Goal: Task Accomplishment & Management: Manage account settings

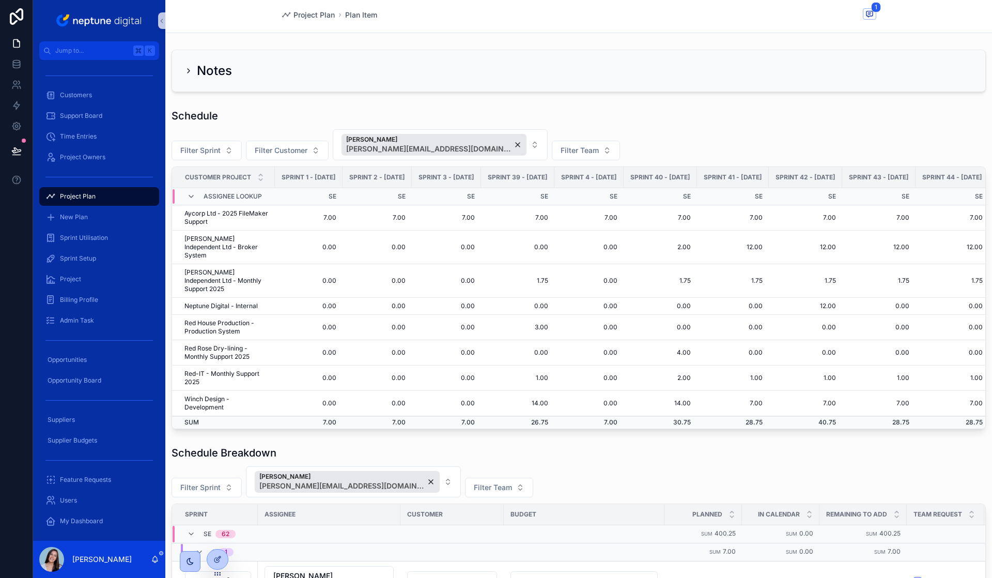
click at [678, 109] on div "Schedule" at bounding box center [579, 116] width 814 height 14
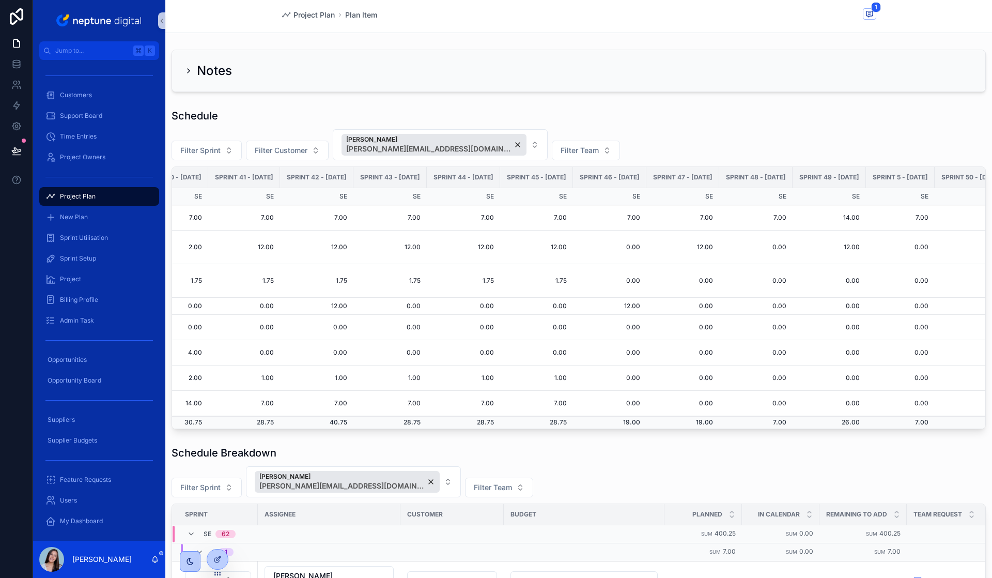
scroll to position [0, 493]
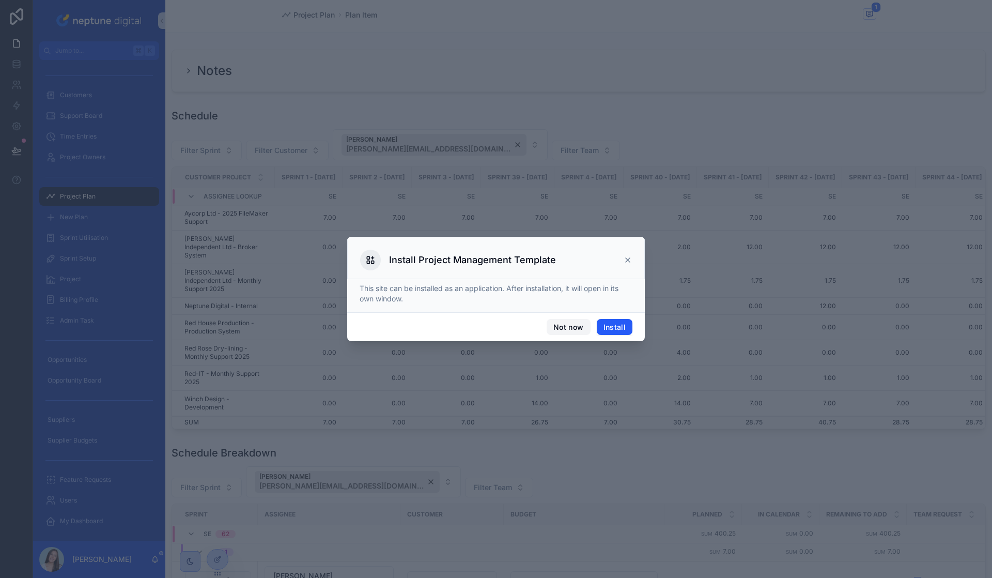
click at [572, 327] on button "Not now" at bounding box center [568, 327] width 43 height 17
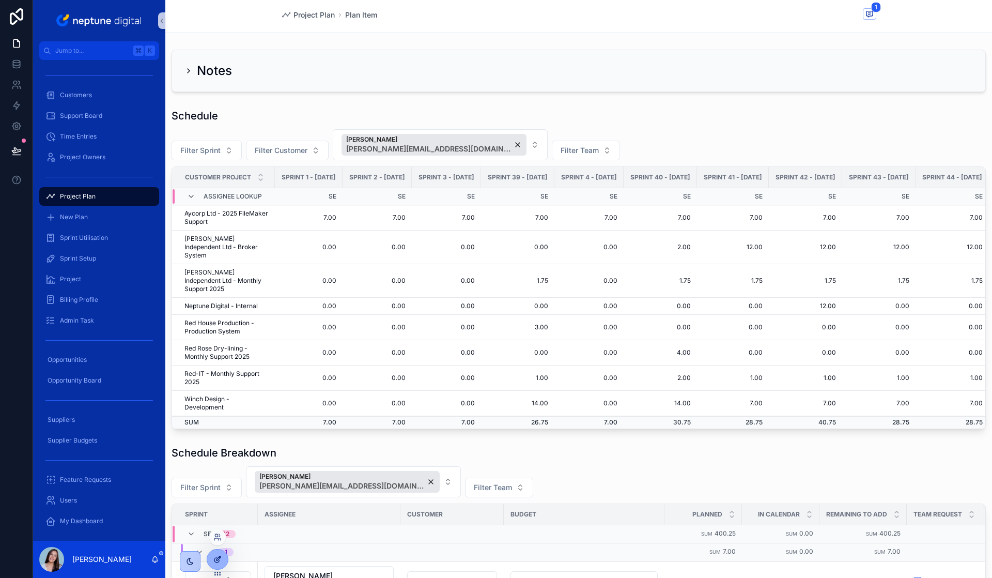
click at [217, 554] on div at bounding box center [217, 559] width 21 height 20
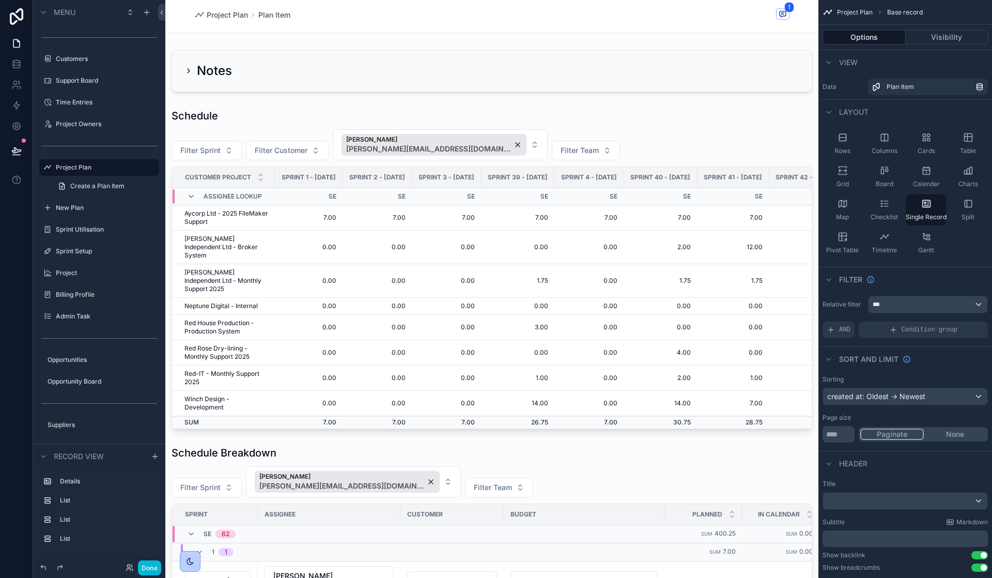
click at [645, 279] on div "scrollable content" at bounding box center [491, 268] width 653 height 329
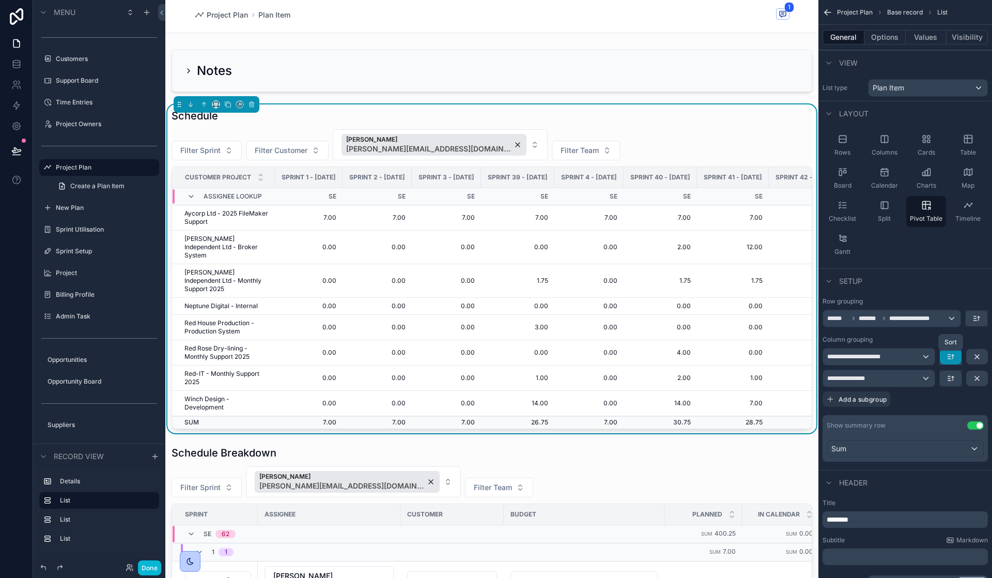
click at [951, 359] on icon "scrollable content" at bounding box center [949, 359] width 3 height 0
click at [958, 383] on span "A -> Z" at bounding box center [958, 380] width 21 height 12
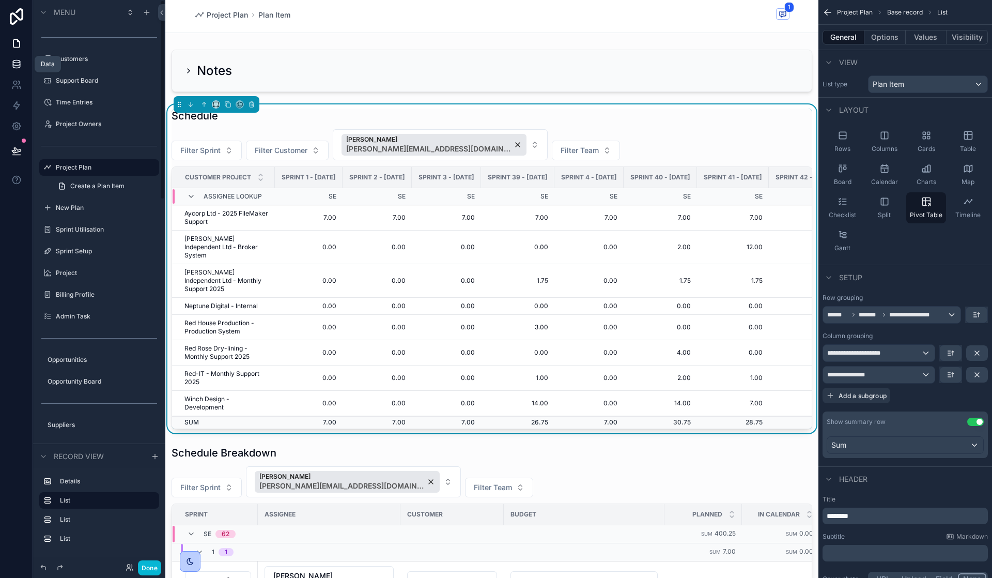
click at [23, 66] on link at bounding box center [16, 64] width 33 height 21
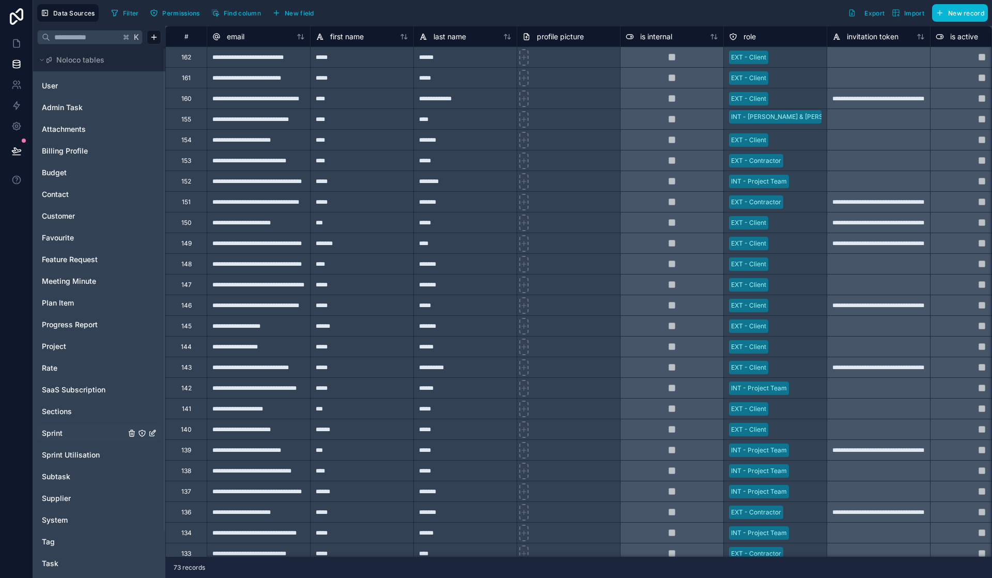
click at [67, 431] on link "Sprint" at bounding box center [84, 433] width 84 height 10
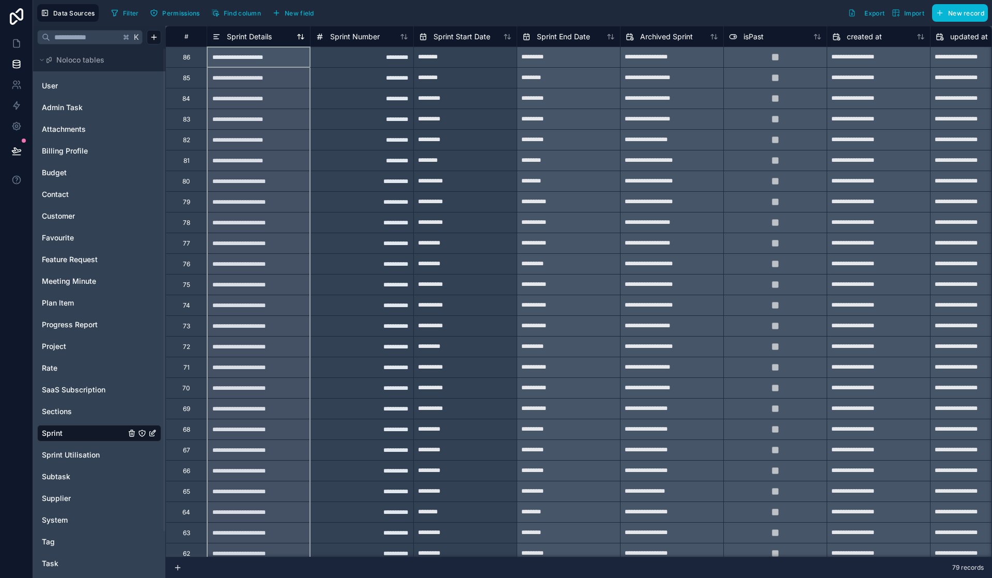
click at [263, 37] on span "Sprint Details" at bounding box center [249, 37] width 45 height 10
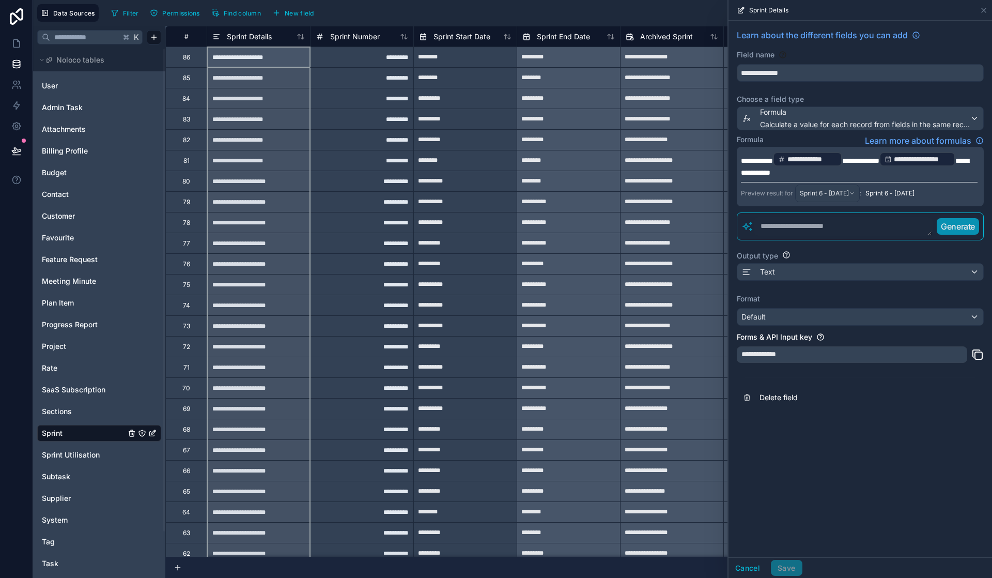
click at [743, 160] on span "**********" at bounding box center [757, 160] width 32 height 7
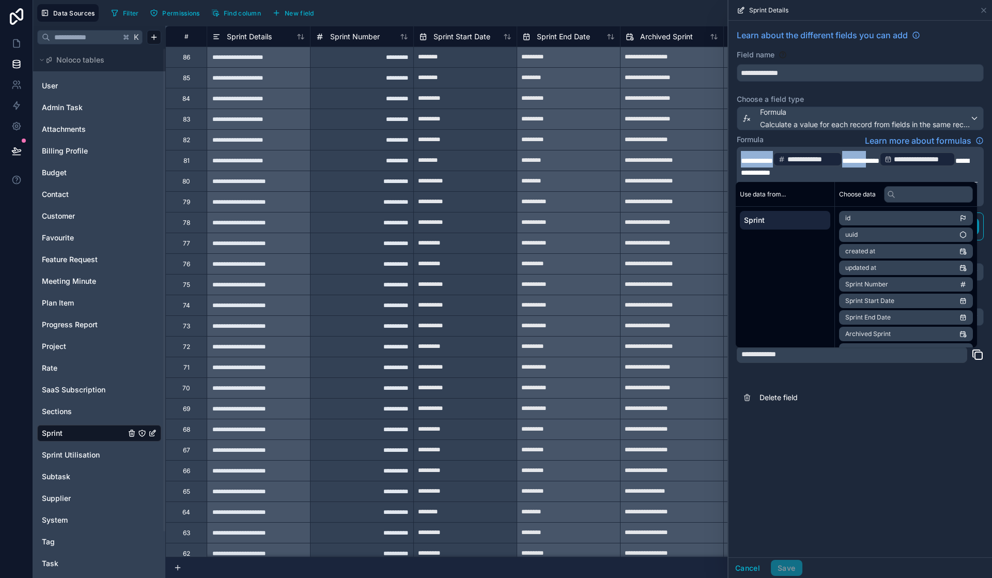
copy p "**********"
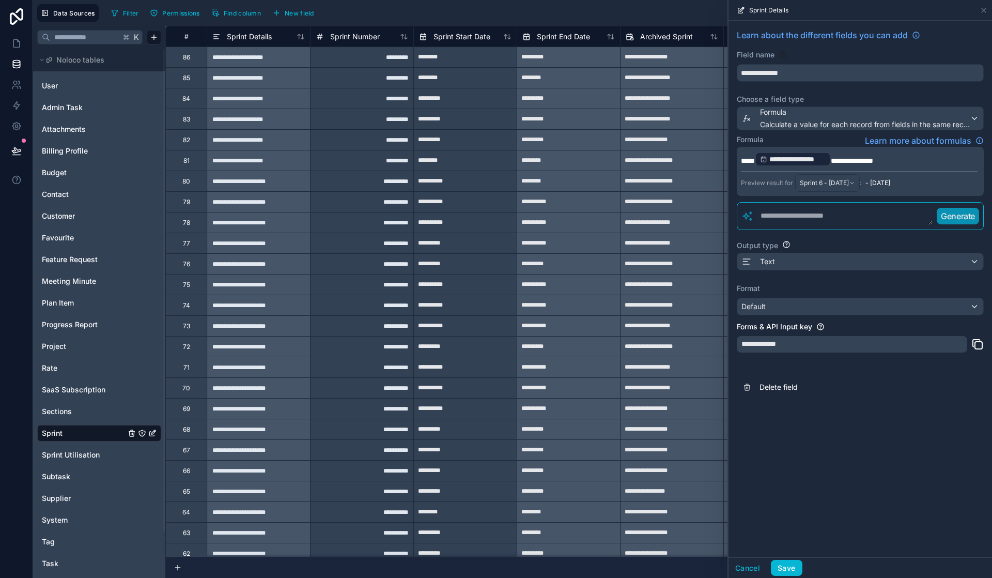
click at [896, 162] on p "**********" at bounding box center [859, 159] width 237 height 17
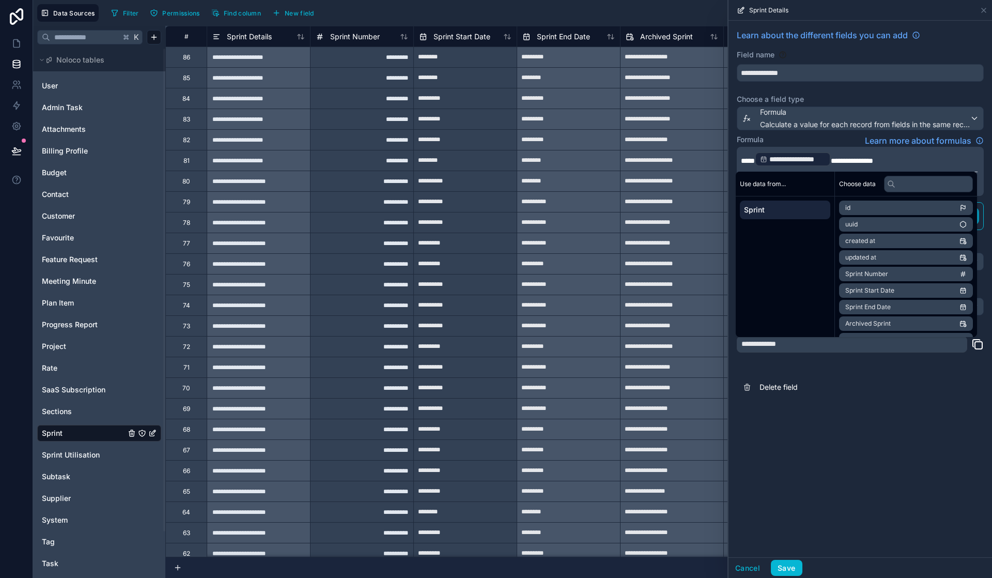
paste div
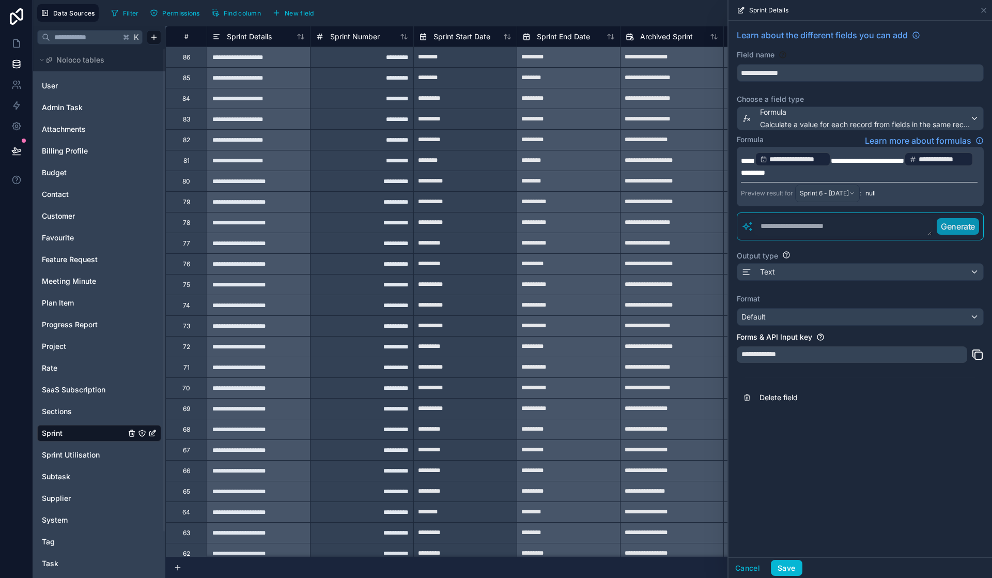
click at [895, 161] on span "**********" at bounding box center [867, 160] width 73 height 7
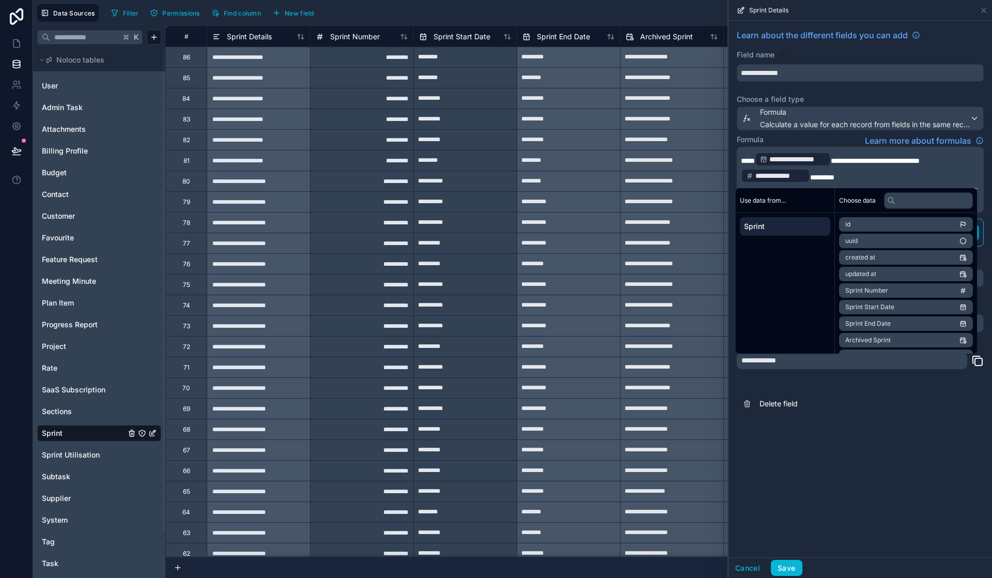
click at [853, 160] on span "**********" at bounding box center [875, 160] width 89 height 7
click at [865, 470] on div "**********" at bounding box center [861, 289] width 264 height 536
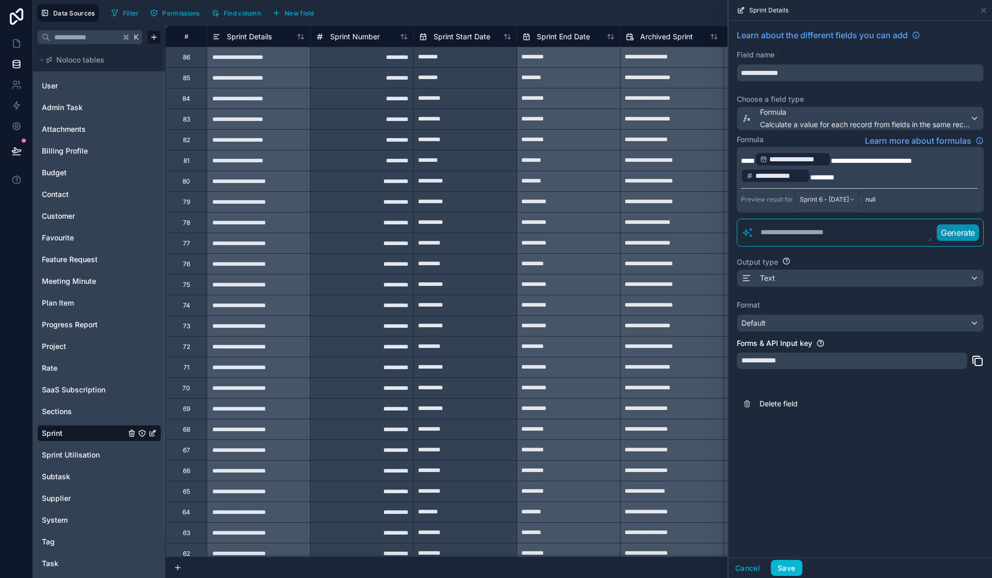
drag, startPoint x: 831, startPoint y: 175, endPoint x: 837, endPoint y: 176, distance: 5.7
click at [832, 175] on span "*******" at bounding box center [822, 177] width 24 height 7
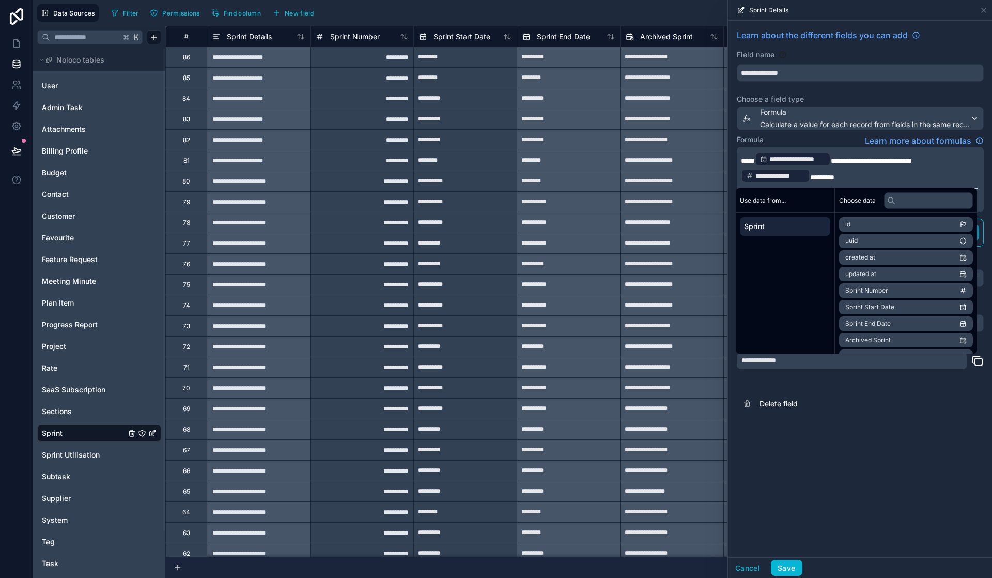
click at [840, 176] on p "**********" at bounding box center [859, 167] width 237 height 33
click at [846, 519] on div "**********" at bounding box center [861, 289] width 264 height 536
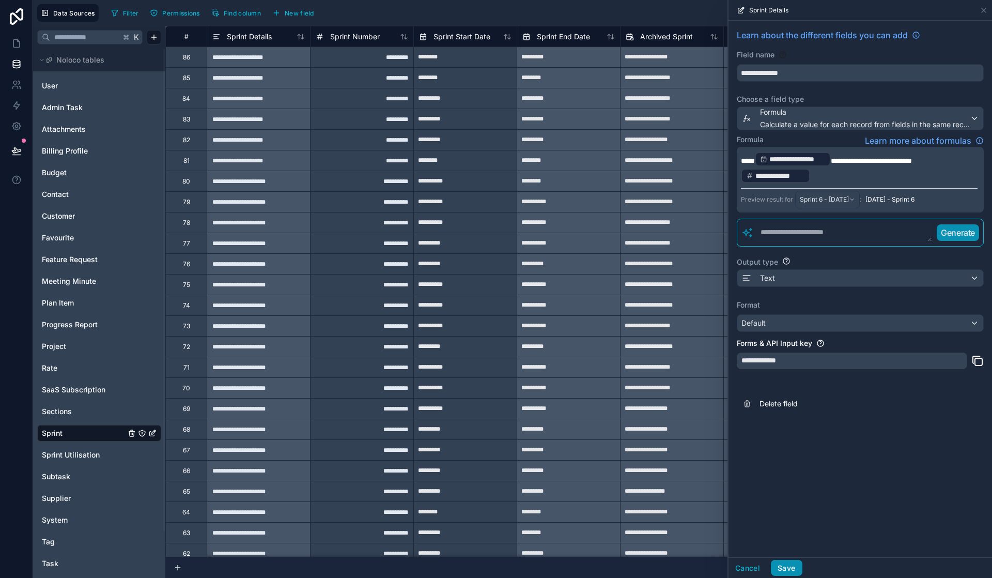
click at [781, 563] on button "Save" at bounding box center [786, 568] width 31 height 17
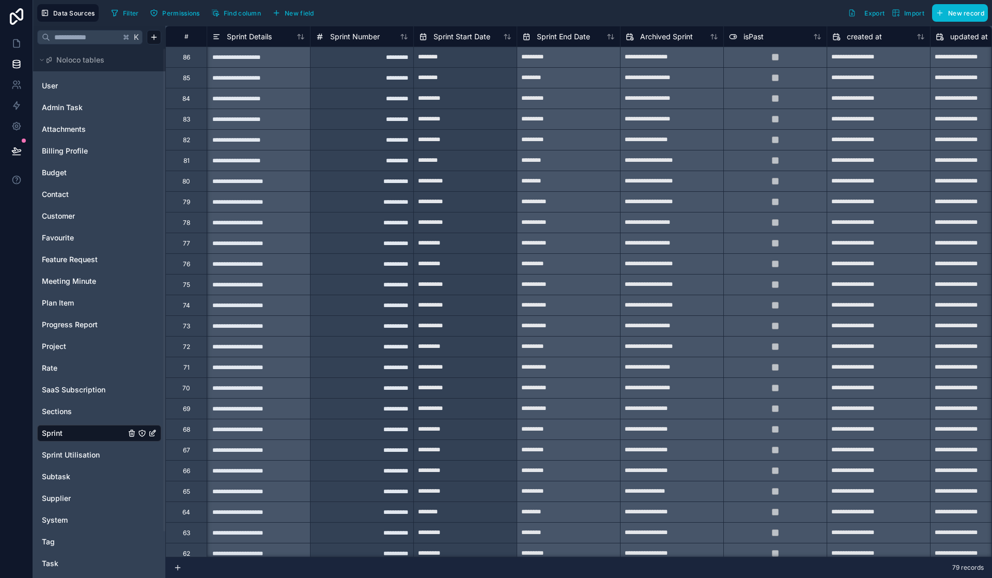
scroll to position [0, 1]
click at [20, 41] on icon at bounding box center [16, 43] width 10 height 10
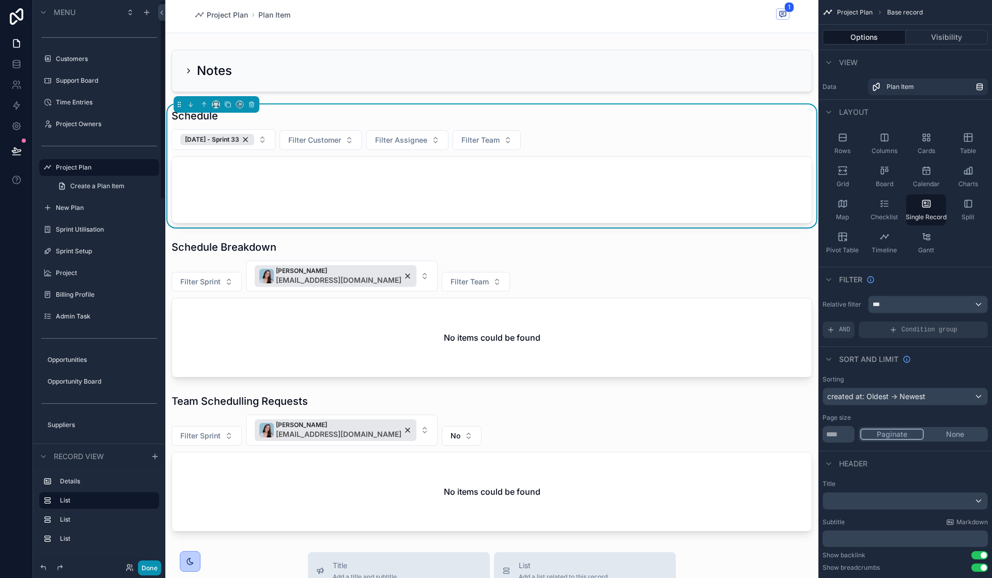
drag, startPoint x: 142, startPoint y: 569, endPoint x: 150, endPoint y: 553, distance: 17.8
click at [142, 569] on button "Done" at bounding box center [149, 567] width 23 height 15
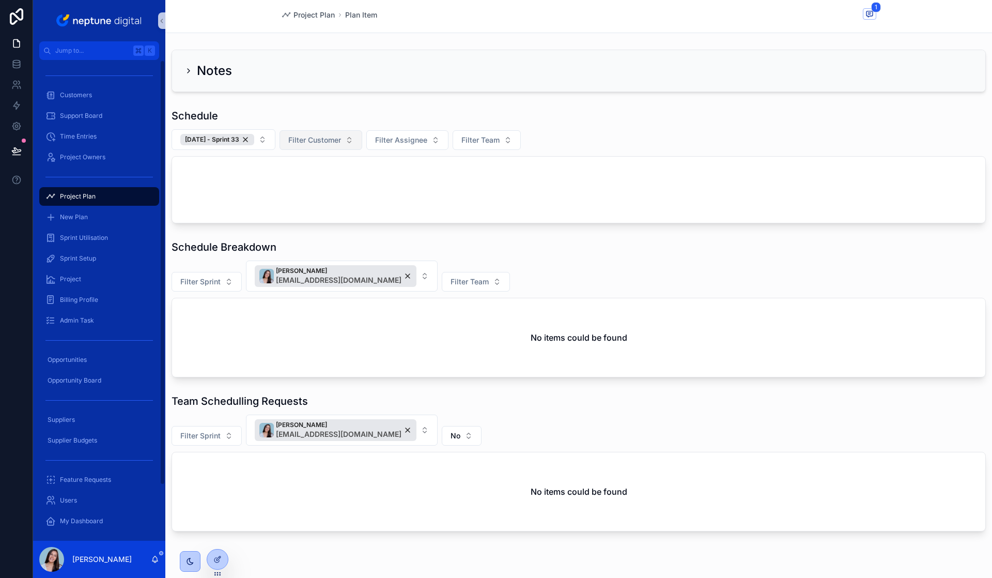
click at [252, 141] on div "29/08/24 - Sprint 33" at bounding box center [217, 139] width 74 height 11
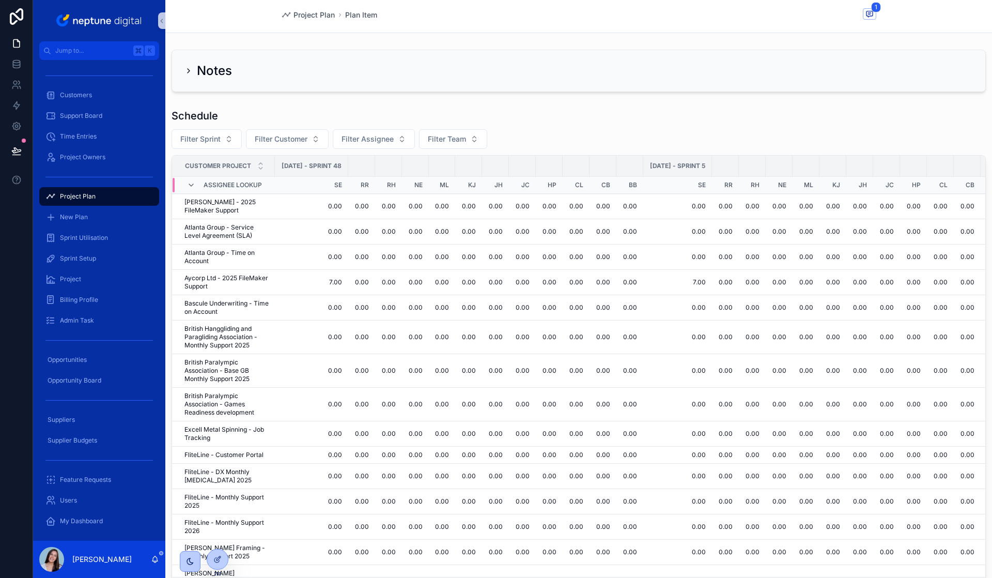
click at [593, 127] on div "Schedule Filter Sprint Filter Customer Filter Assignee Filter Team Customer Pro…" at bounding box center [579, 349] width 814 height 481
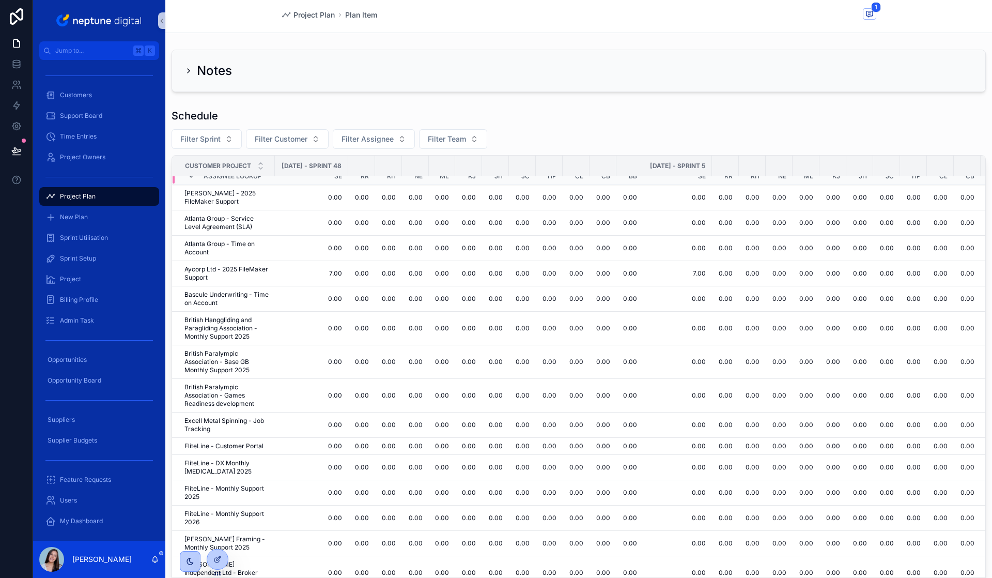
scroll to position [10, 0]
click at [614, 120] on div "Schedule" at bounding box center [579, 116] width 814 height 14
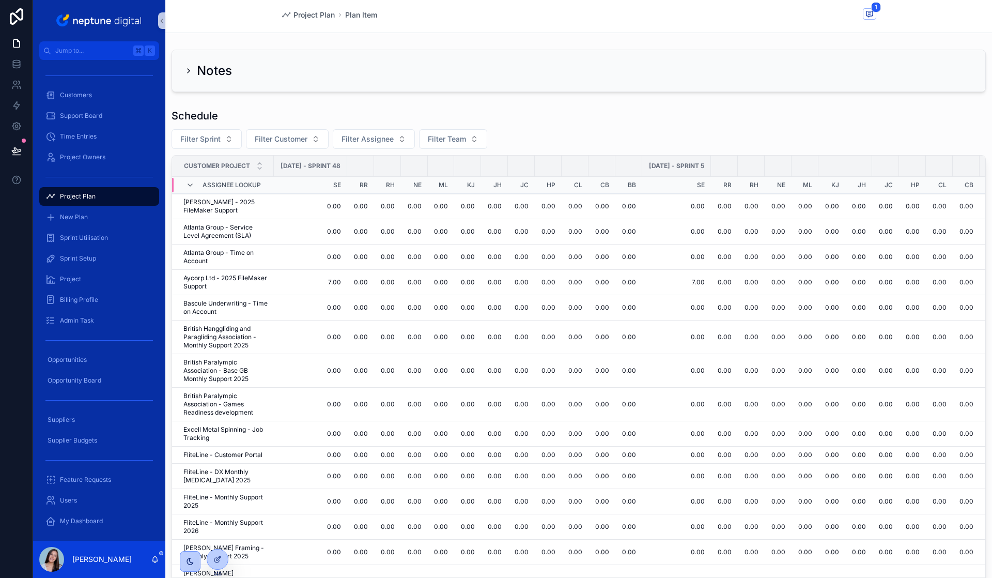
scroll to position [4, 0]
click at [365, 141] on span "Filter Assignee" at bounding box center [368, 139] width 52 height 10
type input "***"
click at [377, 189] on span "sandra.england@neptunedigital.co.uk" at bounding box center [367, 192] width 103 height 10
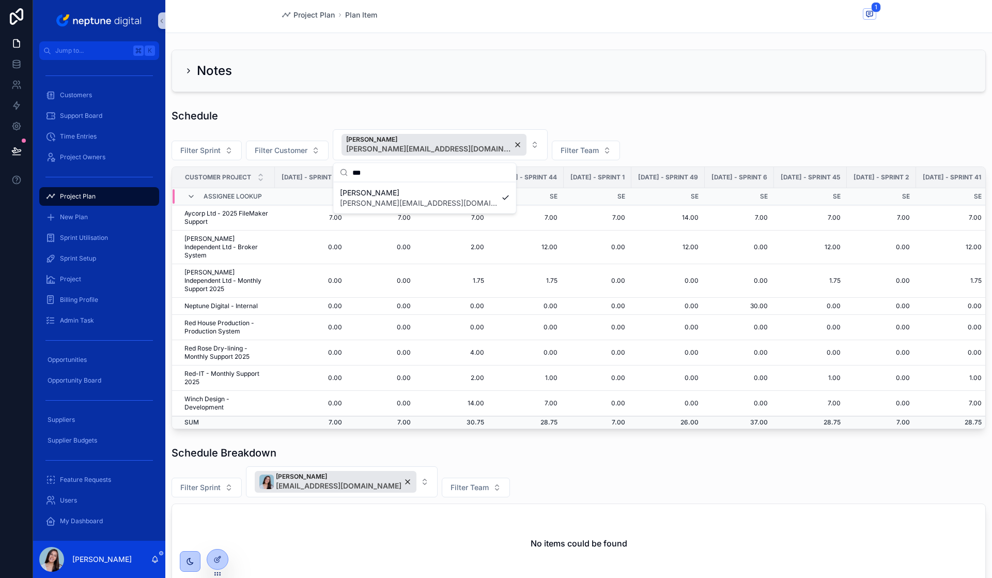
click at [620, 132] on div "Filter Sprint Filter Customer Sandra England sandra.england@neptunedigital.co.u…" at bounding box center [579, 144] width 814 height 31
click at [216, 561] on icon at bounding box center [217, 559] width 8 height 8
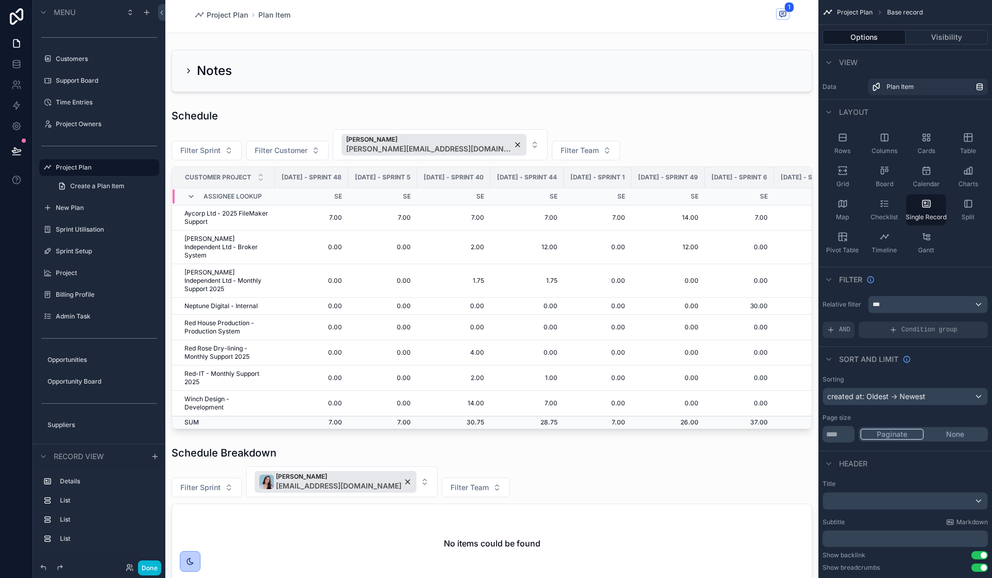
click at [711, 149] on div "scrollable content" at bounding box center [491, 268] width 653 height 329
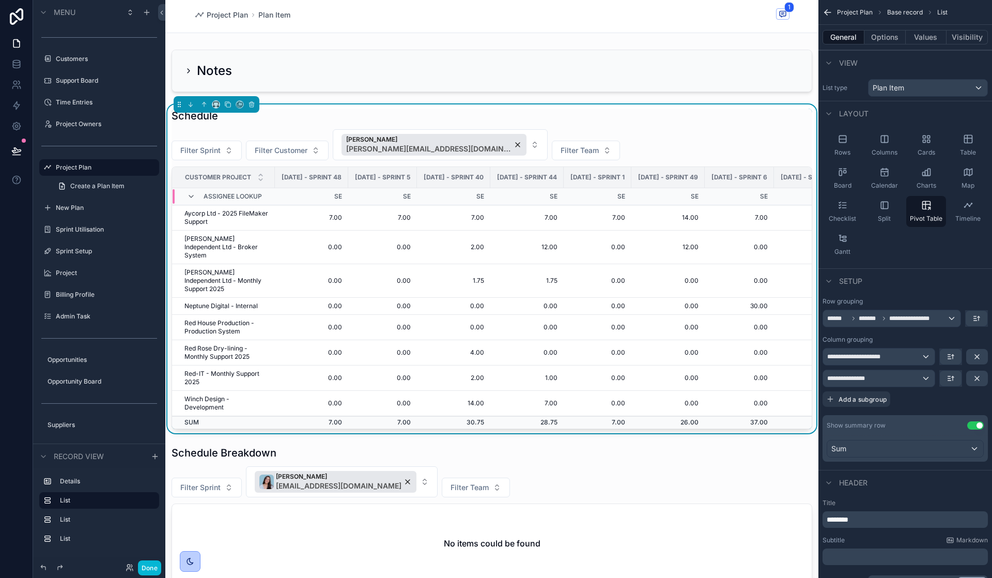
scroll to position [3, 0]
click at [905, 352] on div "**********" at bounding box center [879, 354] width 112 height 17
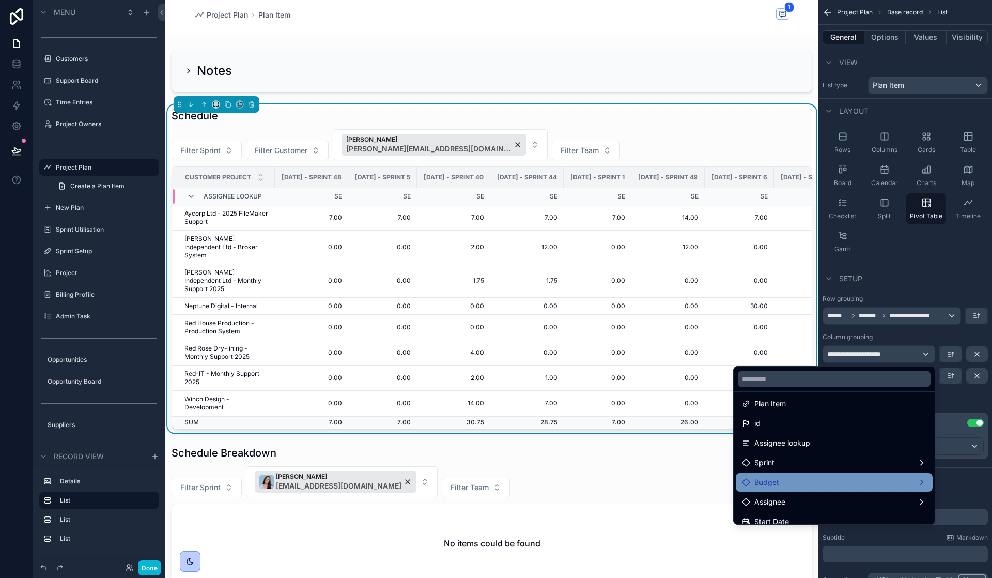
click at [874, 470] on ul "Plan Item id Assignee lookup Sprint Budget Assignee Start Date Customer Time En…" at bounding box center [834, 458] width 201 height 132
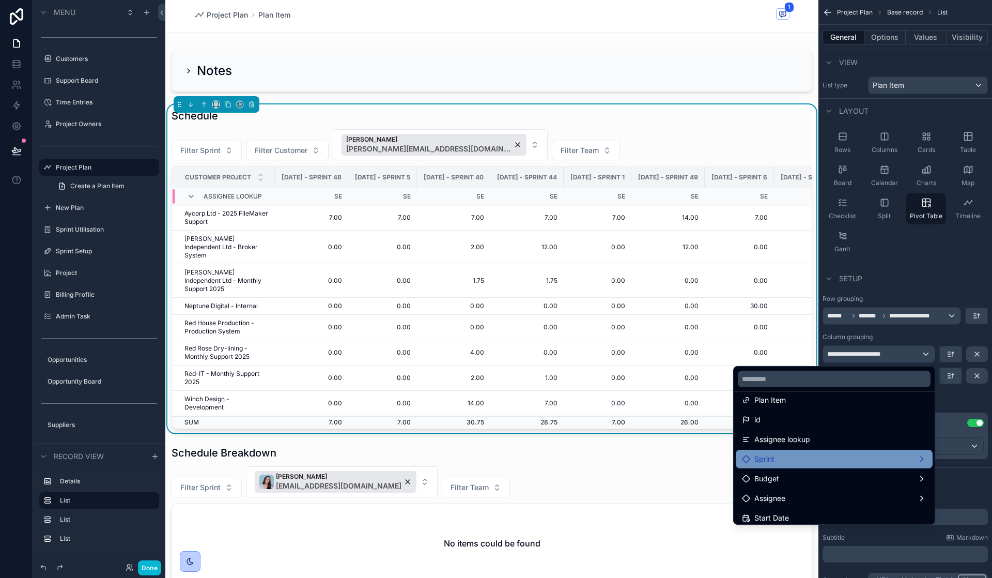
click at [876, 460] on div "Sprint" at bounding box center [834, 459] width 184 height 12
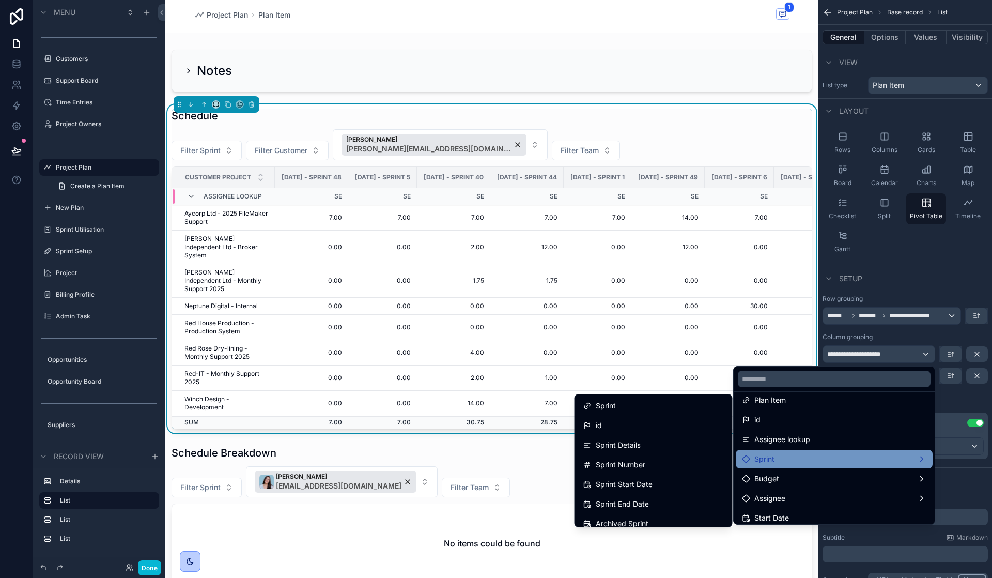
scroll to position [9, 0]
click at [662, 463] on div "Sprint Number" at bounding box center [653, 464] width 141 height 12
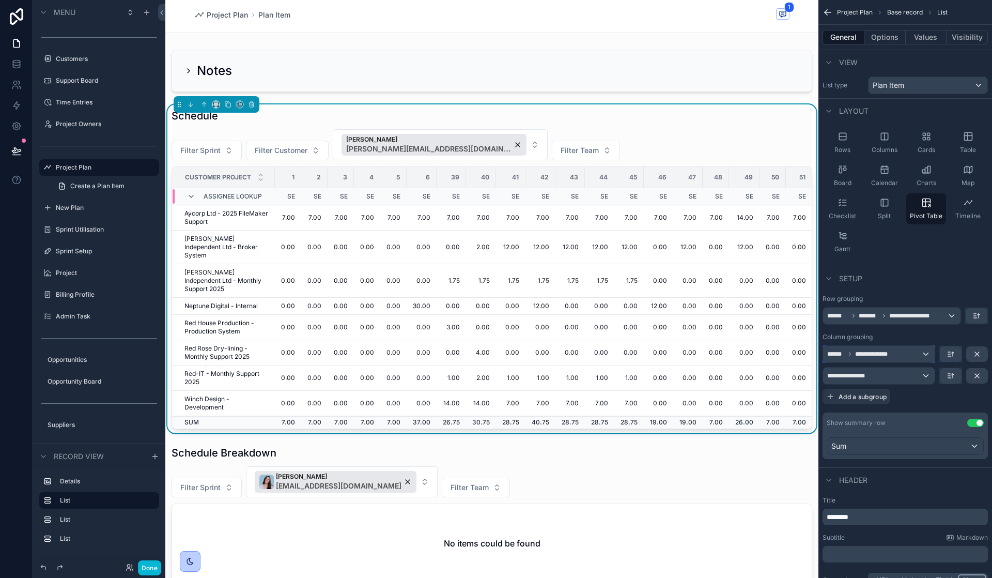
click at [896, 358] on span "**********" at bounding box center [876, 354] width 42 height 8
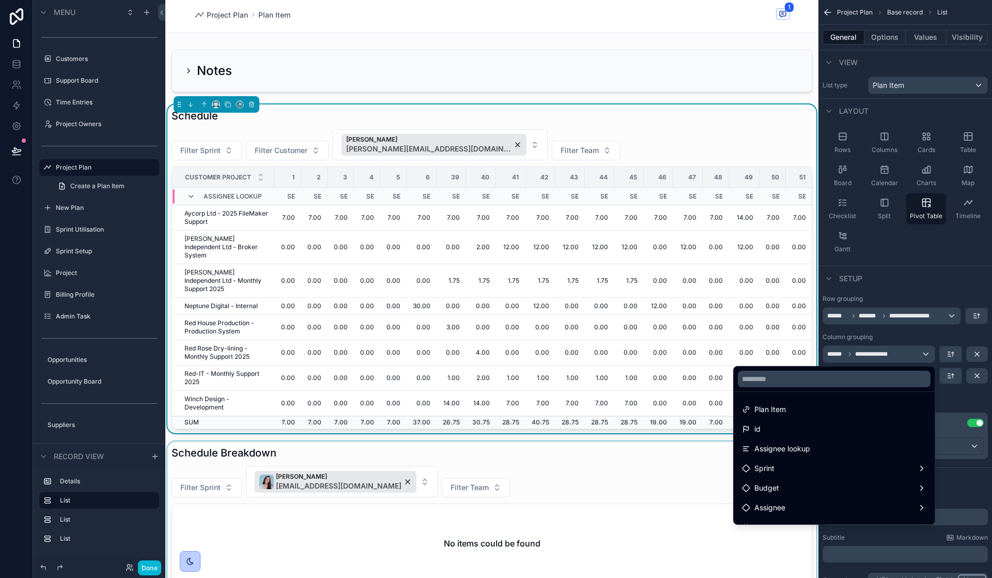
click at [676, 469] on div "scrollable content" at bounding box center [491, 514] width 653 height 146
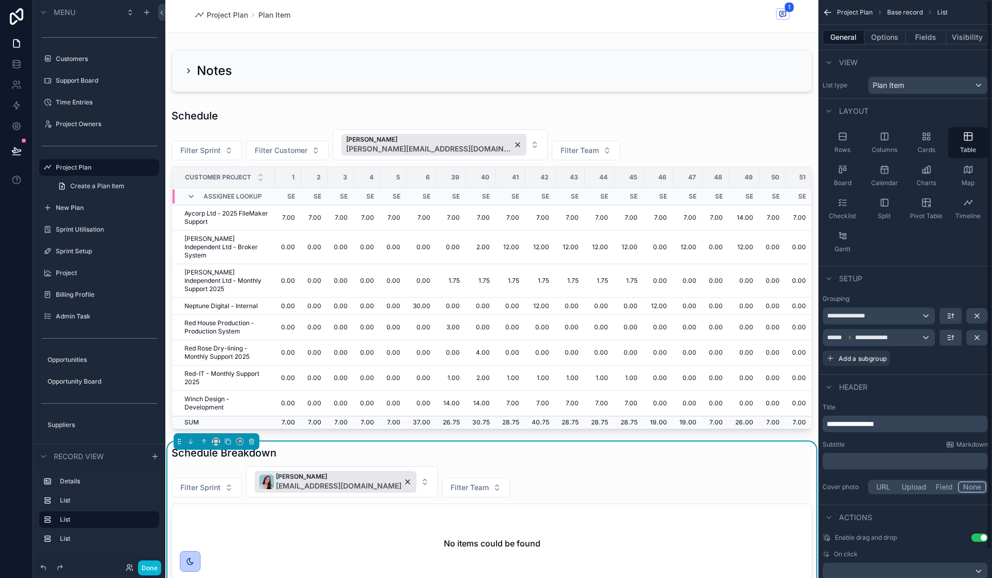
scroll to position [0, 0]
click at [877, 340] on span "**********" at bounding box center [876, 340] width 42 height 8
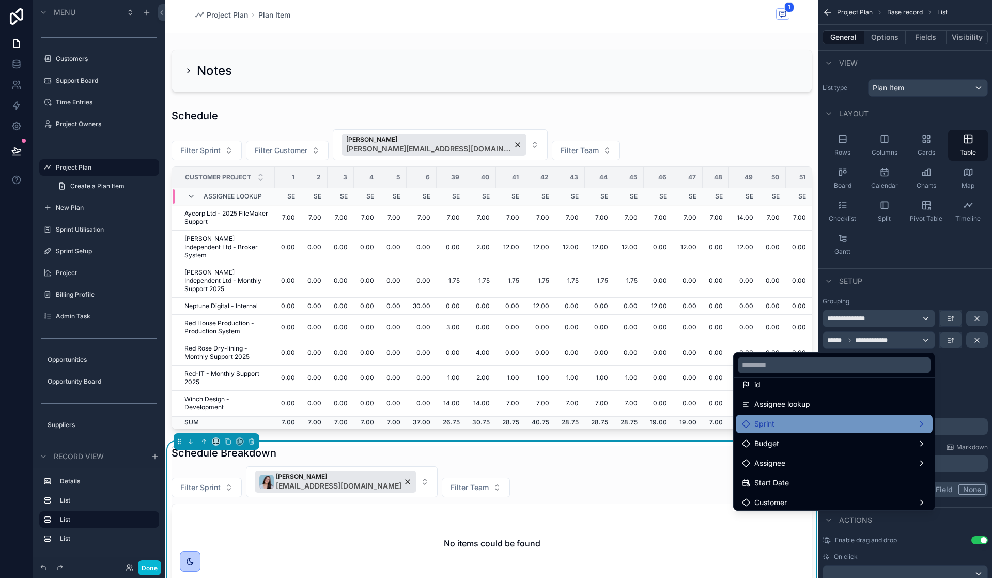
click at [788, 426] on div "Sprint" at bounding box center [834, 424] width 184 height 12
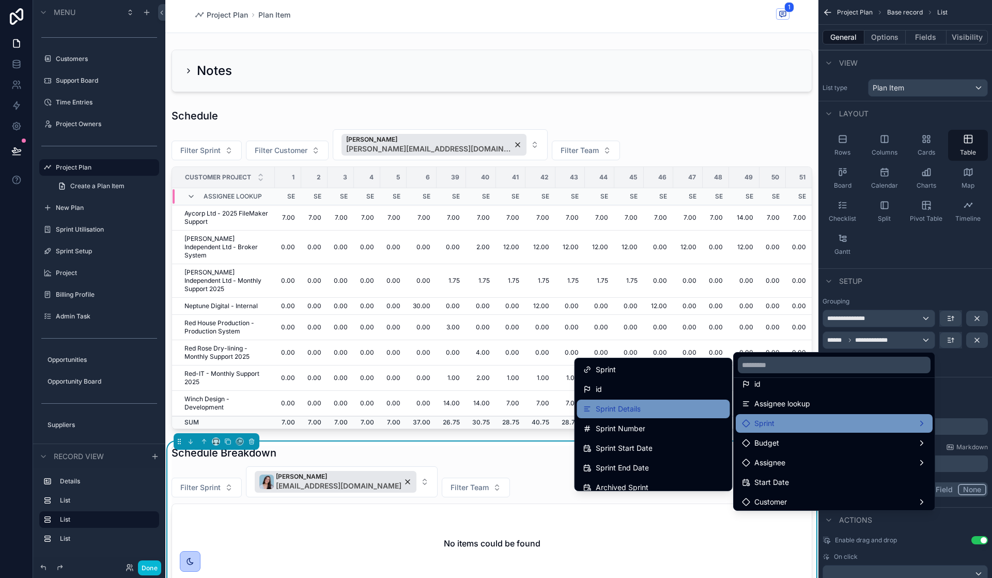
click at [633, 411] on span "Sprint Details" at bounding box center [618, 409] width 45 height 12
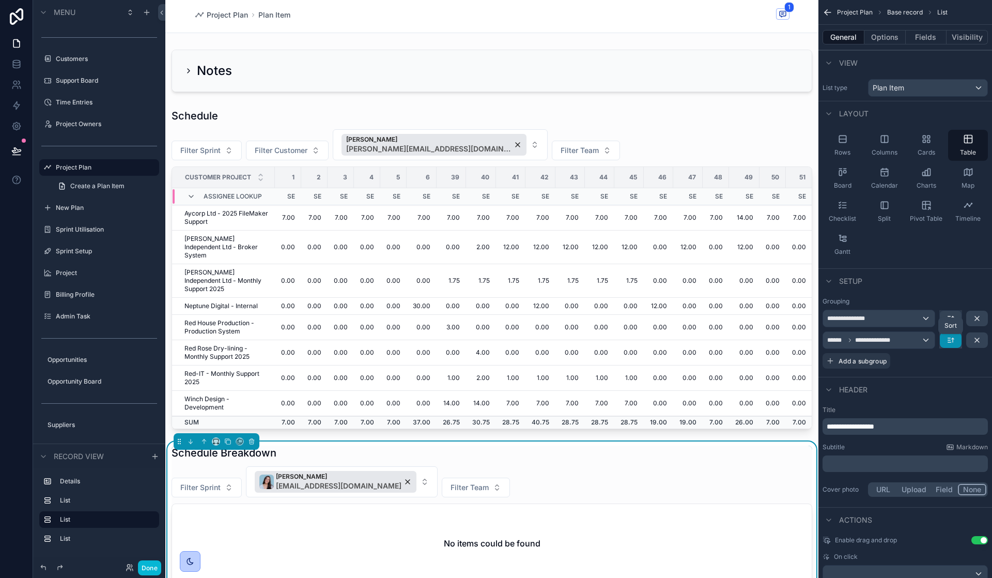
click at [949, 342] on icon "scrollable content" at bounding box center [951, 340] width 8 height 8
click at [952, 363] on span "A -> Z" at bounding box center [958, 363] width 21 height 12
click at [917, 320] on div "**********" at bounding box center [879, 318] width 112 height 17
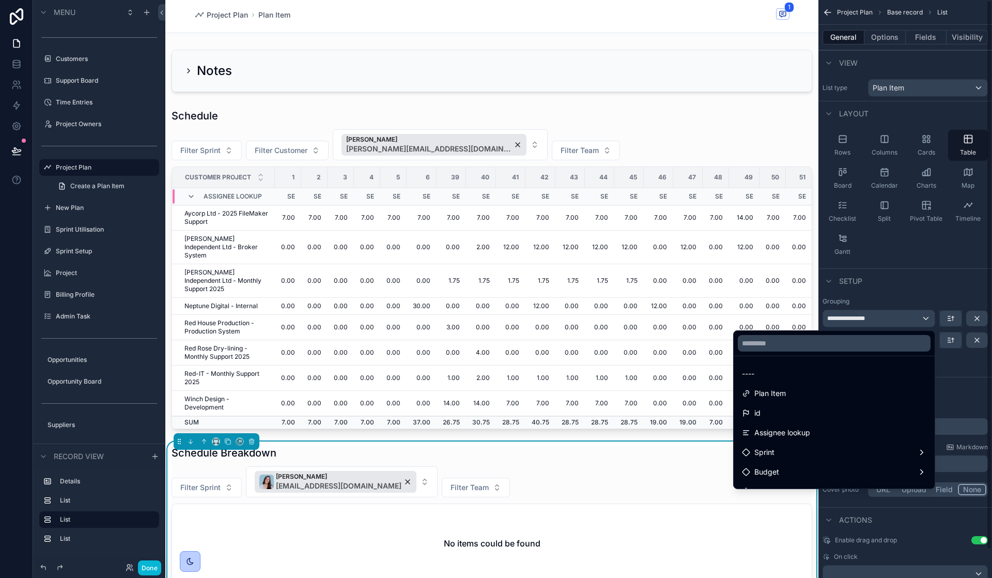
click at [970, 397] on div "scrollable content" at bounding box center [496, 289] width 992 height 578
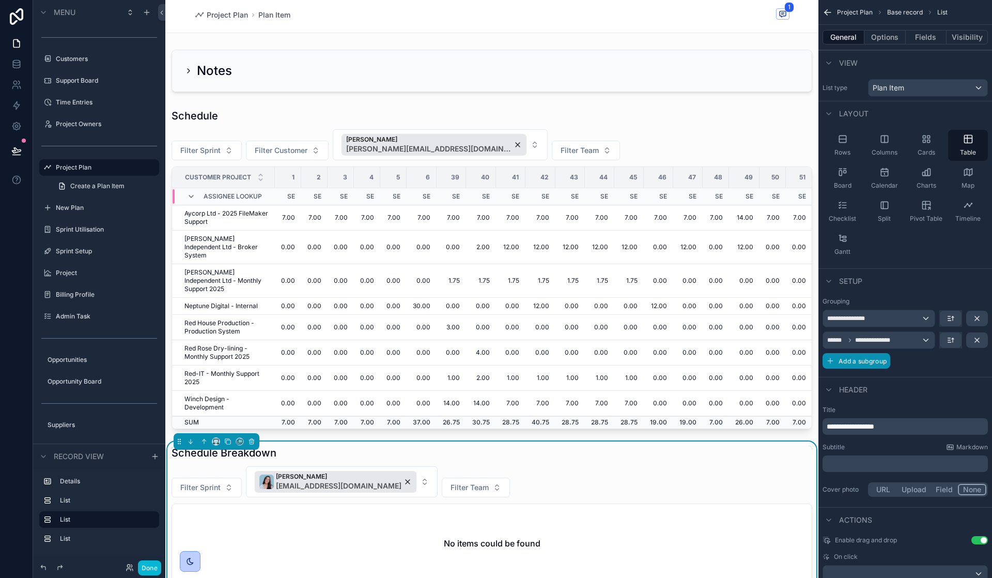
click at [871, 361] on span "Add a subgroup" at bounding box center [863, 361] width 48 height 8
click at [871, 362] on span "Choose a field" at bounding box center [851, 361] width 48 height 9
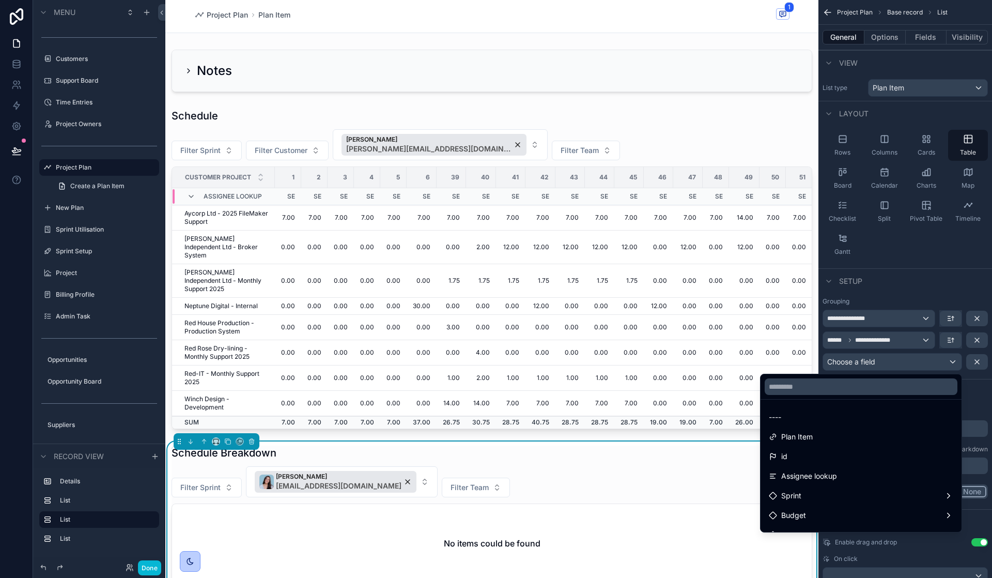
click at [839, 474] on div "Assignee lookup" at bounding box center [861, 476] width 184 height 12
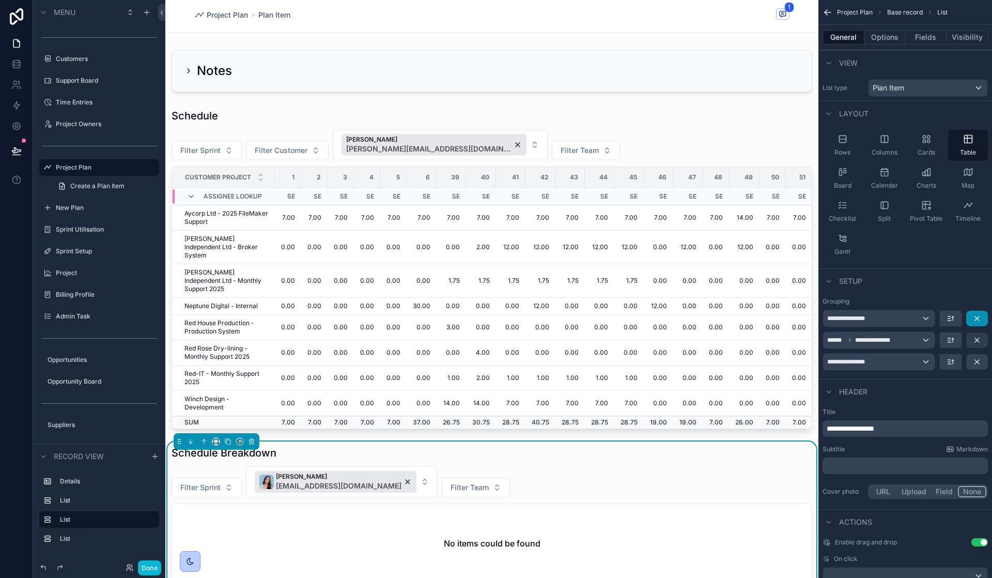
click at [976, 317] on icon "scrollable content" at bounding box center [977, 318] width 8 height 8
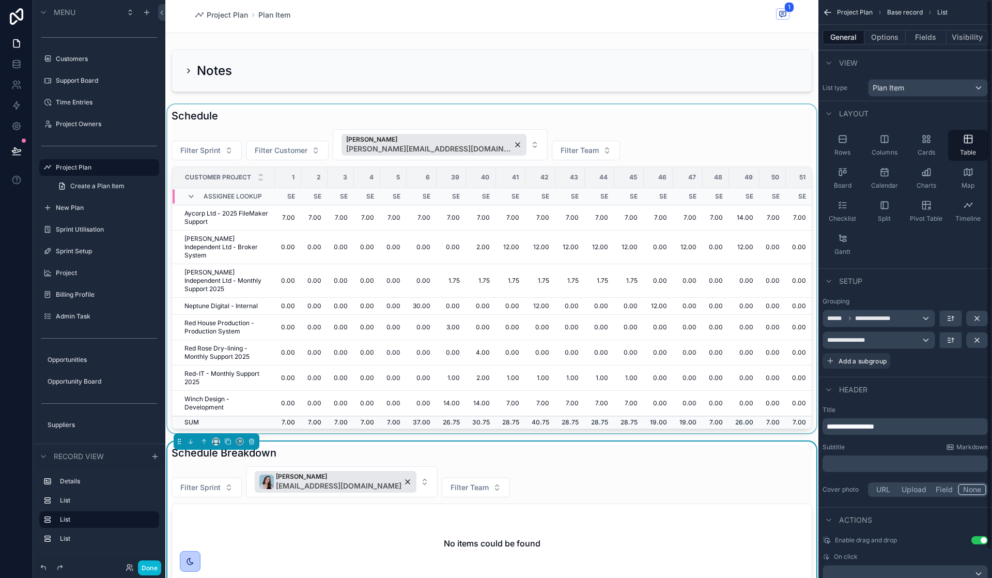
click at [721, 310] on div "scrollable content" at bounding box center [491, 268] width 653 height 329
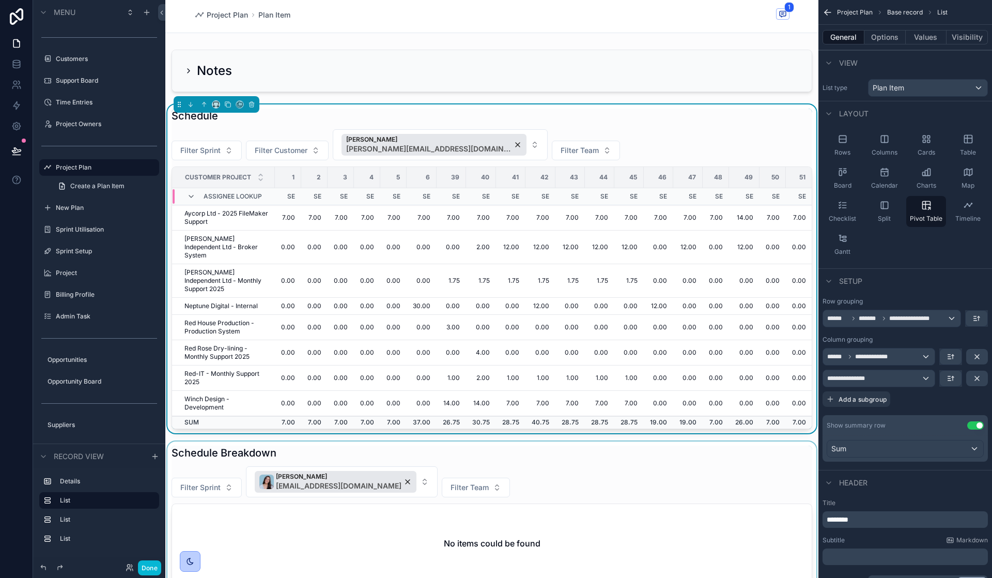
click at [686, 494] on div "scrollable content" at bounding box center [491, 514] width 653 height 146
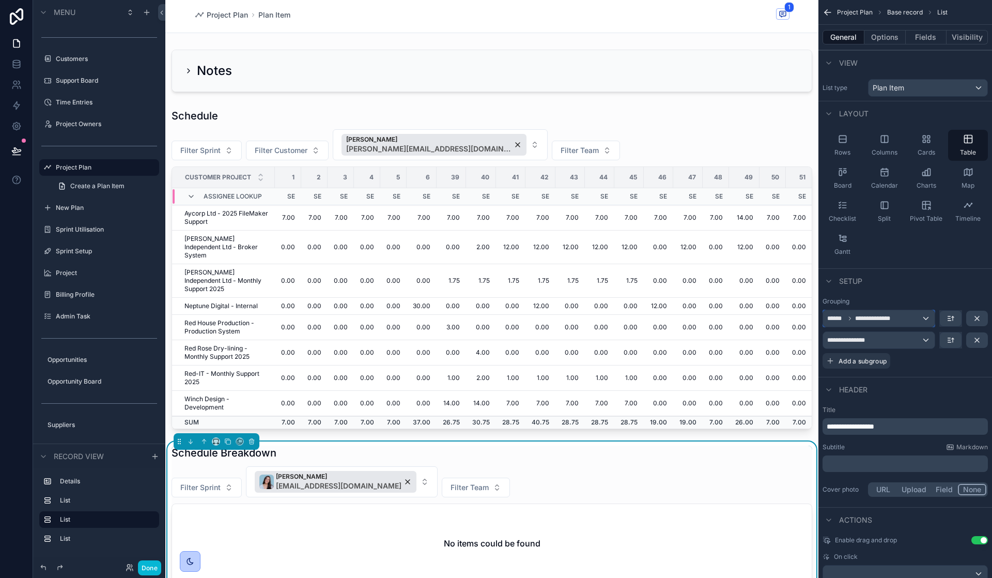
click at [903, 322] on div "**********" at bounding box center [879, 318] width 112 height 17
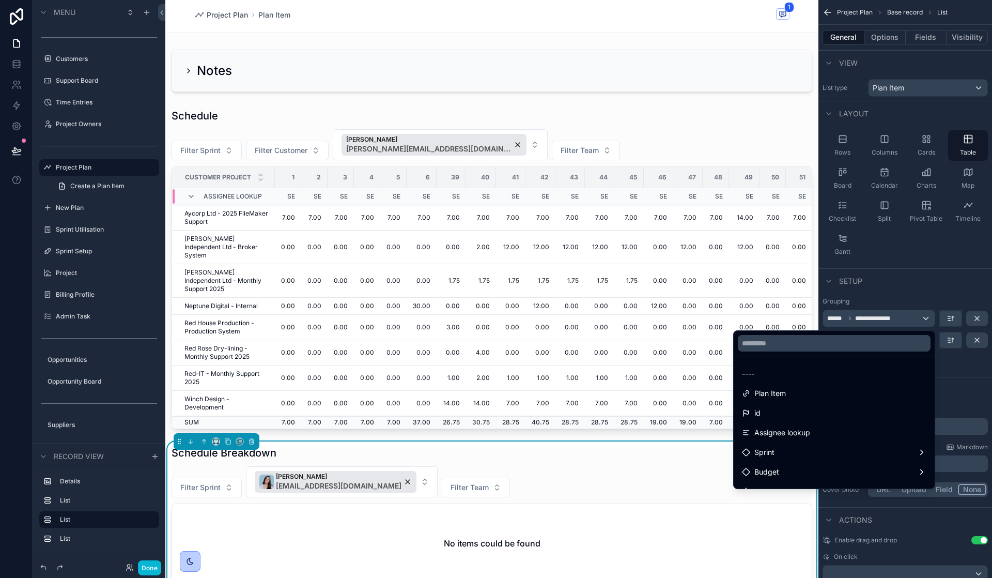
drag, startPoint x: 900, startPoint y: 281, endPoint x: 900, endPoint y: 291, distance: 10.3
click at [900, 281] on div "scrollable content" at bounding box center [496, 289] width 992 height 578
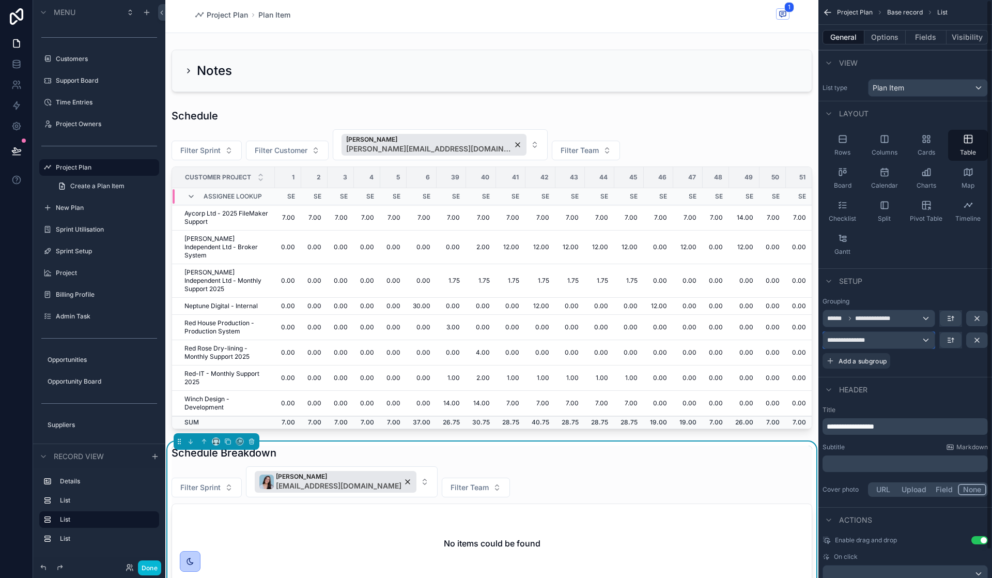
click at [917, 339] on div "**********" at bounding box center [879, 340] width 112 height 17
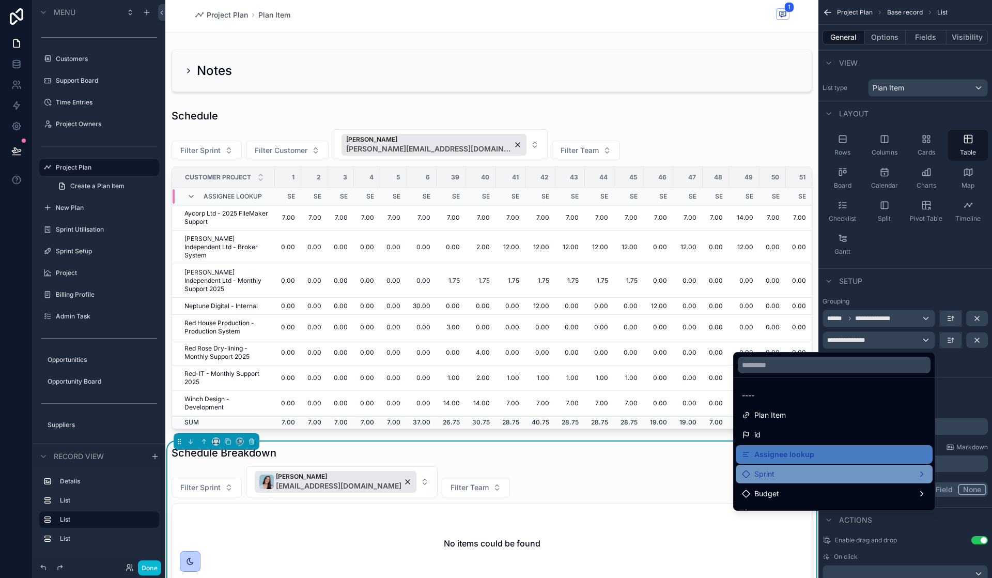
click at [826, 478] on div "Sprint" at bounding box center [834, 474] width 184 height 12
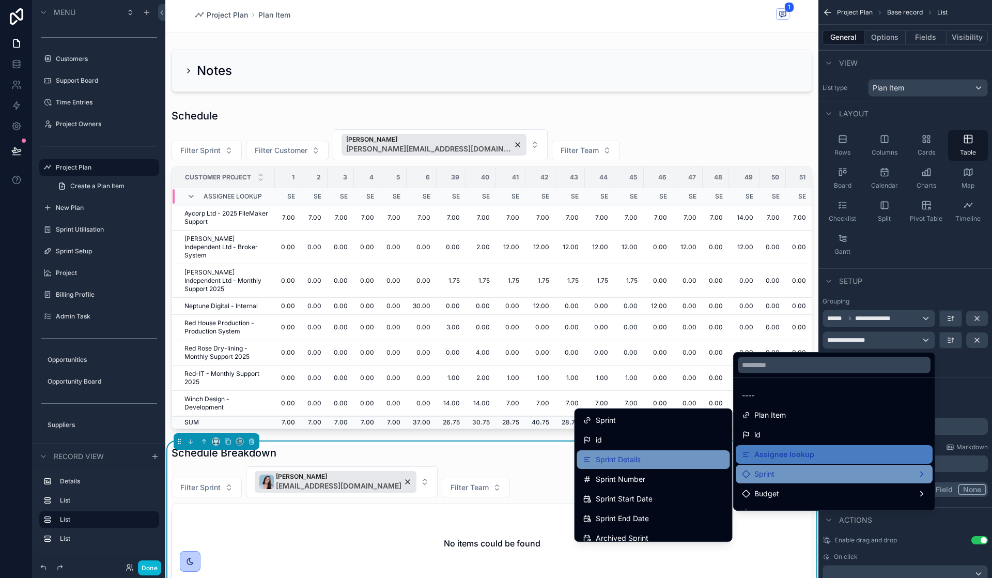
click at [633, 459] on span "Sprint Details" at bounding box center [618, 459] width 45 height 12
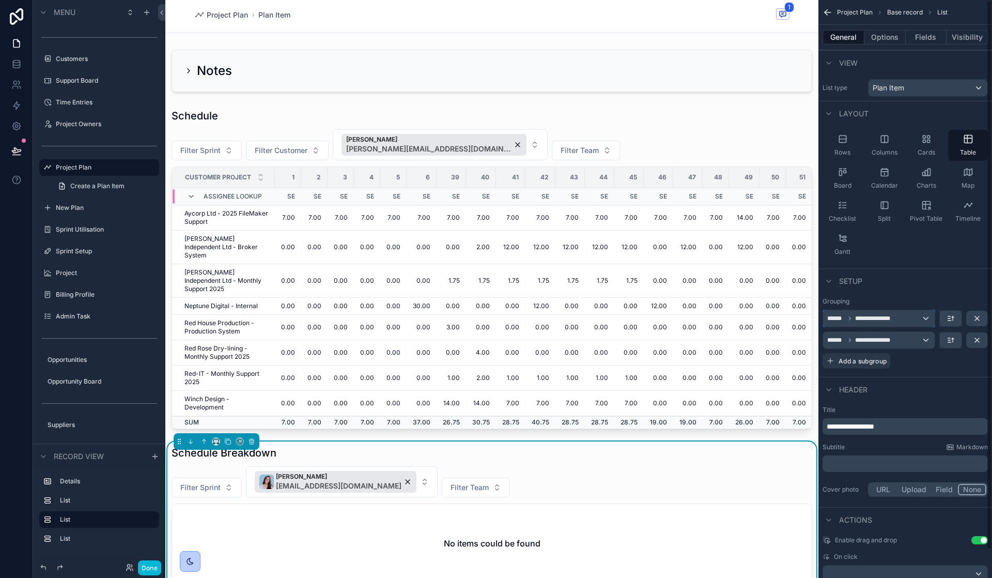
click at [857, 317] on span "**********" at bounding box center [874, 318] width 39 height 8
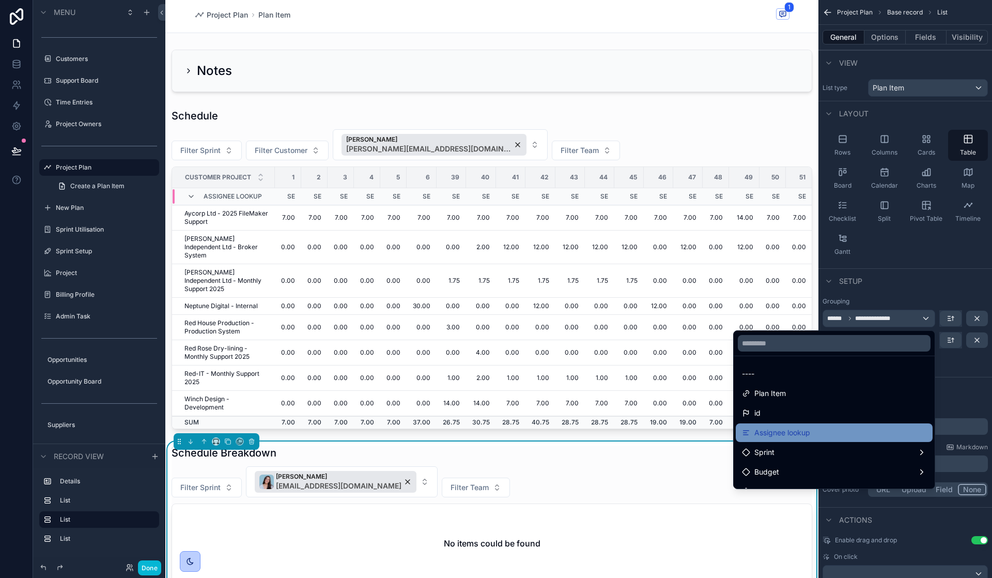
click at [821, 435] on div "Assignee lookup" at bounding box center [834, 432] width 184 height 12
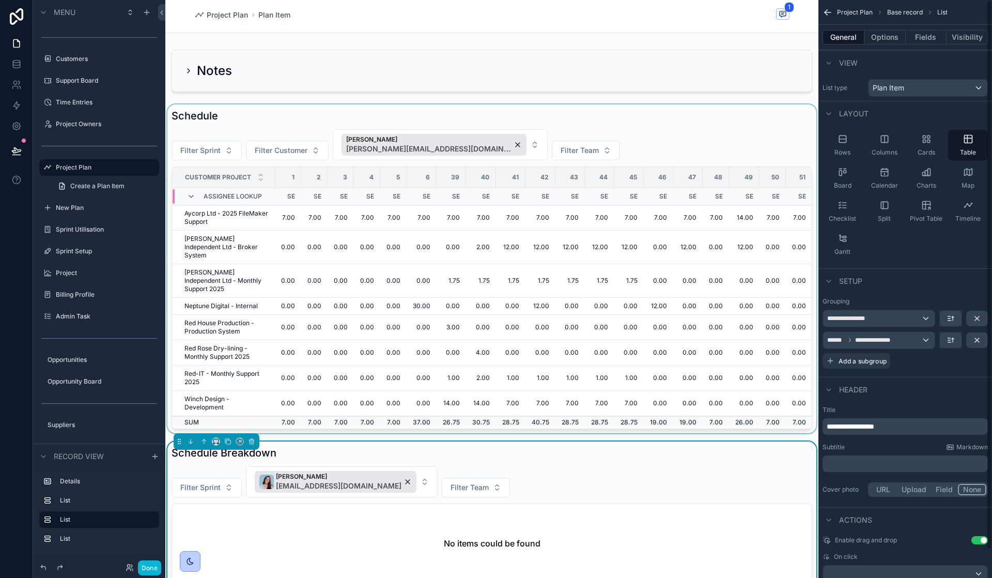
click at [673, 188] on th "47" at bounding box center [687, 177] width 29 height 21
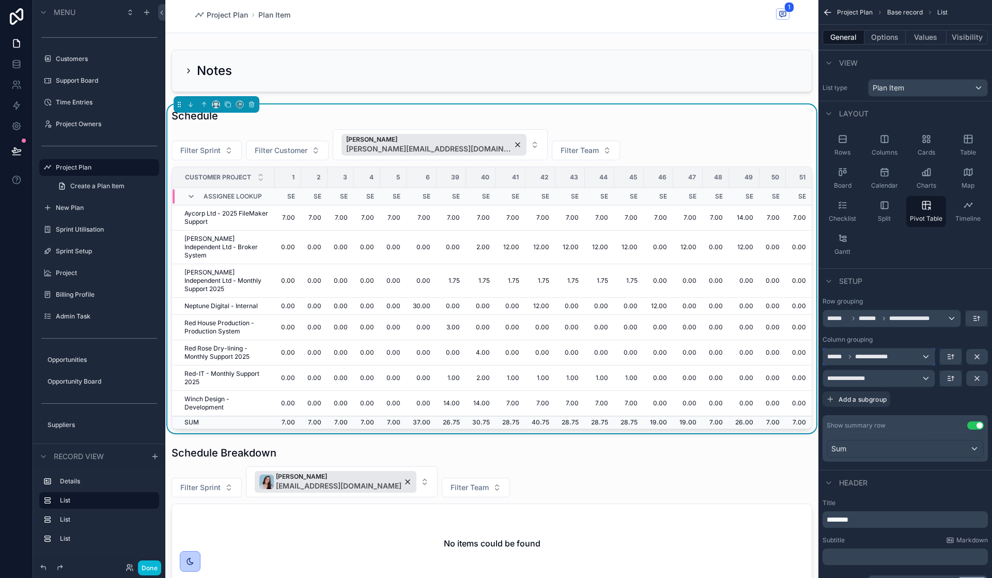
click at [902, 356] on div "**********" at bounding box center [879, 356] width 112 height 17
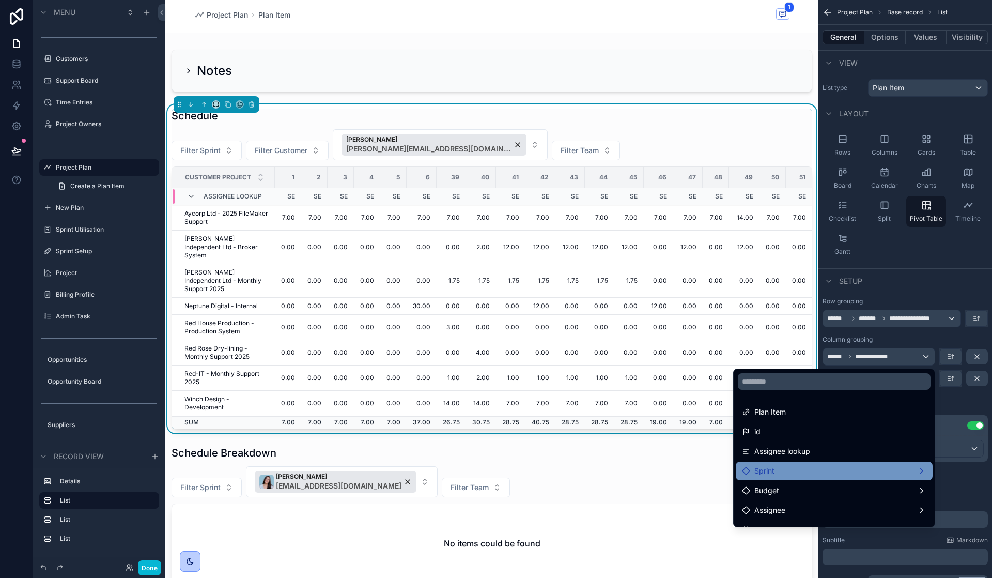
click at [838, 469] on div "Sprint" at bounding box center [834, 471] width 184 height 12
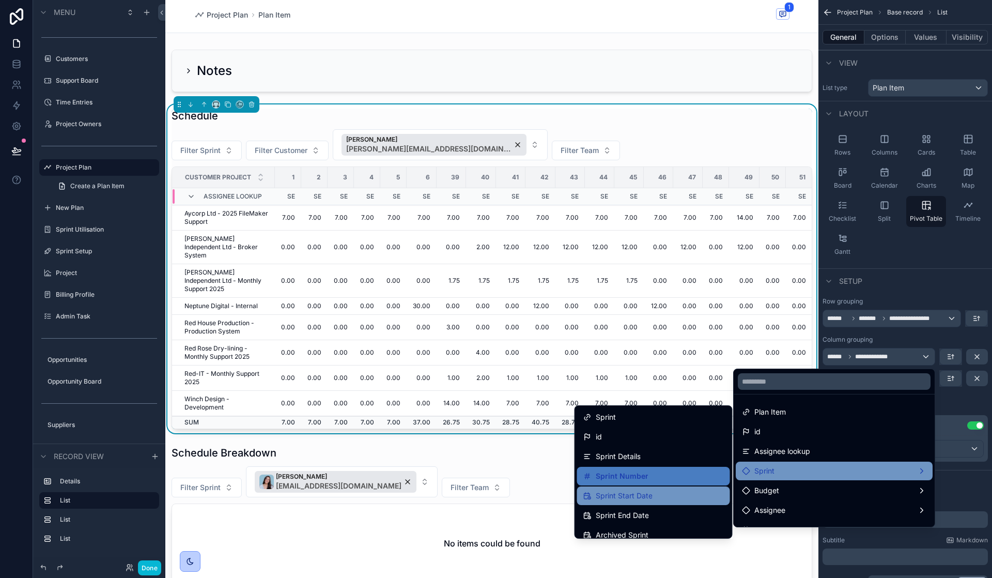
click at [676, 495] on div "Sprint Start Date" at bounding box center [653, 495] width 141 height 12
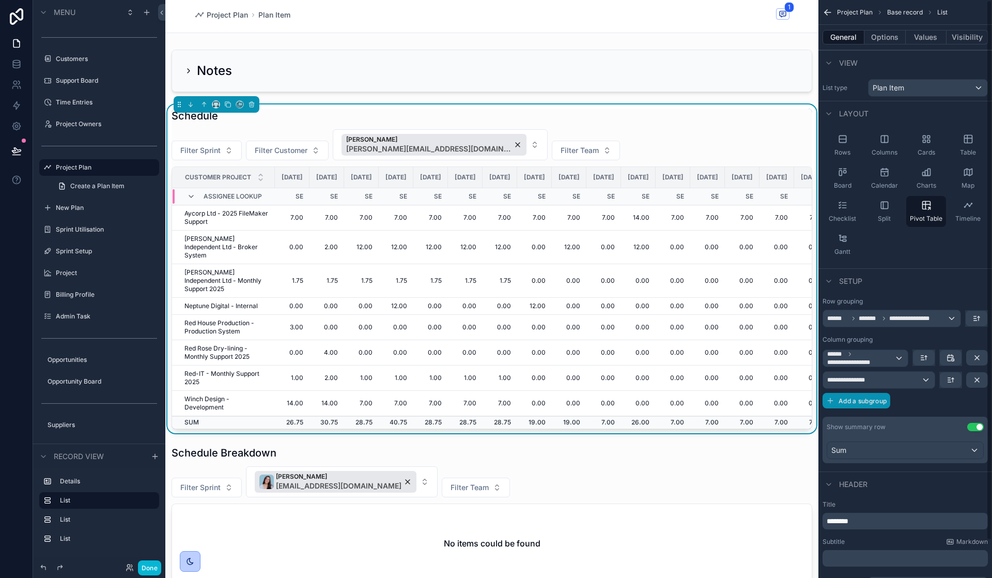
click at [872, 399] on span "Add a subgroup" at bounding box center [863, 401] width 48 height 8
click at [879, 401] on div "Choose a field" at bounding box center [892, 401] width 139 height 17
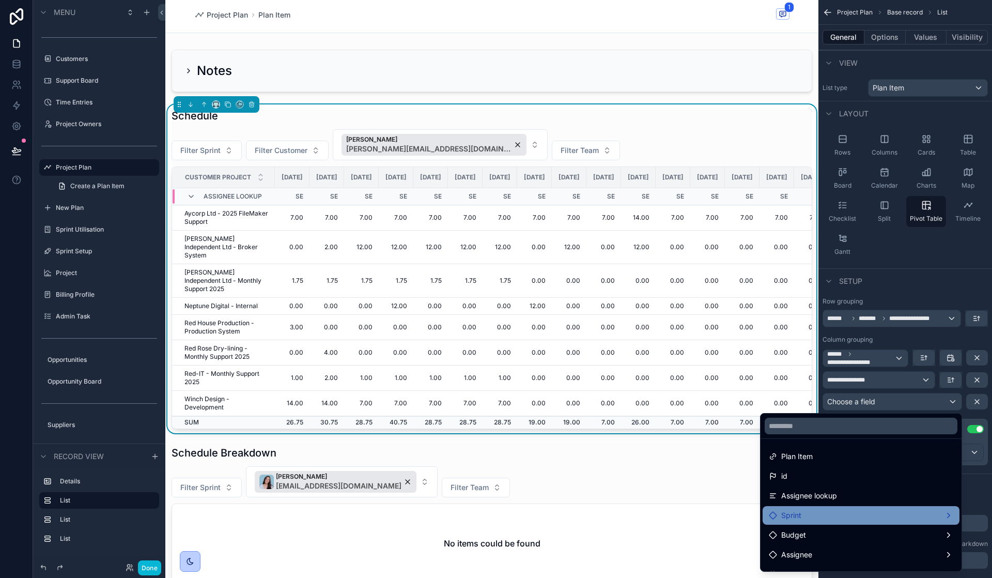
click at [856, 511] on div "Sprint" at bounding box center [861, 515] width 184 height 12
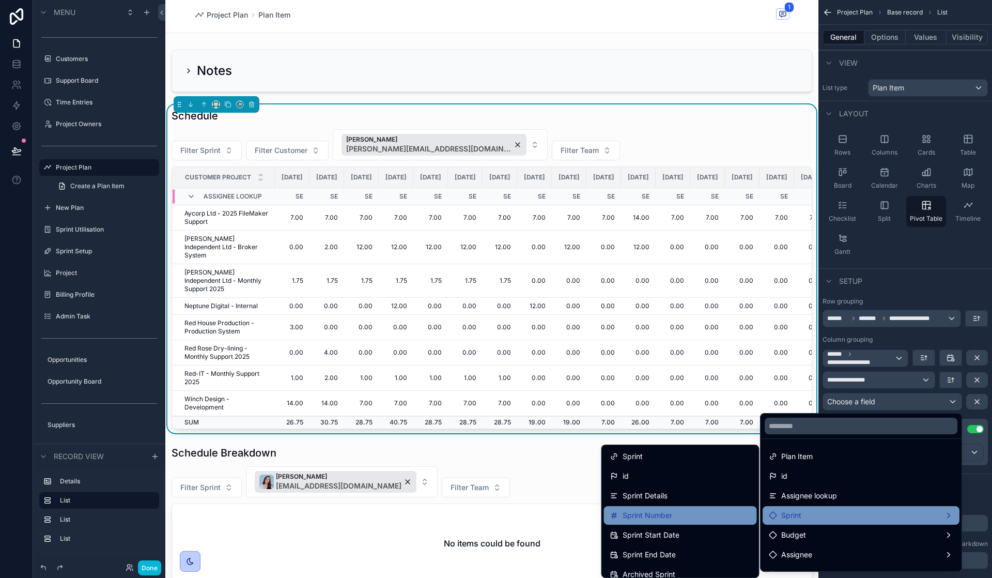
click at [665, 511] on span "Sprint Number" at bounding box center [648, 515] width 50 height 12
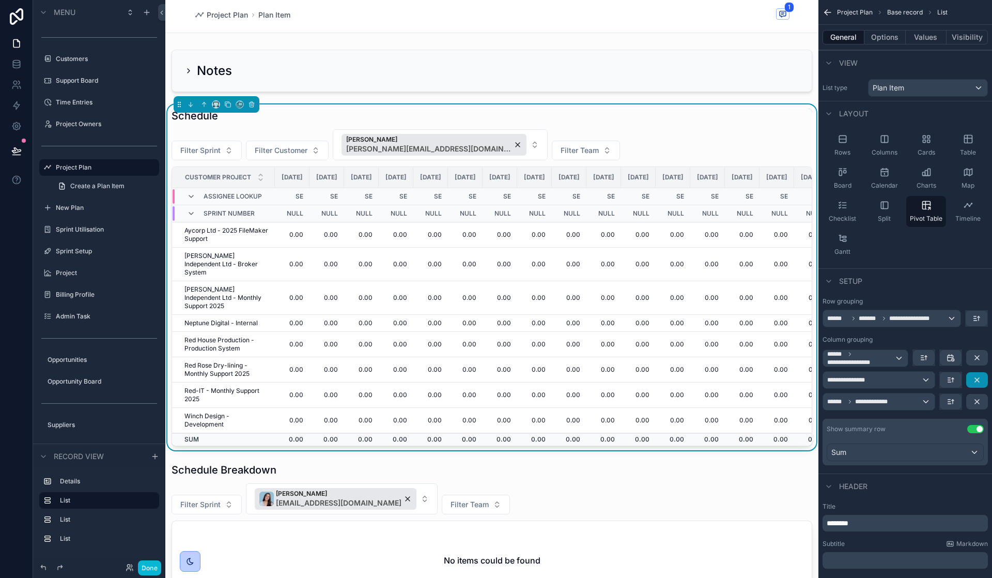
click at [975, 379] on icon "scrollable content" at bounding box center [977, 380] width 8 height 8
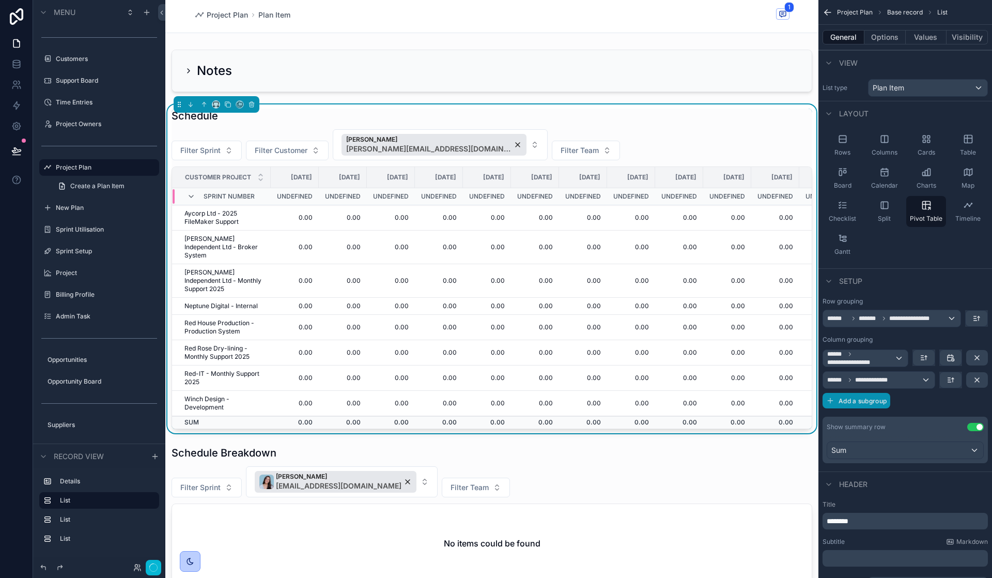
click at [852, 400] on span "Add a subgroup" at bounding box center [863, 401] width 48 height 8
click at [858, 408] on div "Choose a field" at bounding box center [892, 401] width 139 height 17
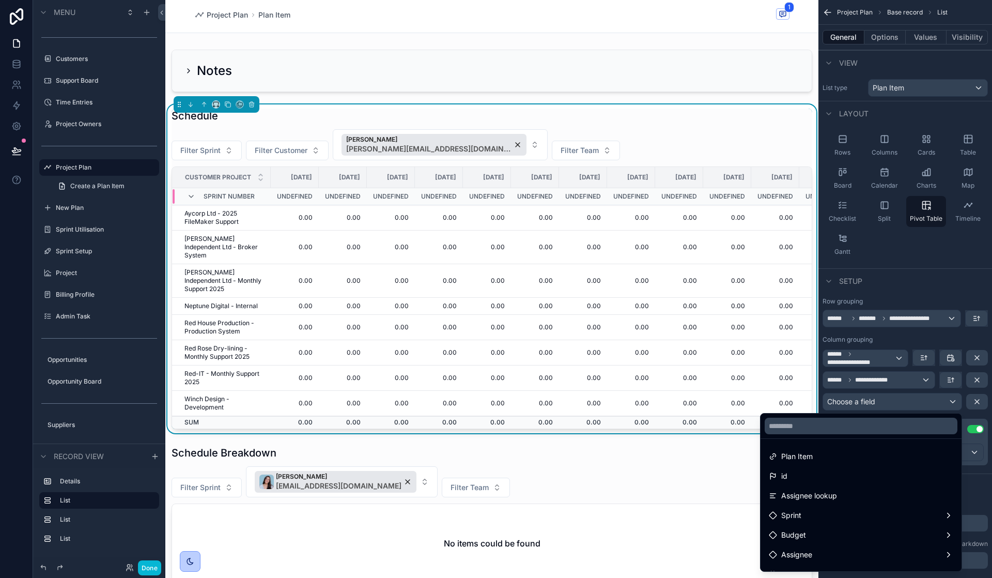
drag, startPoint x: 829, startPoint y: 499, endPoint x: 820, endPoint y: 496, distance: 9.2
click at [829, 499] on span "Assignee lookup" at bounding box center [809, 495] width 56 height 12
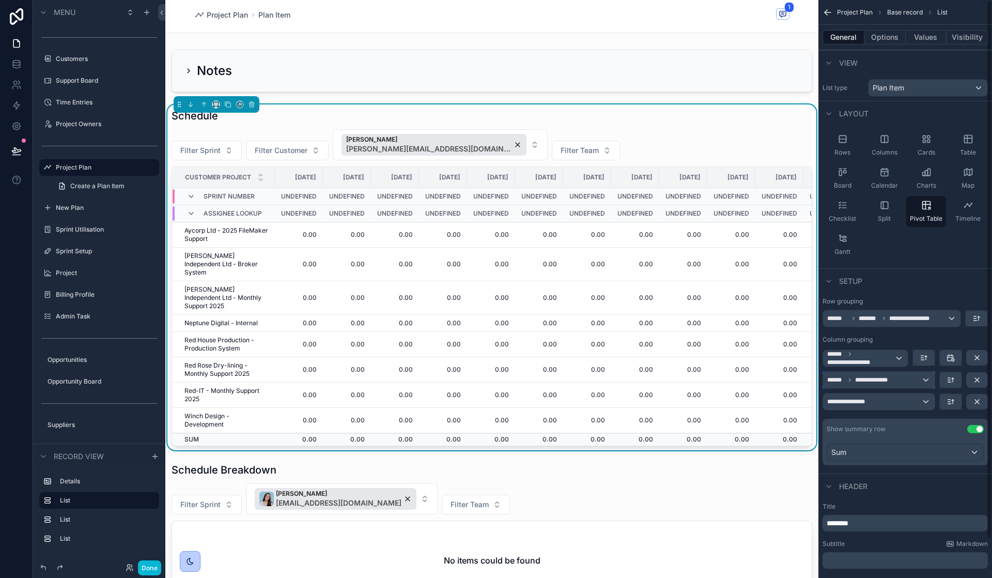
click at [889, 376] on span "**********" at bounding box center [876, 380] width 42 height 8
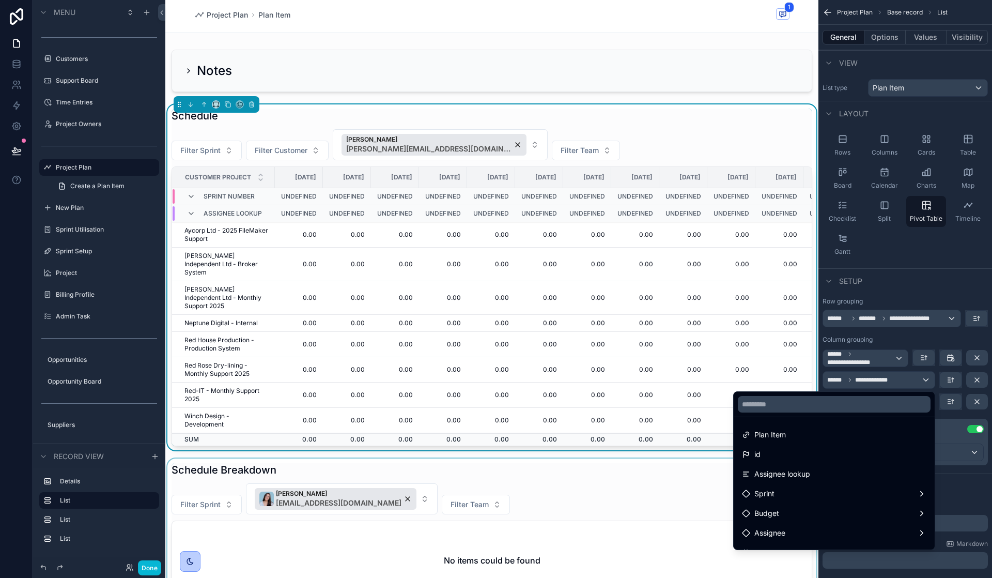
click at [696, 458] on div "scrollable content" at bounding box center [491, 531] width 653 height 146
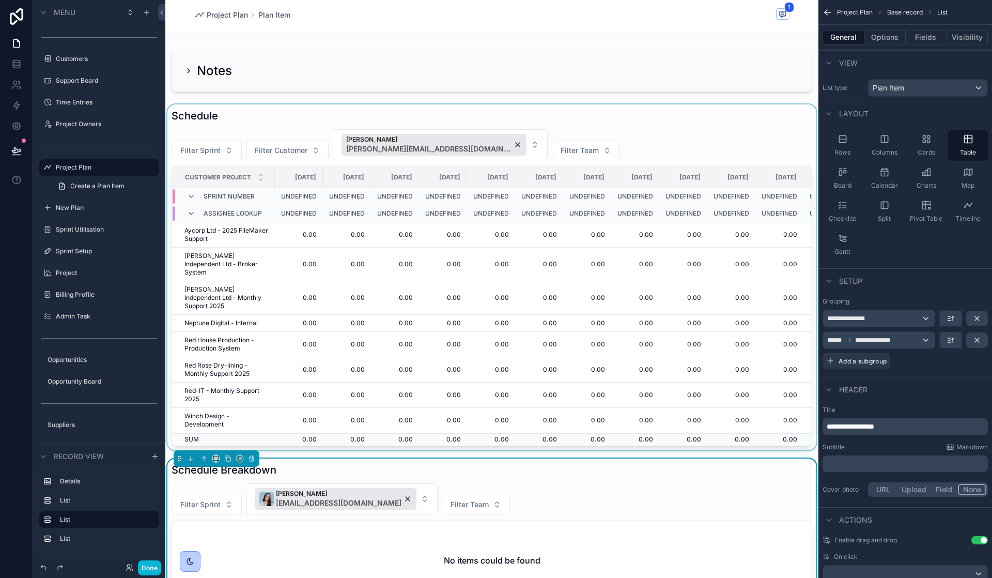
click at [662, 286] on div "scrollable content" at bounding box center [491, 277] width 653 height 346
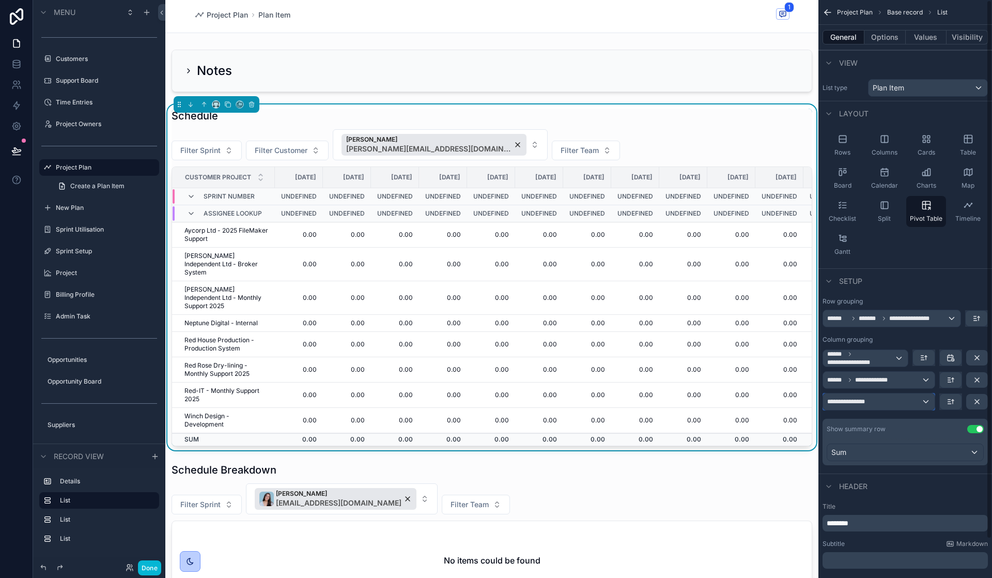
click at [895, 393] on div "**********" at bounding box center [879, 401] width 112 height 17
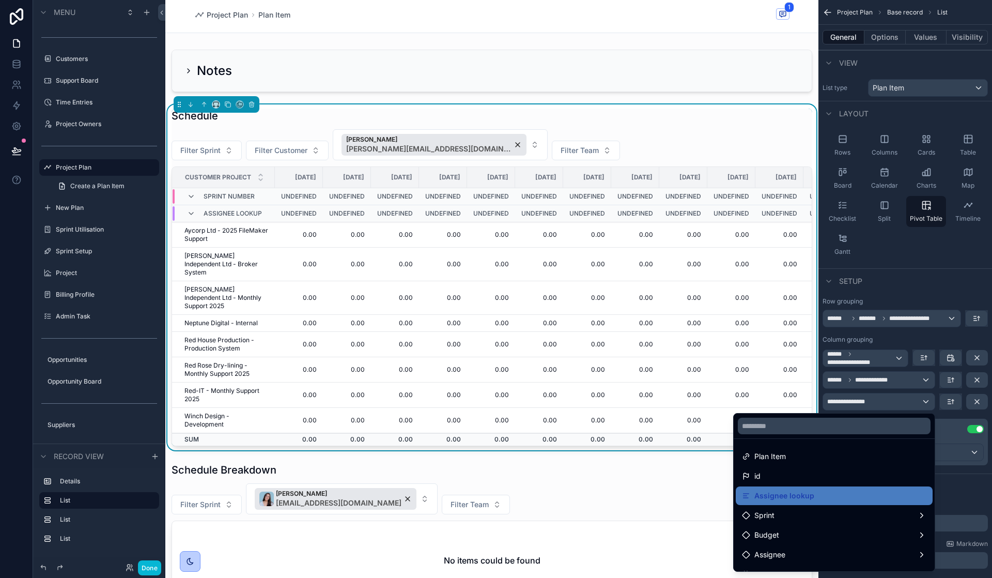
click at [890, 401] on div "scrollable content" at bounding box center [496, 289] width 992 height 578
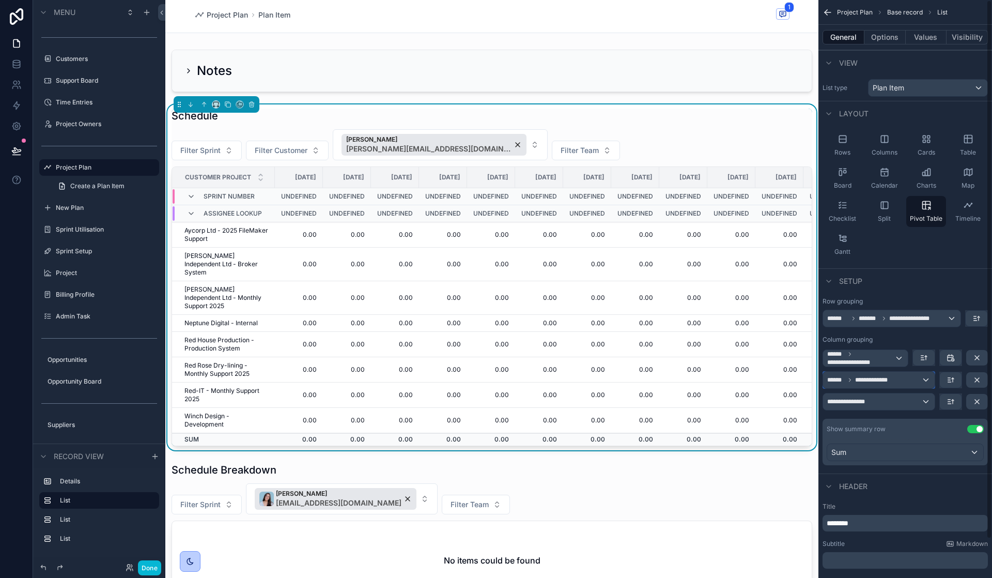
click at [886, 379] on span "**********" at bounding box center [876, 380] width 42 height 8
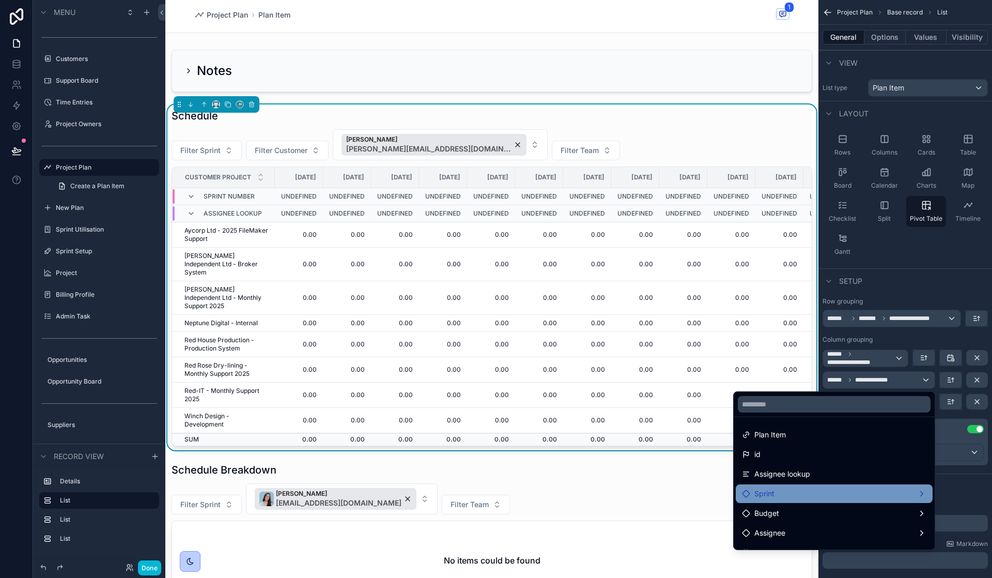
click at [821, 493] on div "Sprint" at bounding box center [834, 493] width 184 height 12
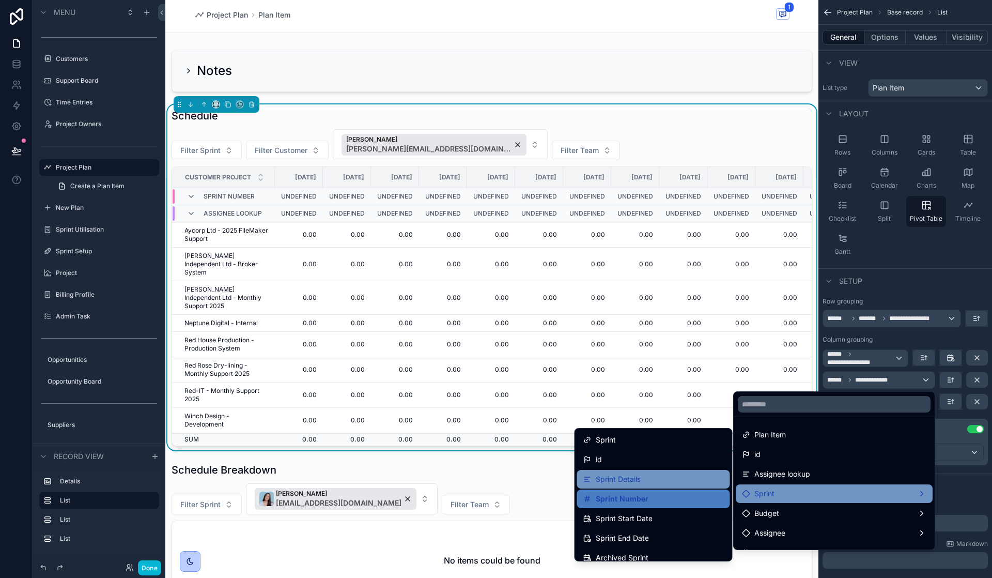
click at [675, 482] on div "Sprint Details" at bounding box center [653, 479] width 141 height 12
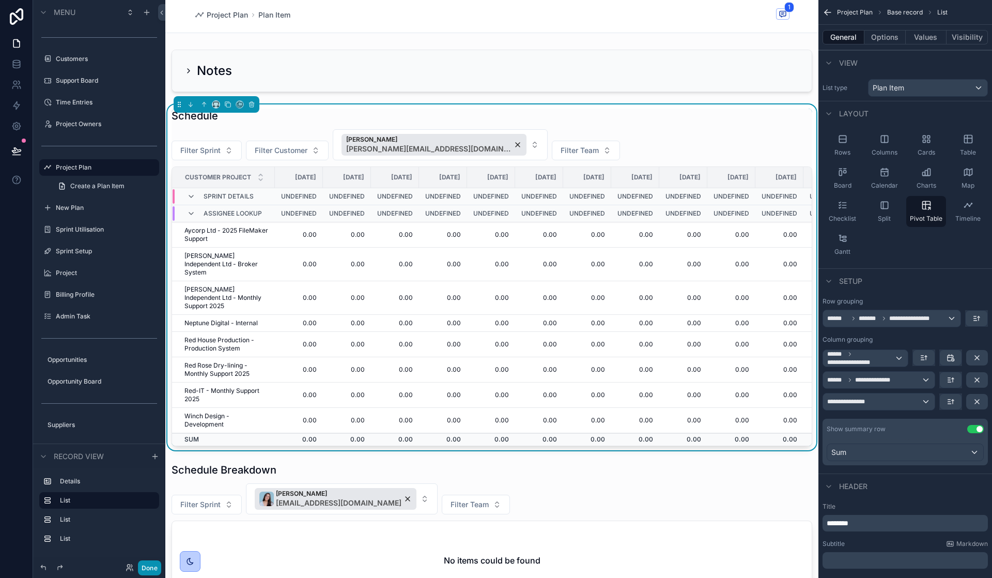
click at [141, 568] on button "Done" at bounding box center [149, 567] width 23 height 15
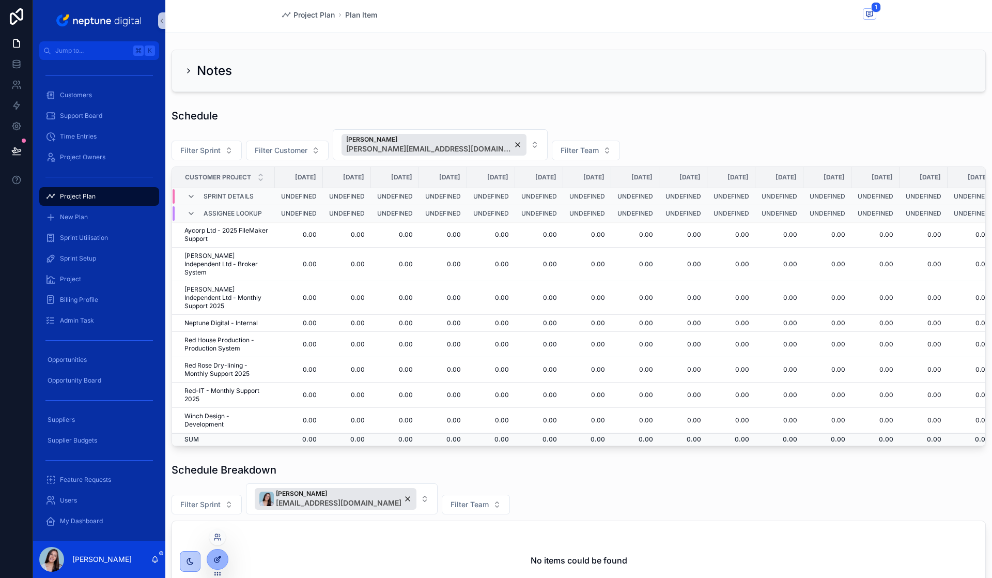
click at [219, 561] on icon at bounding box center [217, 559] width 8 height 8
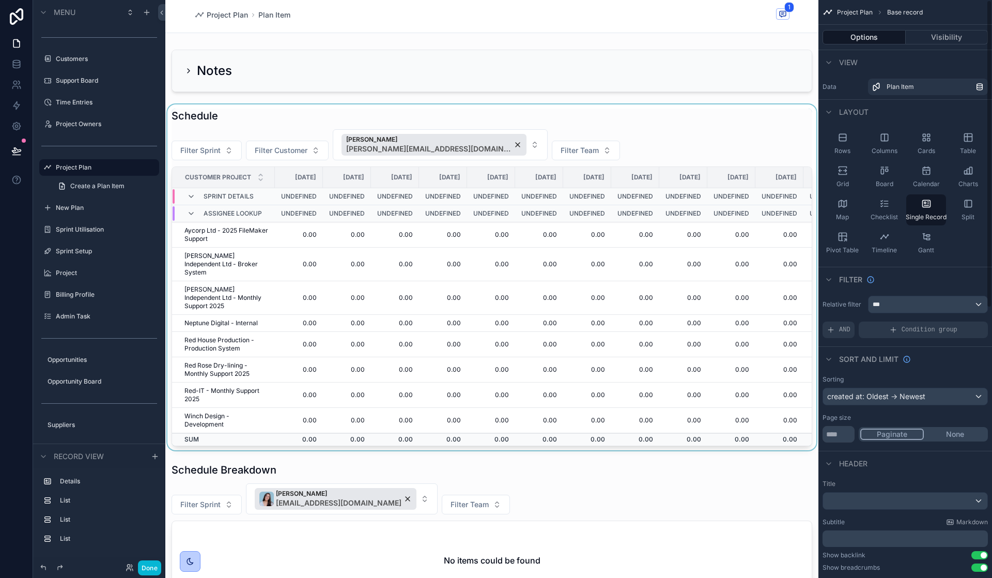
click at [650, 366] on div "scrollable content" at bounding box center [491, 277] width 653 height 346
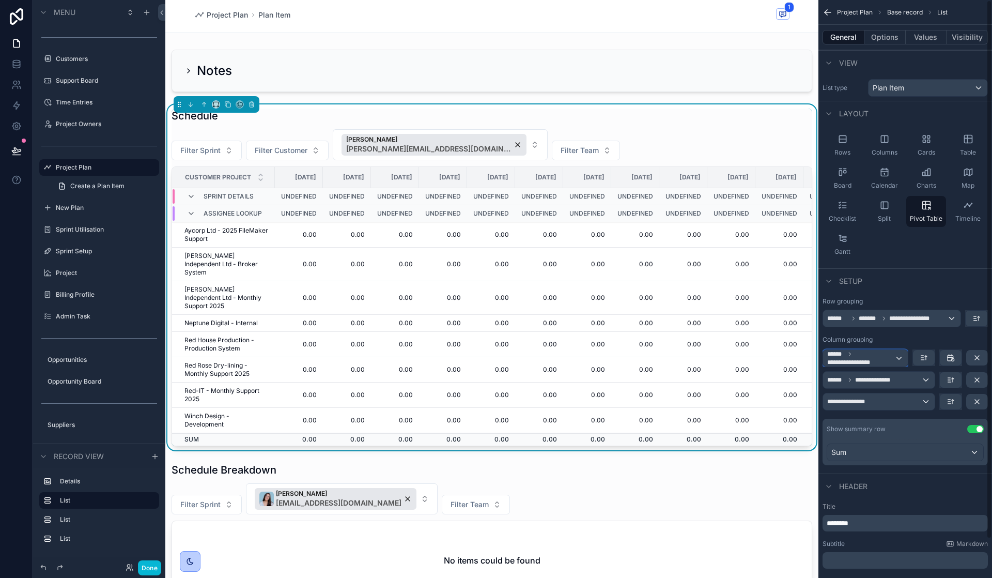
click at [887, 359] on span "**********" at bounding box center [860, 358] width 67 height 17
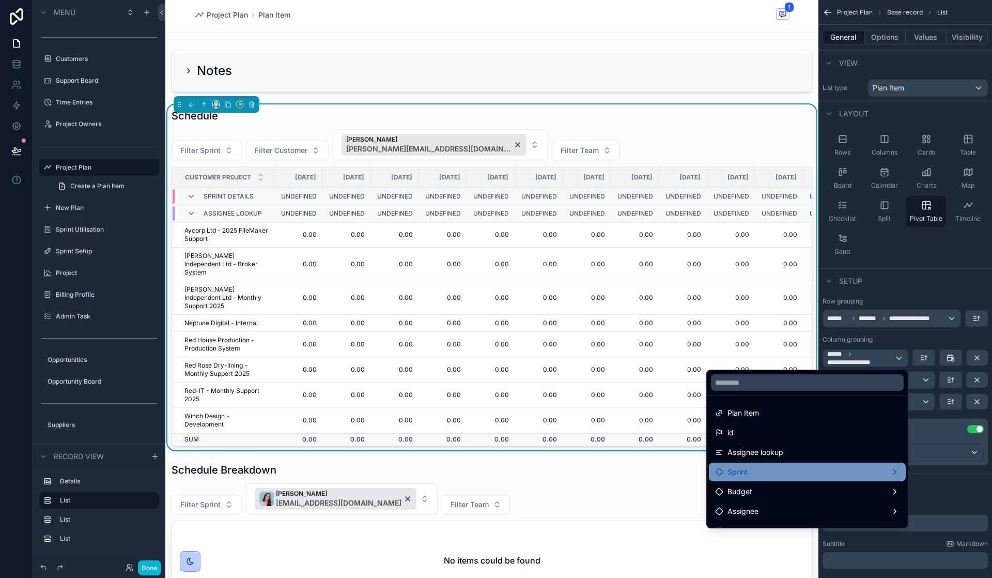
click at [838, 469] on div "Sprint" at bounding box center [807, 472] width 184 height 12
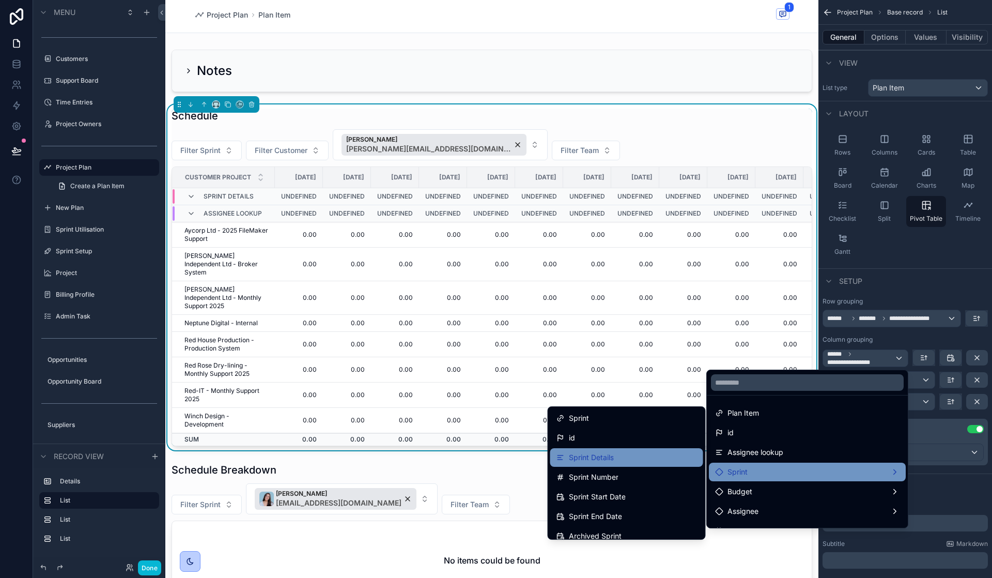
click at [649, 456] on div "Sprint Details" at bounding box center [627, 457] width 141 height 12
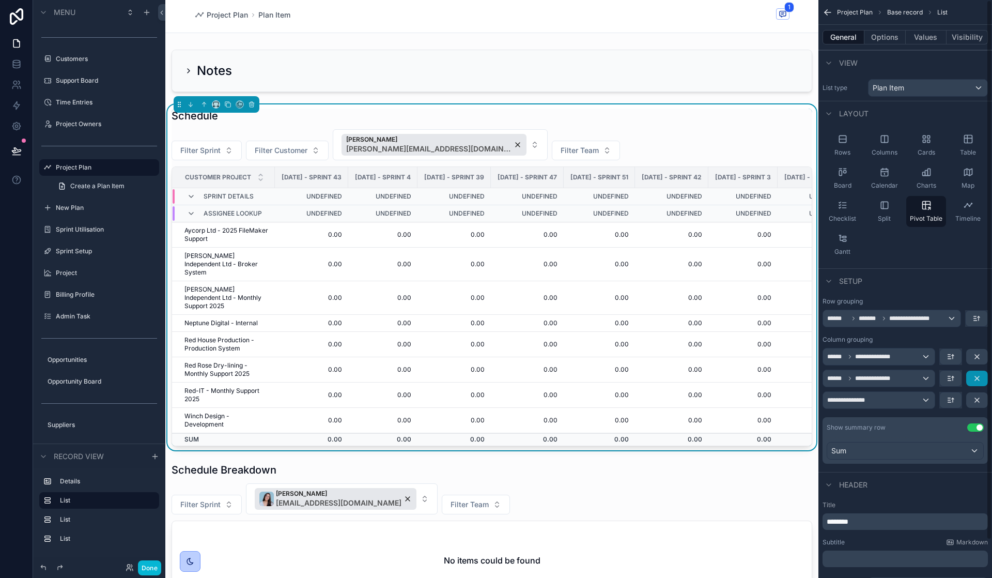
click at [977, 378] on icon "scrollable content" at bounding box center [977, 378] width 4 height 4
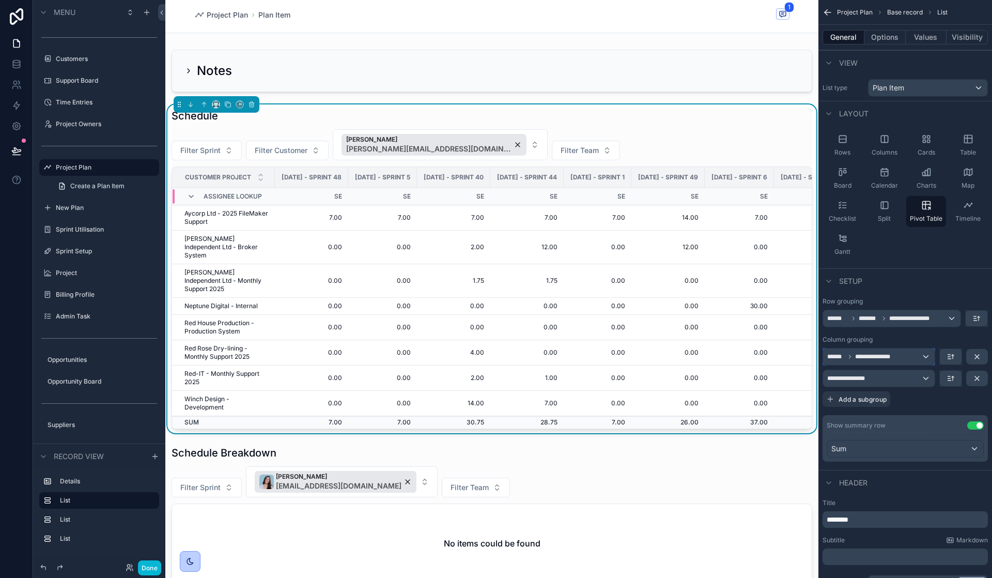
click at [858, 358] on span "**********" at bounding box center [874, 356] width 39 height 8
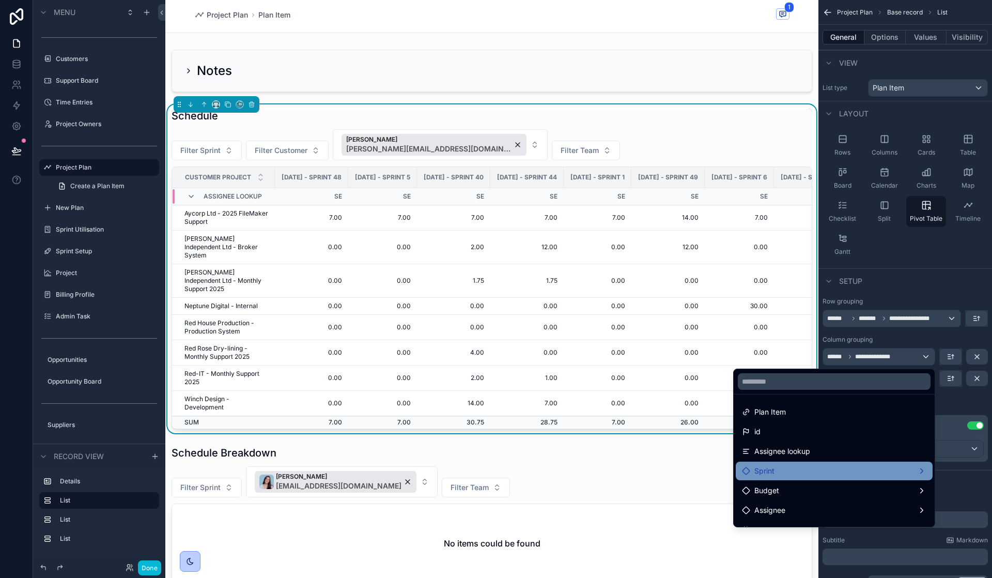
click at [801, 462] on div "Sprint" at bounding box center [834, 471] width 197 height 19
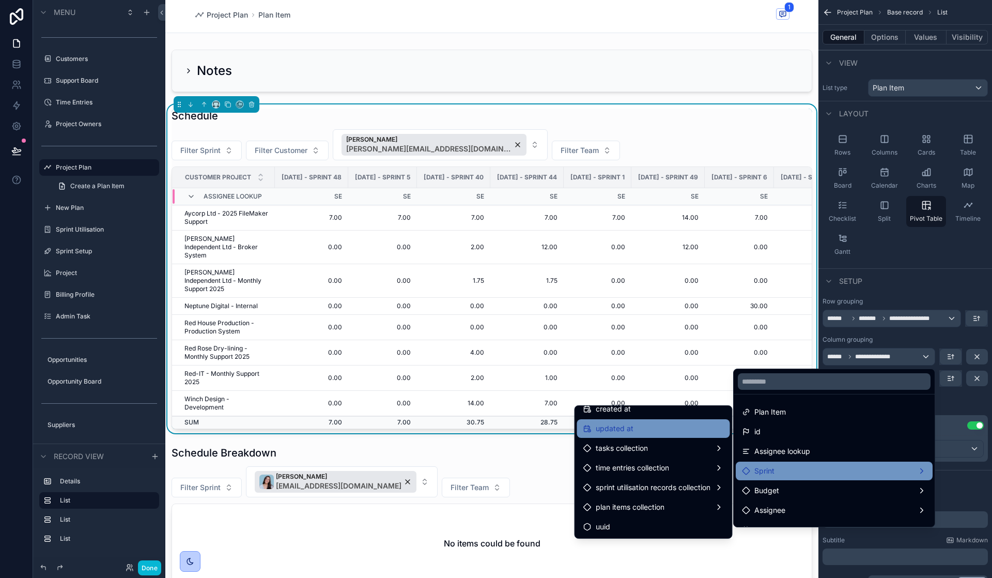
scroll to position [0, 0]
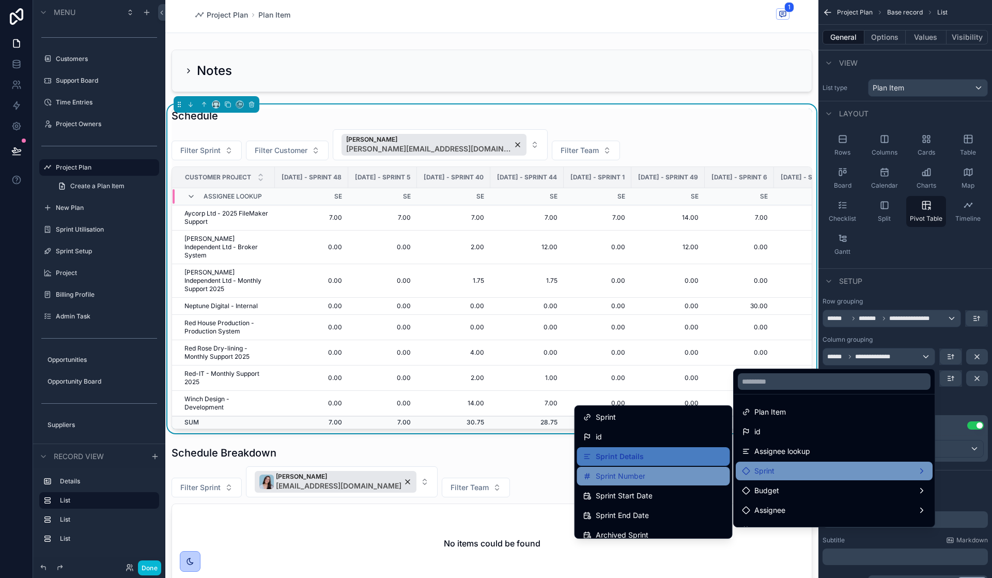
click at [650, 475] on div "Sprint Number" at bounding box center [653, 476] width 141 height 12
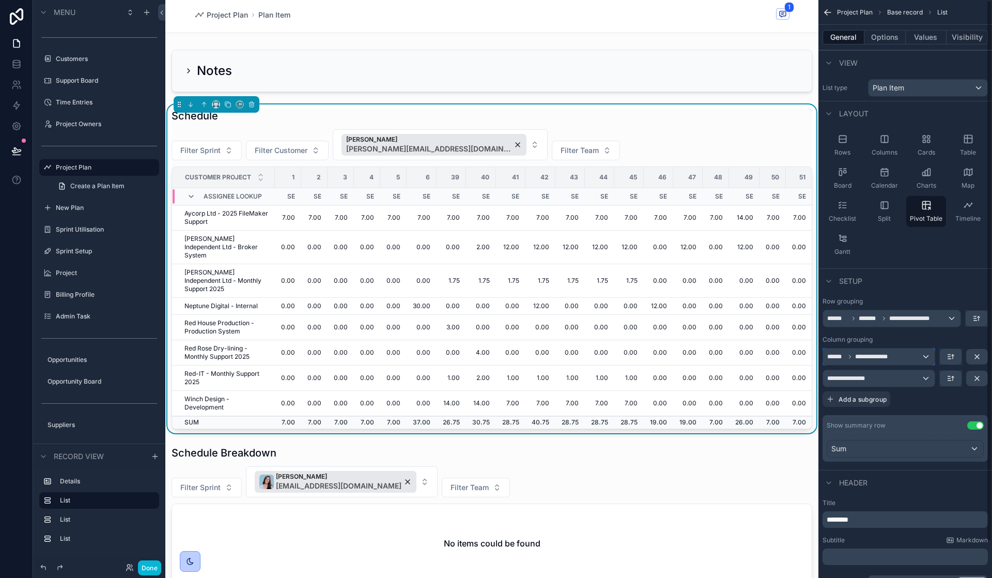
click at [882, 349] on div "**********" at bounding box center [879, 356] width 112 height 17
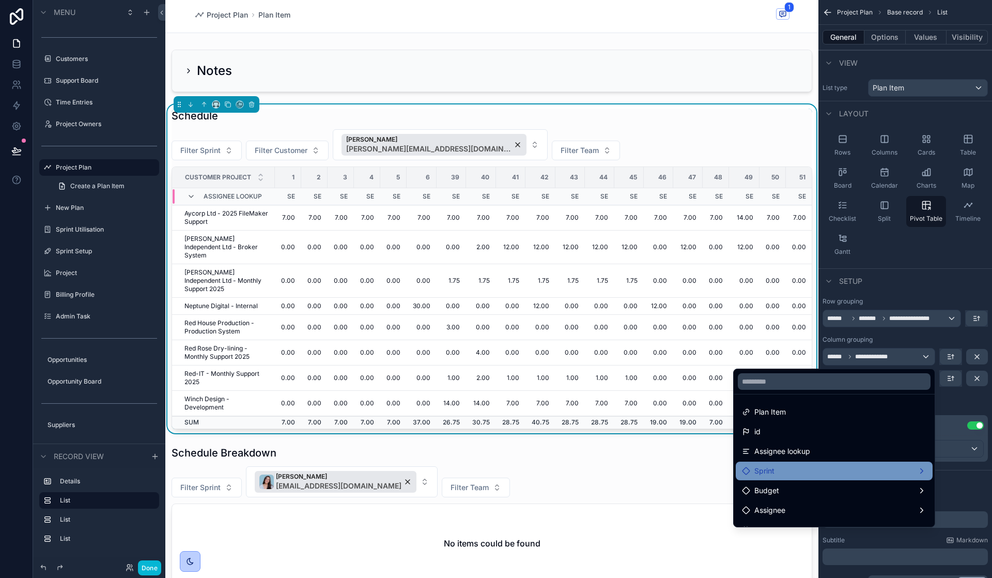
click at [795, 465] on div "Sprint" at bounding box center [834, 471] width 184 height 12
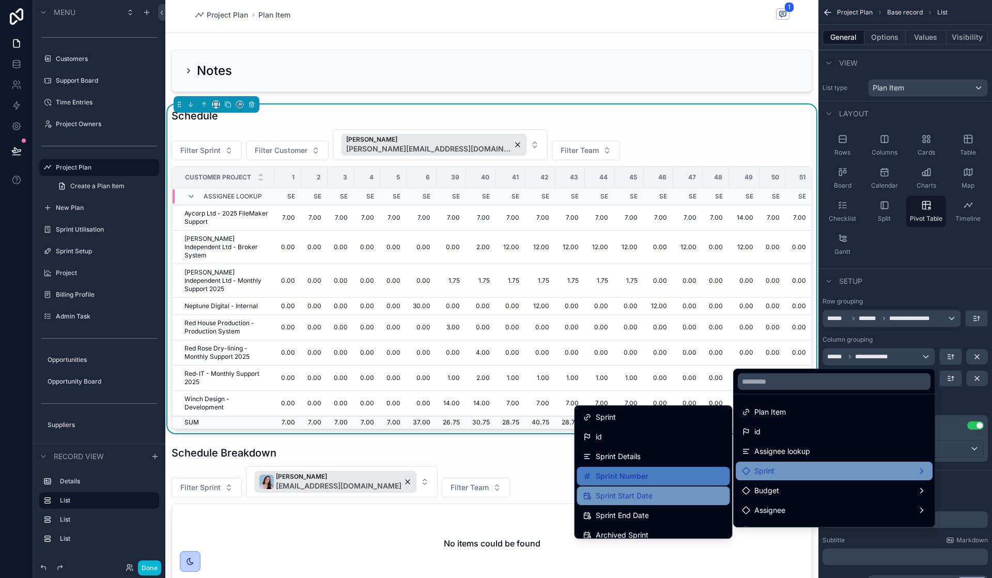
click at [627, 491] on span "Sprint Start Date" at bounding box center [624, 495] width 57 height 12
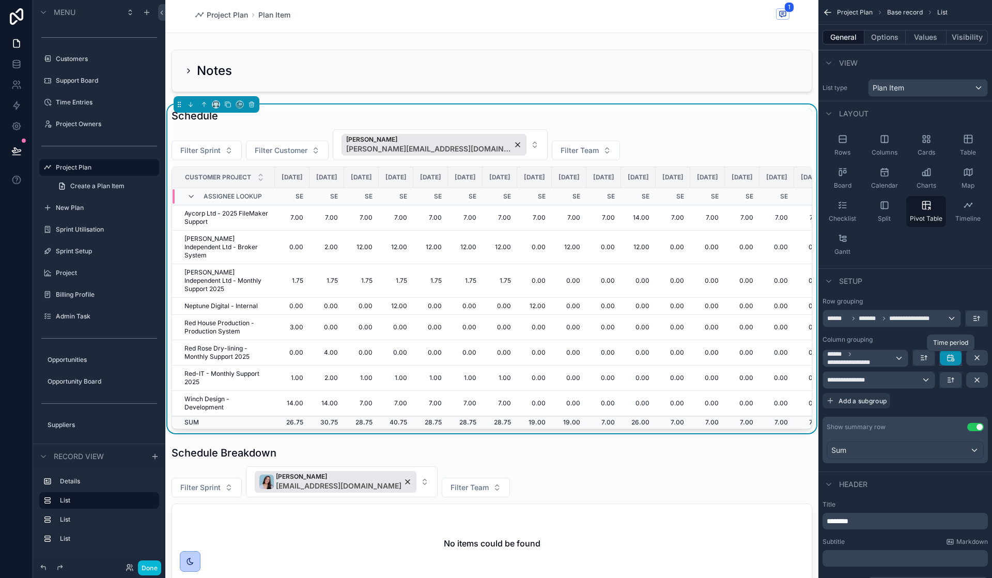
click at [951, 359] on icon "scrollable content" at bounding box center [952, 359] width 3 height 3
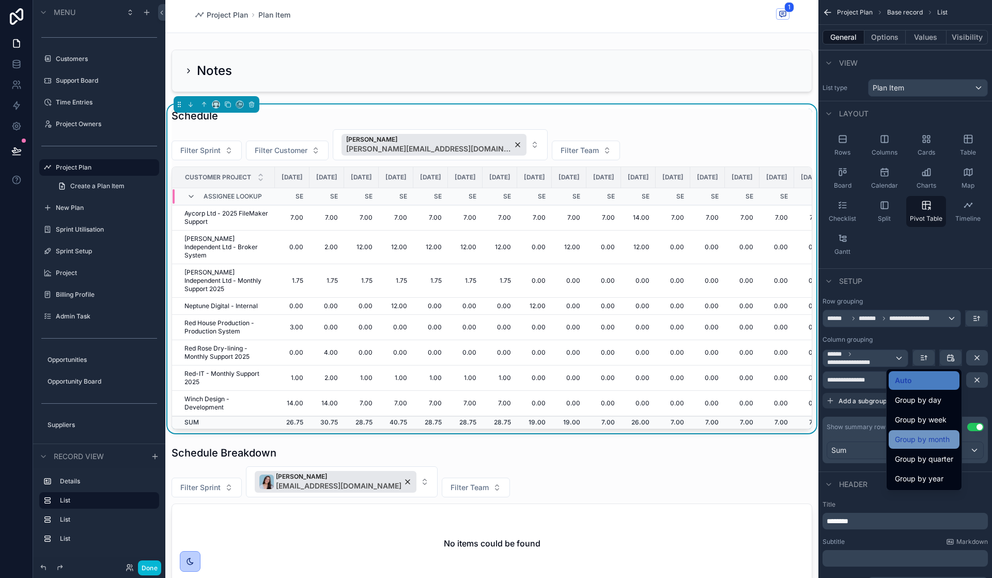
click at [943, 439] on span "Group by month" at bounding box center [922, 439] width 55 height 12
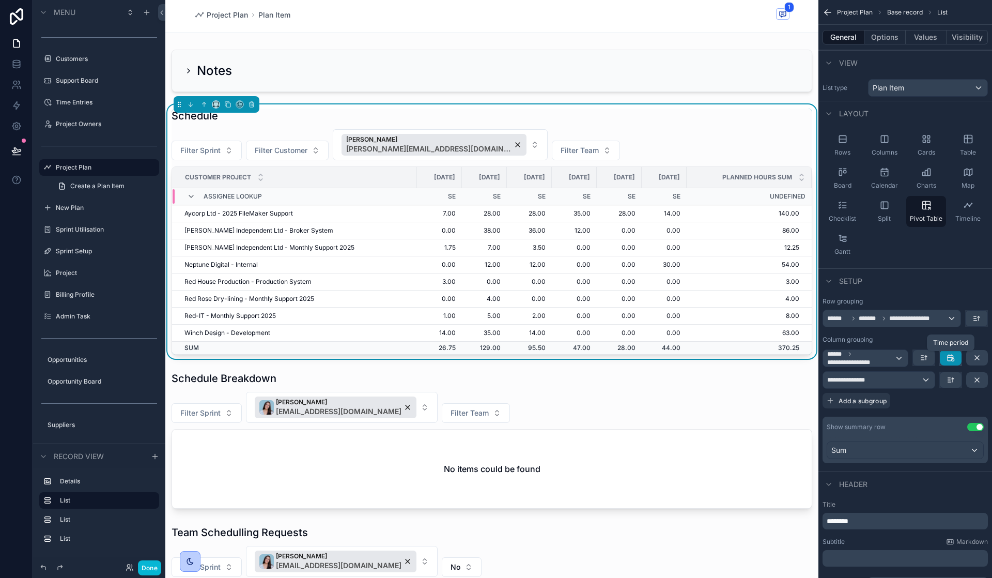
click at [949, 361] on icon "scrollable content" at bounding box center [951, 357] width 8 height 8
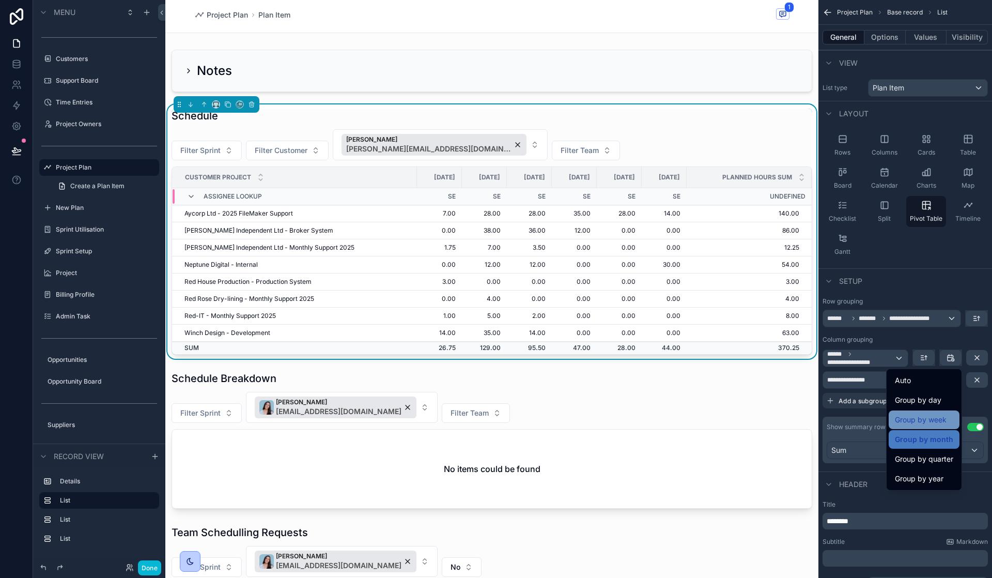
click at [930, 423] on span "Group by week" at bounding box center [921, 419] width 52 height 12
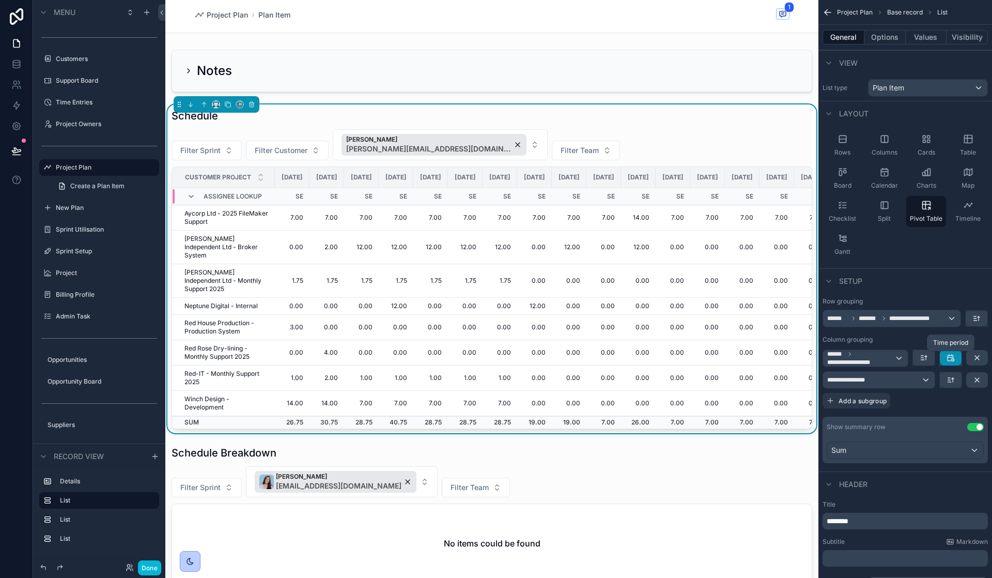
click at [954, 354] on icon "scrollable content" at bounding box center [951, 357] width 8 height 8
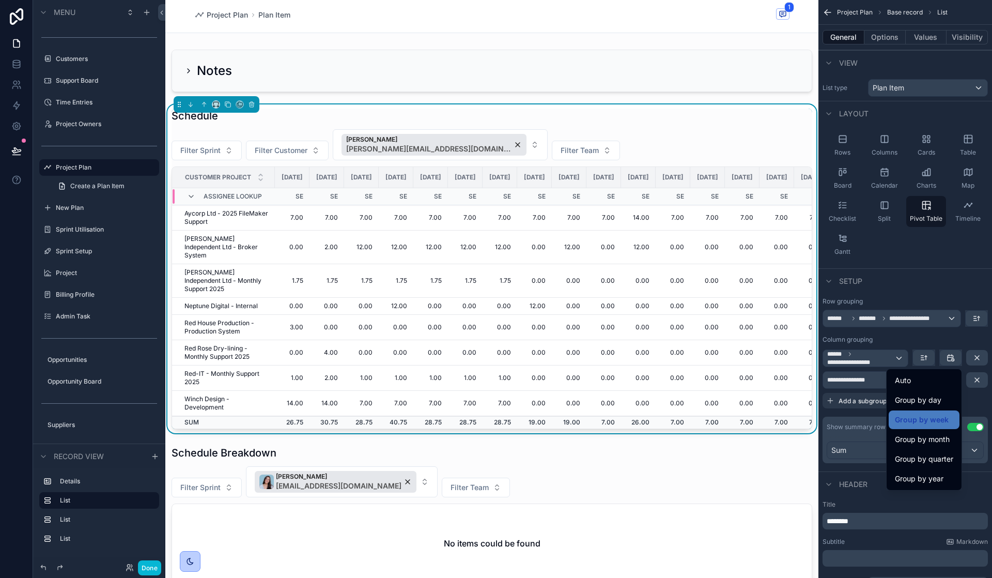
click at [928, 386] on div "Auto" at bounding box center [924, 380] width 58 height 12
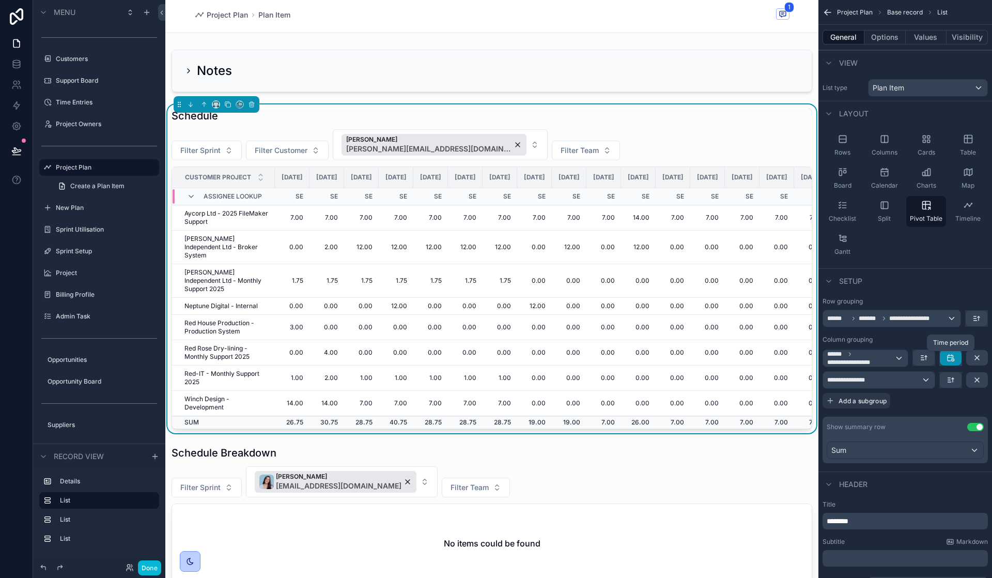
click at [949, 357] on icon "scrollable content" at bounding box center [951, 357] width 8 height 8
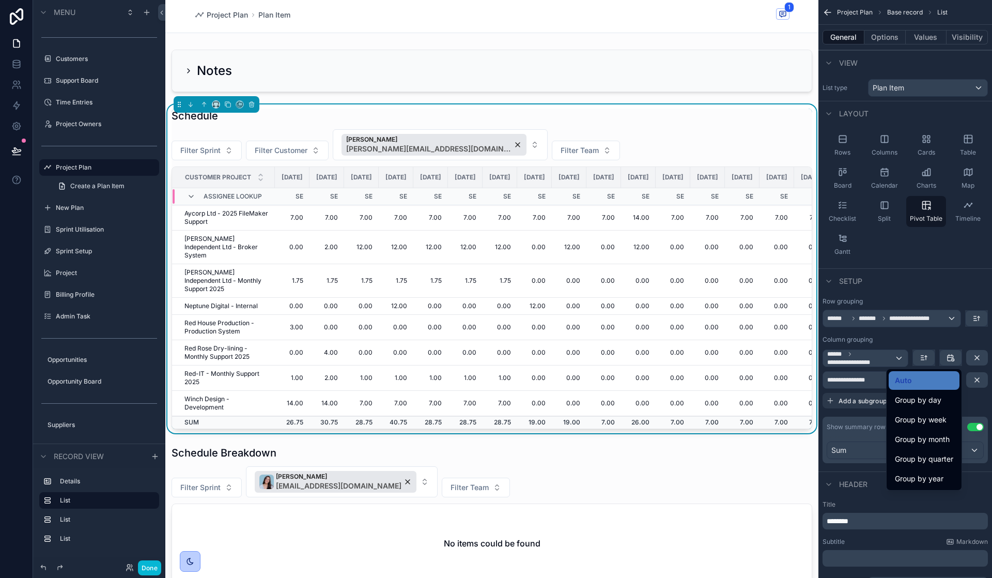
click at [932, 396] on span "Group by day" at bounding box center [918, 400] width 47 height 12
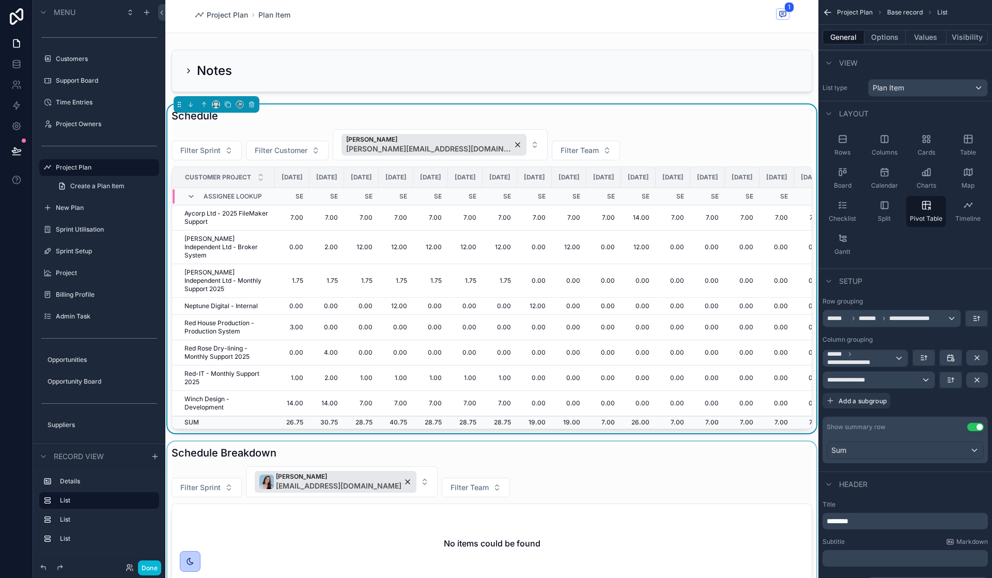
click at [581, 447] on div "scrollable content" at bounding box center [491, 514] width 653 height 146
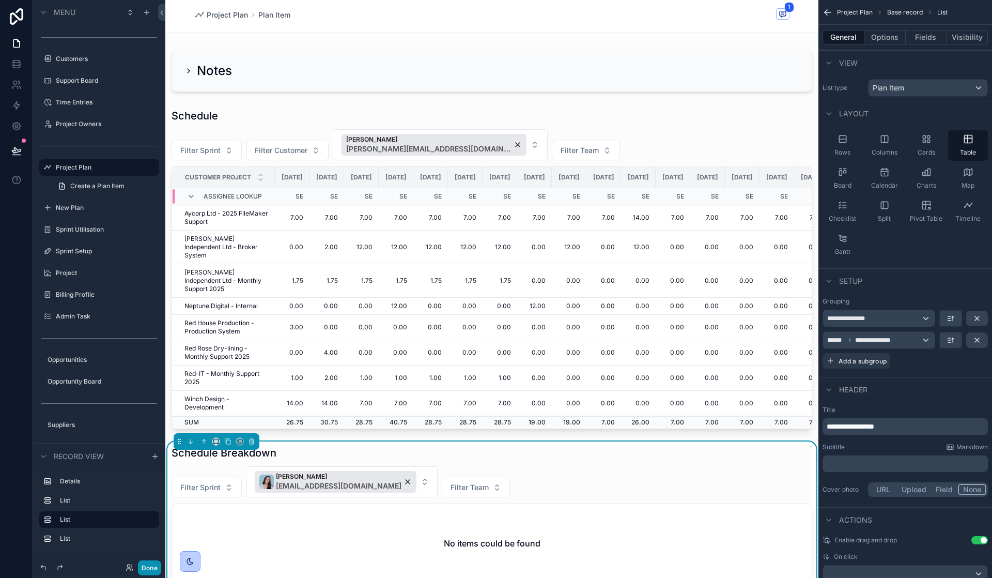
click at [142, 567] on button "Done" at bounding box center [149, 567] width 23 height 15
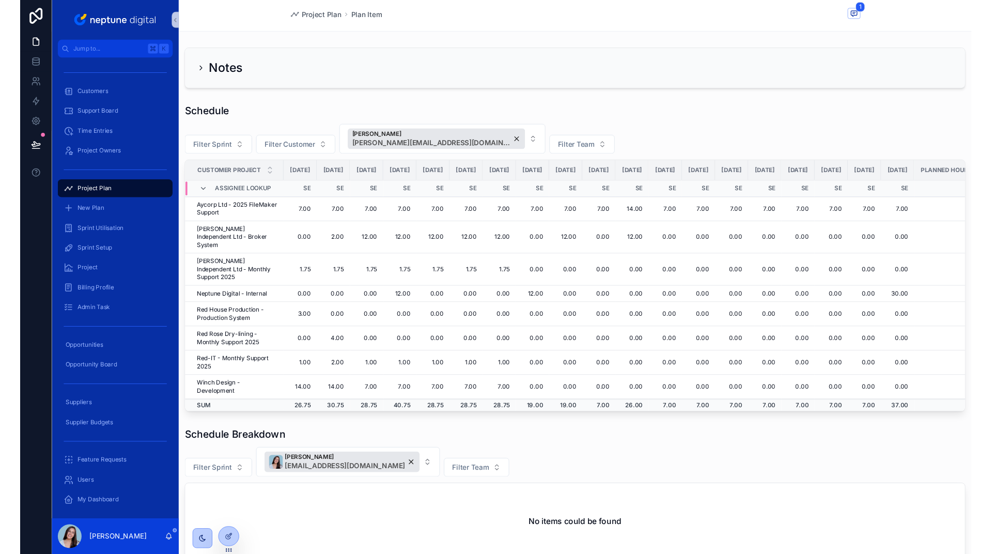
scroll to position [3, 0]
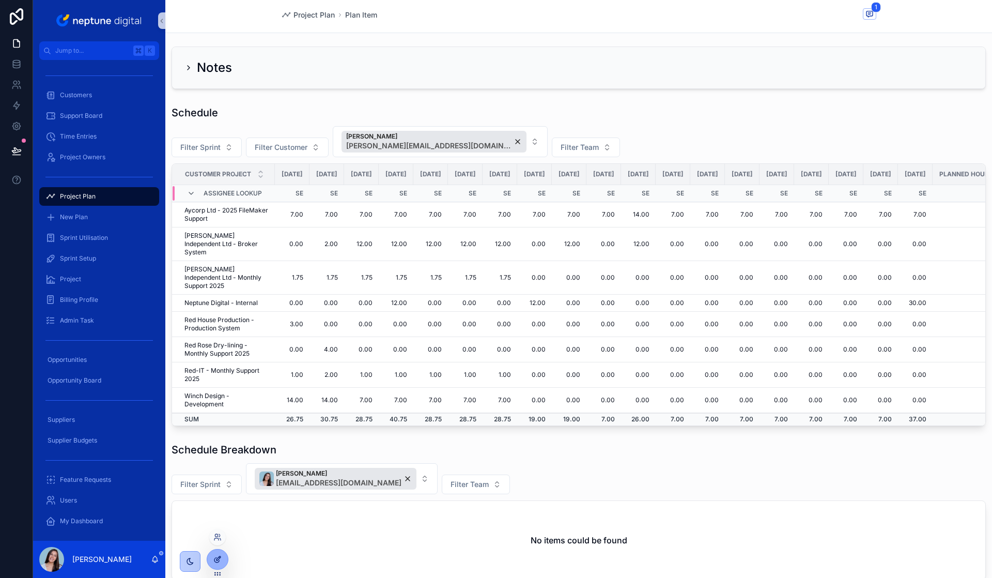
click at [219, 564] on div at bounding box center [217, 559] width 21 height 20
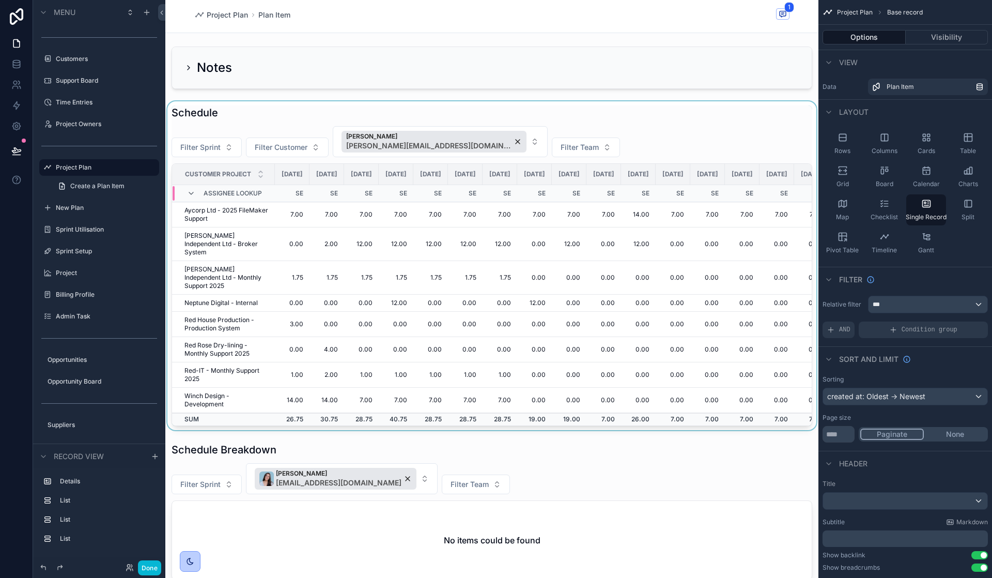
click at [662, 238] on div "scrollable content" at bounding box center [491, 265] width 653 height 329
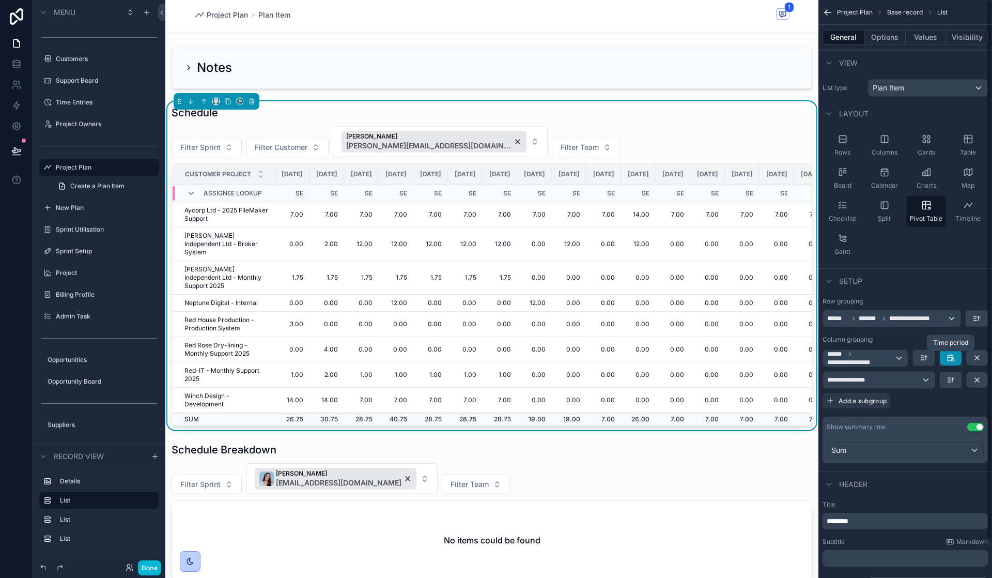
click at [947, 356] on icon "scrollable content" at bounding box center [951, 357] width 8 height 8
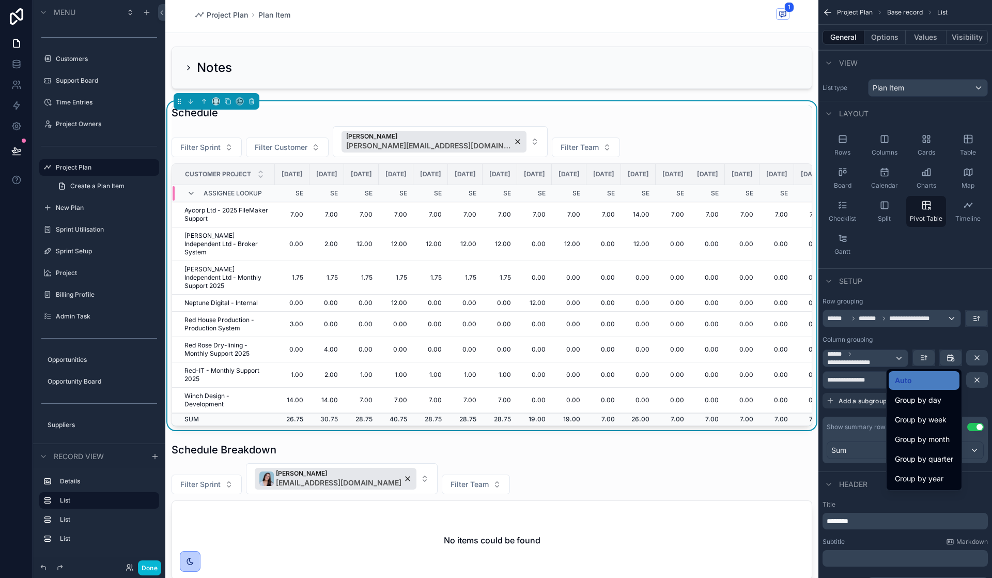
drag, startPoint x: 915, startPoint y: 344, endPoint x: 898, endPoint y: 343, distance: 16.6
click at [915, 344] on div "scrollable content" at bounding box center [496, 289] width 992 height 578
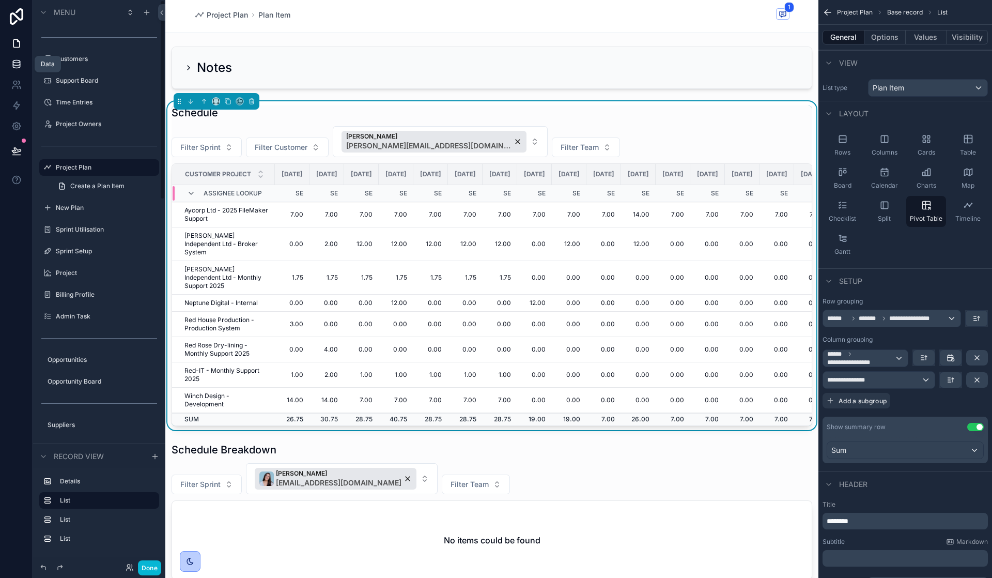
click at [12, 66] on icon at bounding box center [16, 64] width 10 height 10
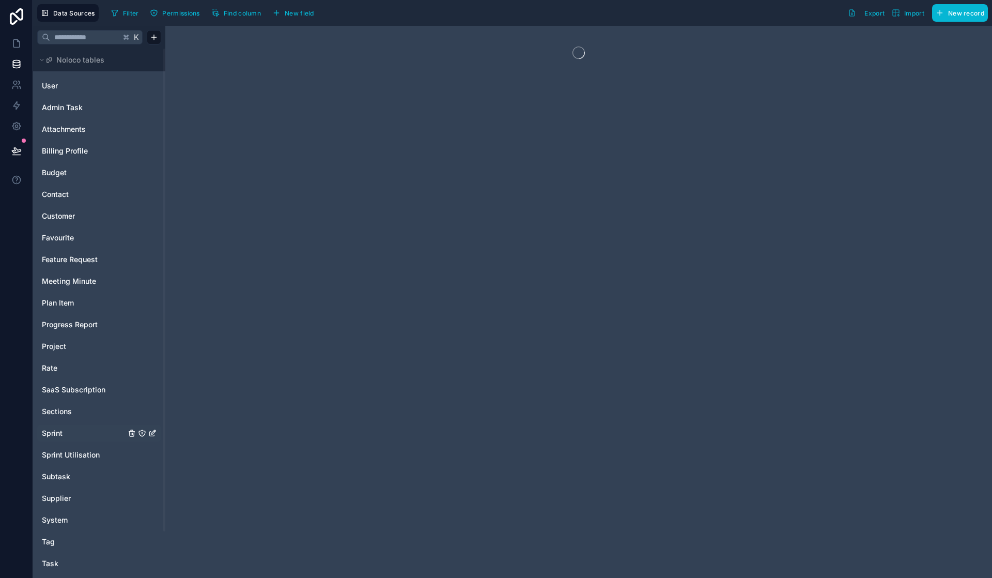
click at [56, 429] on span "Sprint" at bounding box center [52, 433] width 21 height 10
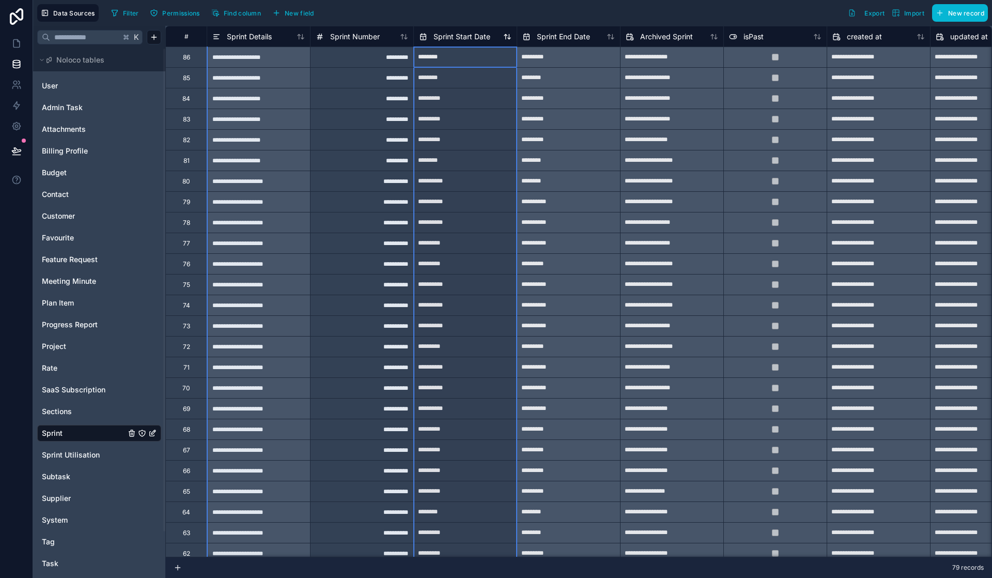
click at [472, 35] on span "Sprint Start Date" at bounding box center [462, 37] width 57 height 10
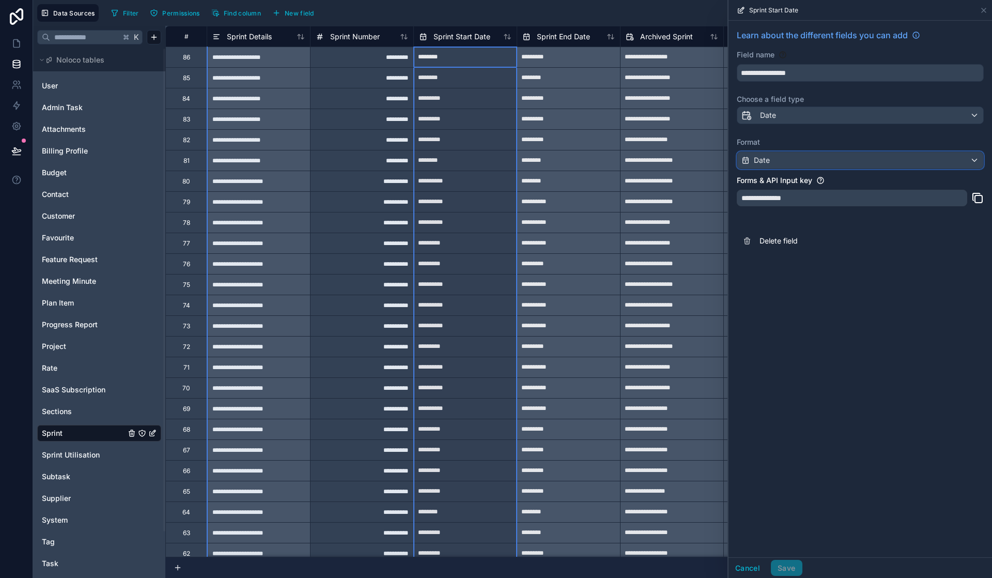
click at [942, 162] on div "Date" at bounding box center [860, 160] width 246 height 17
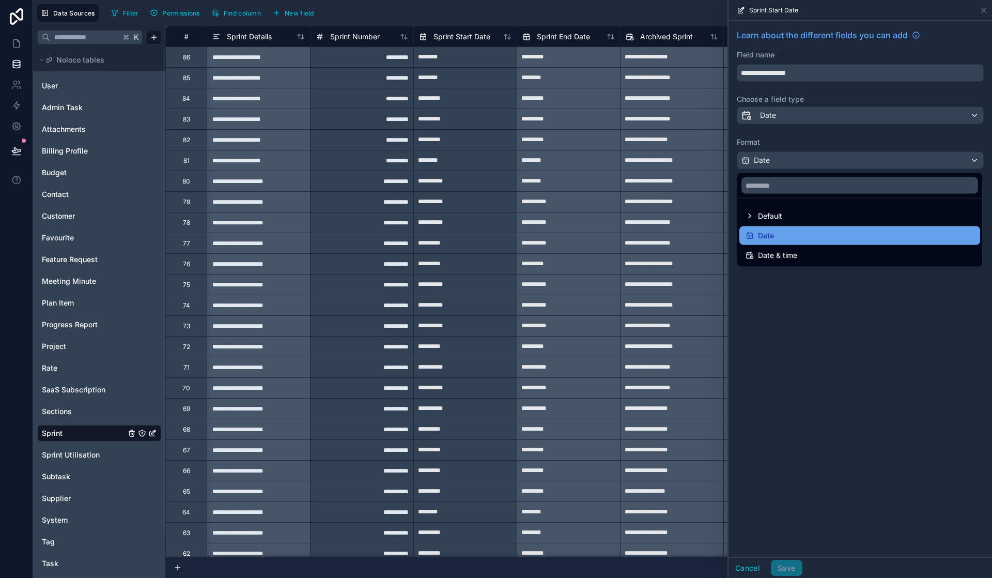
click at [802, 231] on div "Date" at bounding box center [860, 235] width 228 height 12
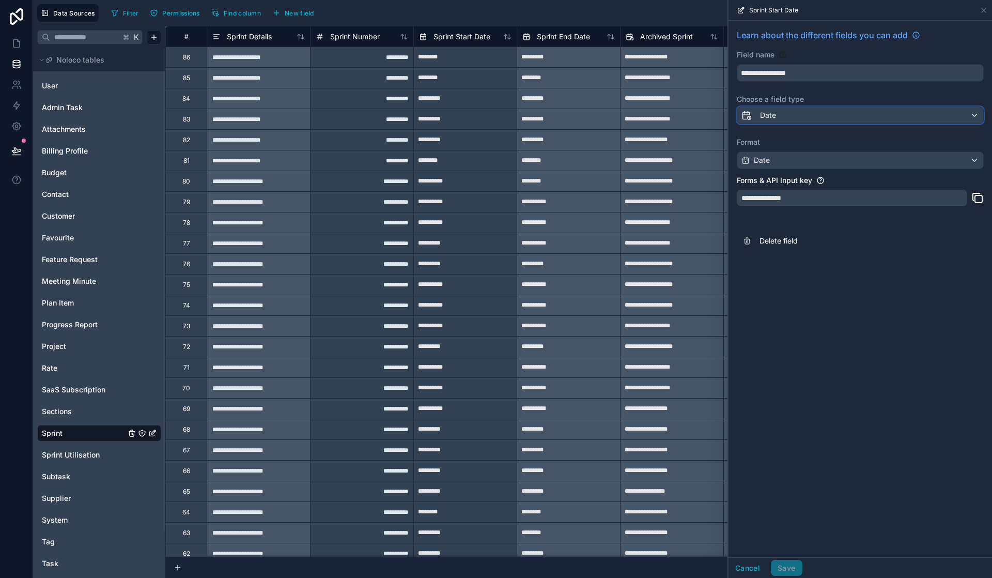
click at [934, 115] on div "Date" at bounding box center [860, 115] width 246 height 17
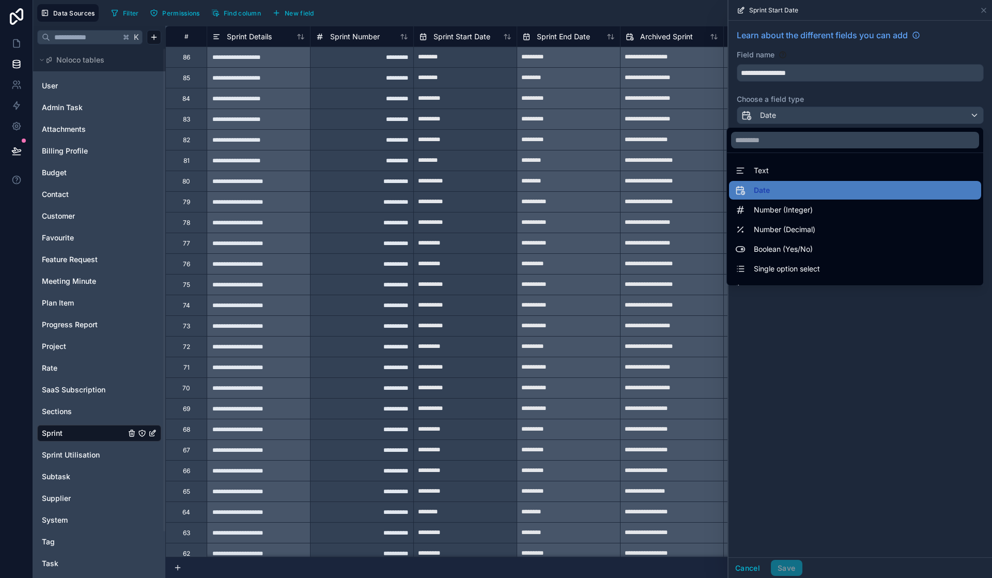
click at [890, 93] on div at bounding box center [861, 289] width 264 height 578
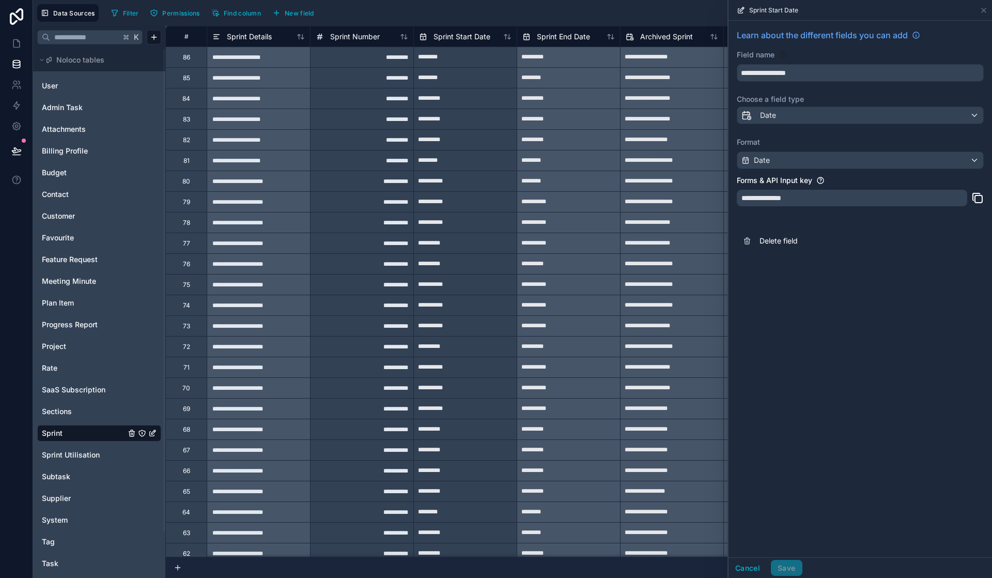
click at [974, 148] on div "Format Date" at bounding box center [860, 153] width 247 height 32
click at [972, 157] on div "Date" at bounding box center [860, 160] width 246 height 17
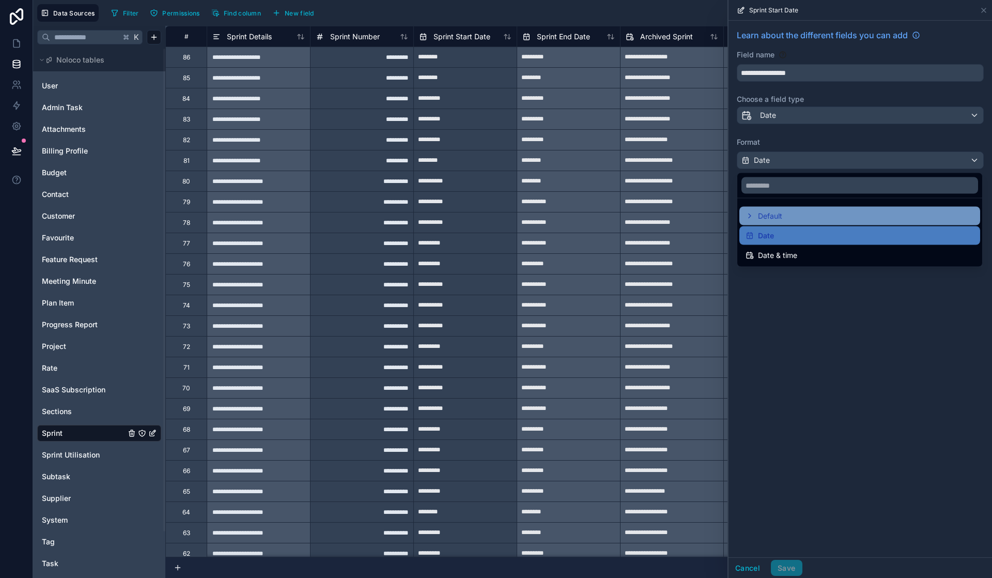
click at [749, 216] on icon at bounding box center [750, 216] width 8 height 8
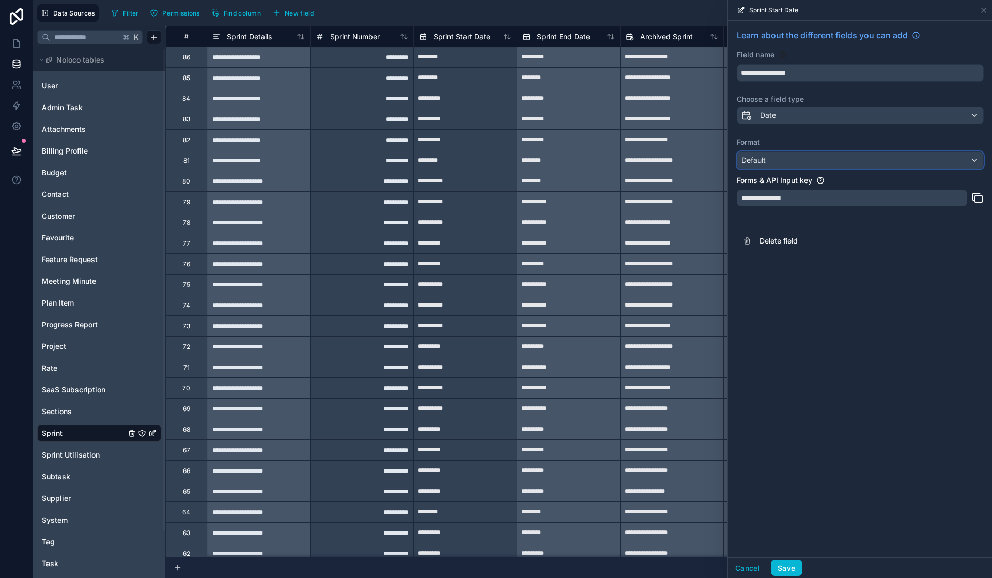
click at [780, 161] on div "Default" at bounding box center [860, 160] width 246 height 17
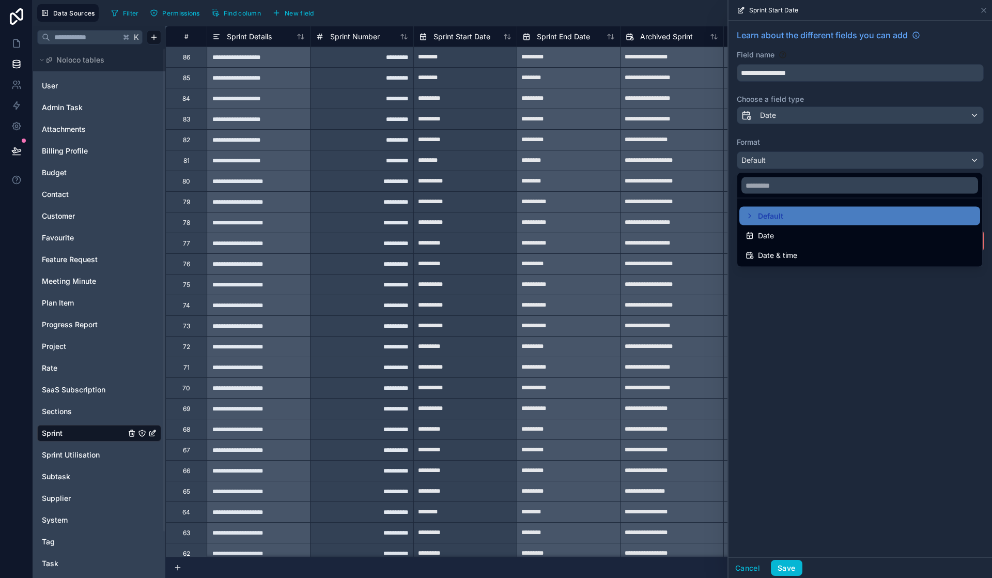
click at [774, 234] on div "Date" at bounding box center [860, 235] width 228 height 12
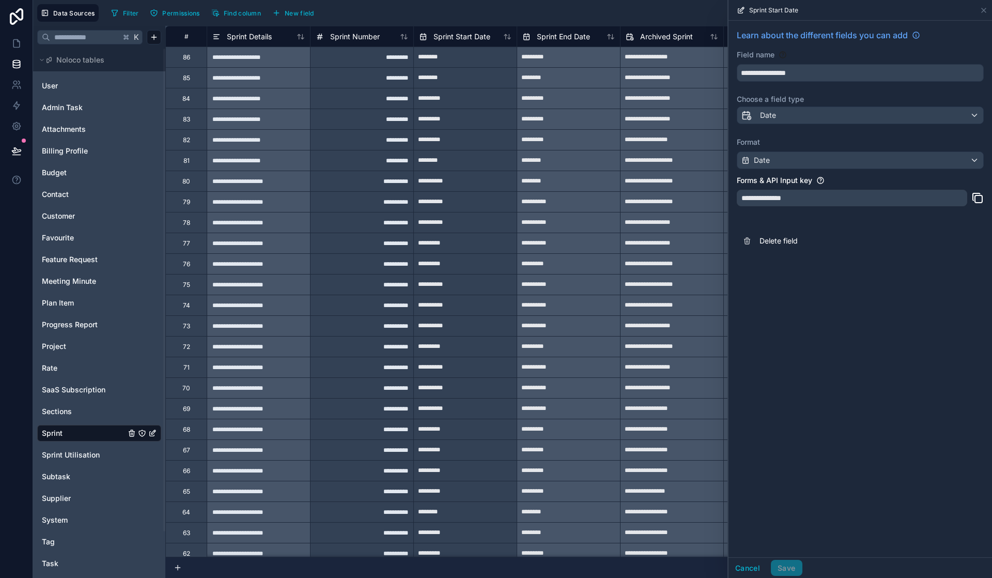
drag, startPoint x: 851, startPoint y: 363, endPoint x: 854, endPoint y: 383, distance: 20.5
click at [852, 363] on div "**********" at bounding box center [861, 289] width 264 height 536
click at [742, 569] on button "Cancel" at bounding box center [748, 568] width 38 height 17
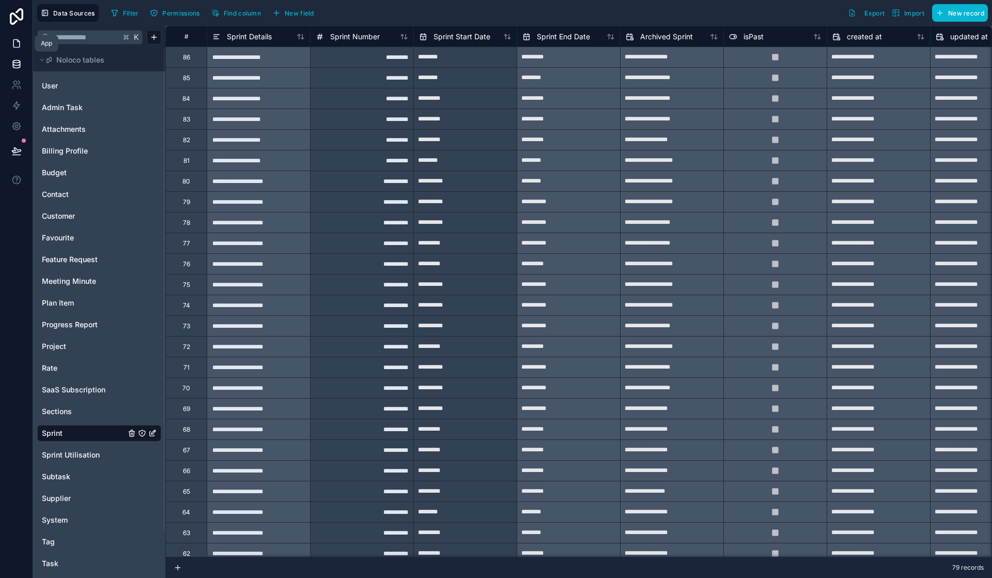
click at [12, 40] on icon at bounding box center [16, 43] width 10 height 10
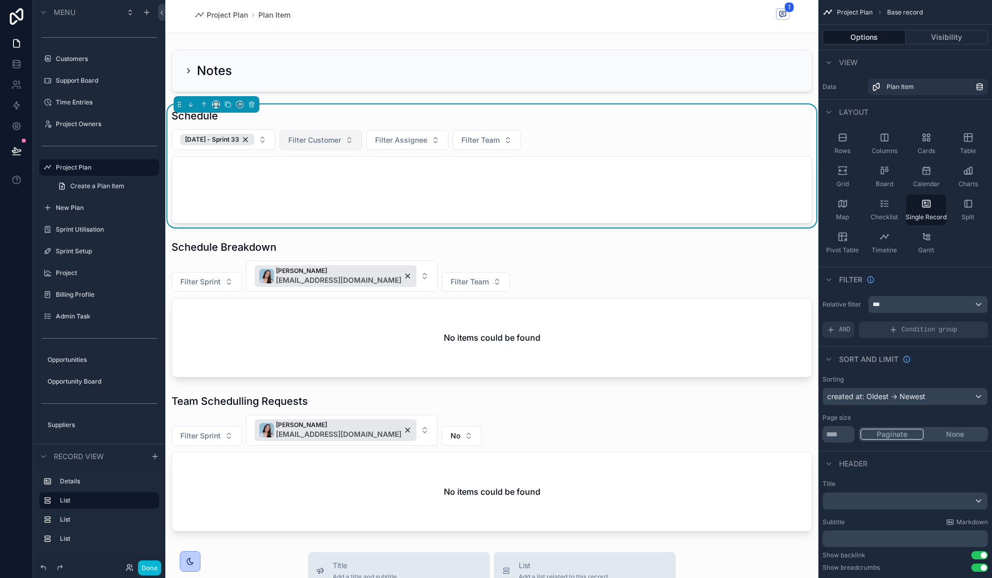
click at [254, 139] on div "29/08/24 - Sprint 33" at bounding box center [217, 139] width 74 height 11
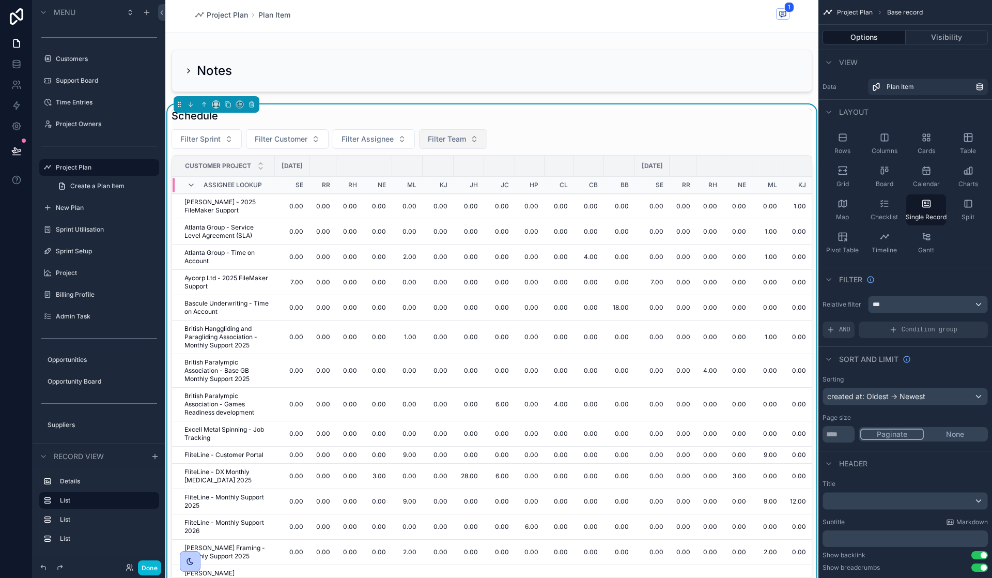
click at [452, 141] on span "Filter Team" at bounding box center [447, 139] width 38 height 10
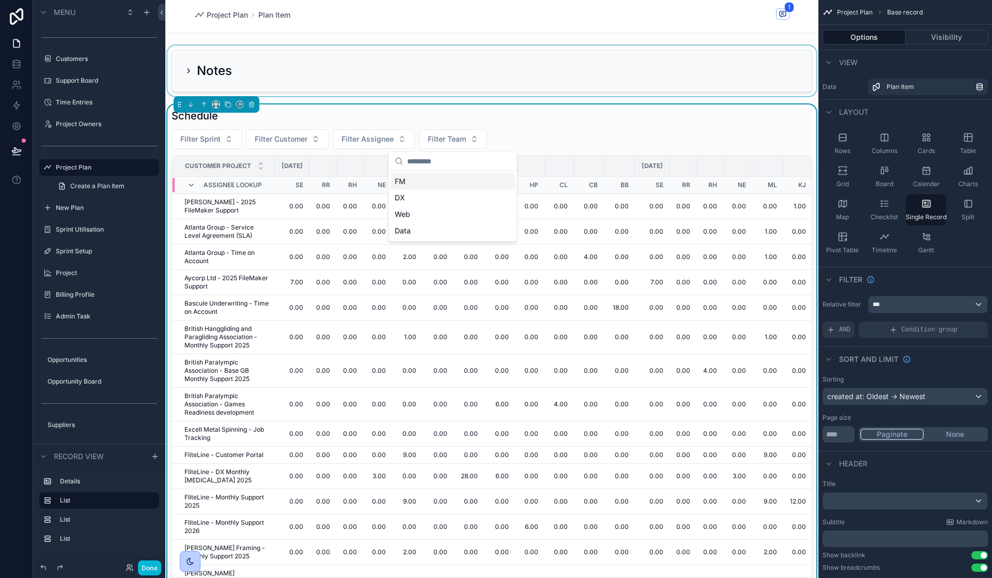
drag, startPoint x: 443, startPoint y: 190, endPoint x: 360, endPoint y: 91, distance: 129.1
click at [360, 87] on div "Jump to... K Customers Support Board Time Entries Project Owners Project Plan N…" at bounding box center [491, 289] width 653 height 578
click at [364, 130] on button "Filter Assignee" at bounding box center [374, 139] width 82 height 20
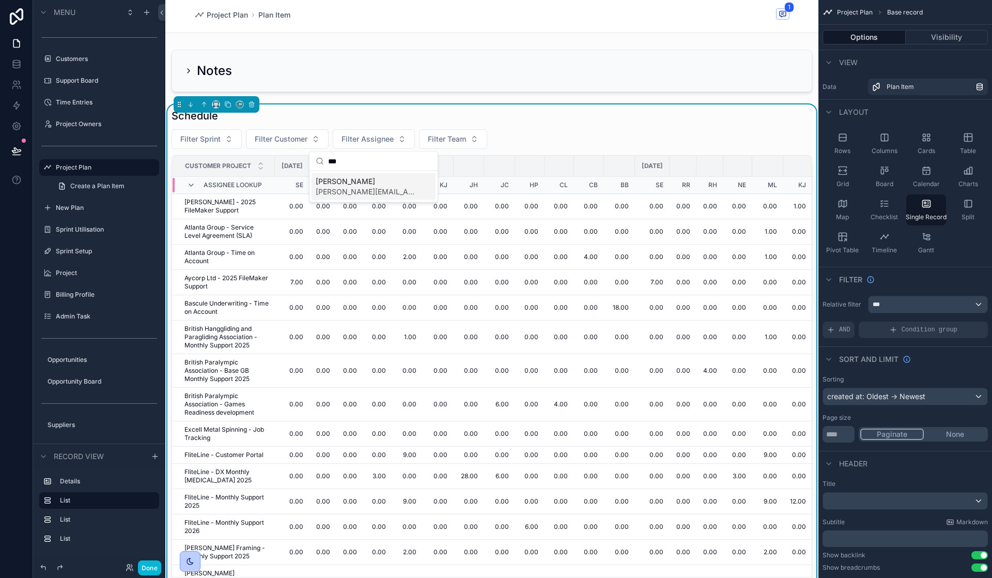
type input "***"
drag, startPoint x: 352, startPoint y: 176, endPoint x: 276, endPoint y: 496, distance: 328.3
click at [352, 176] on span "Sandra England" at bounding box center [367, 181] width 103 height 10
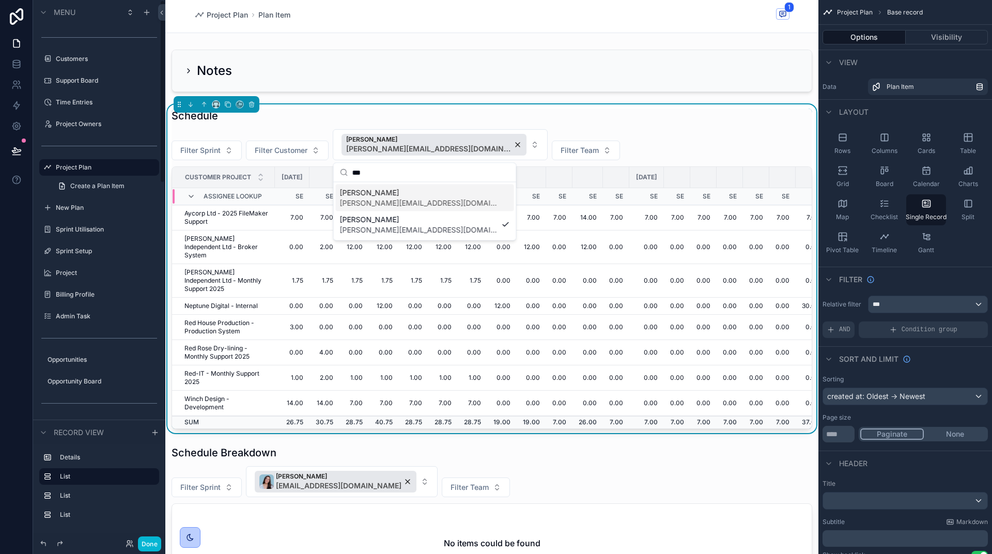
click at [663, 116] on div "Schedule" at bounding box center [492, 116] width 641 height 14
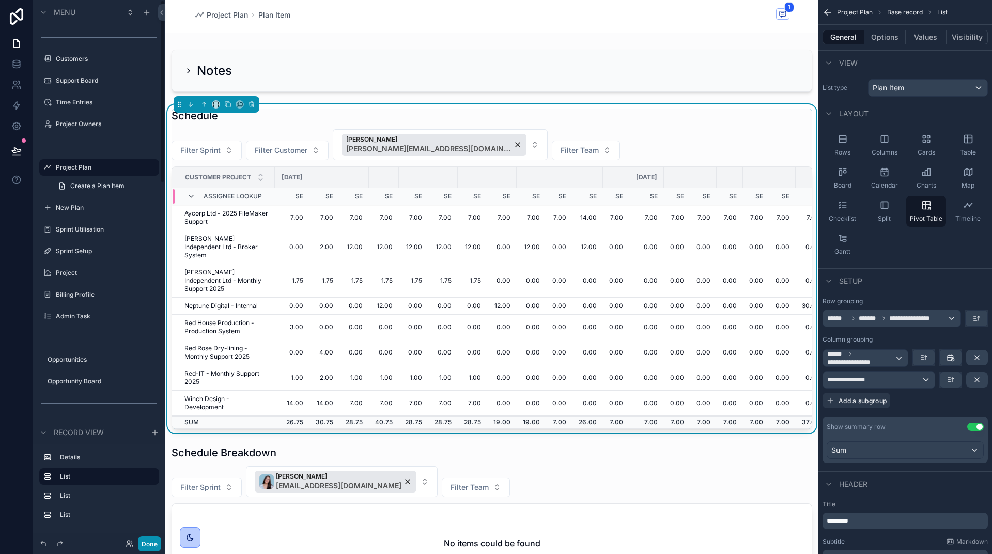
click at [150, 541] on button "Done" at bounding box center [149, 543] width 23 height 15
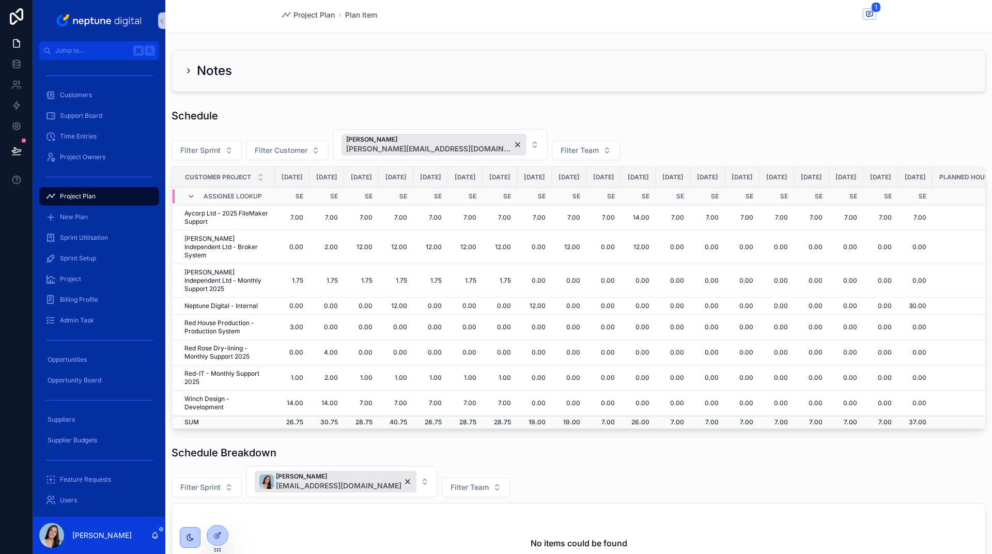
scroll to position [0, 1]
click at [334, 179] on span "[DATE]" at bounding box center [326, 177] width 21 height 8
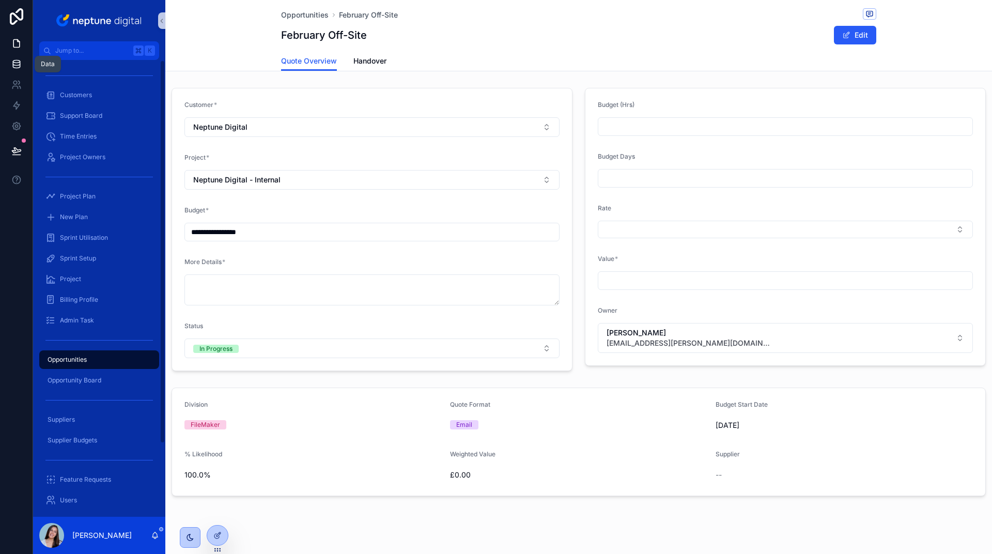
click at [14, 67] on icon at bounding box center [16, 64] width 10 height 10
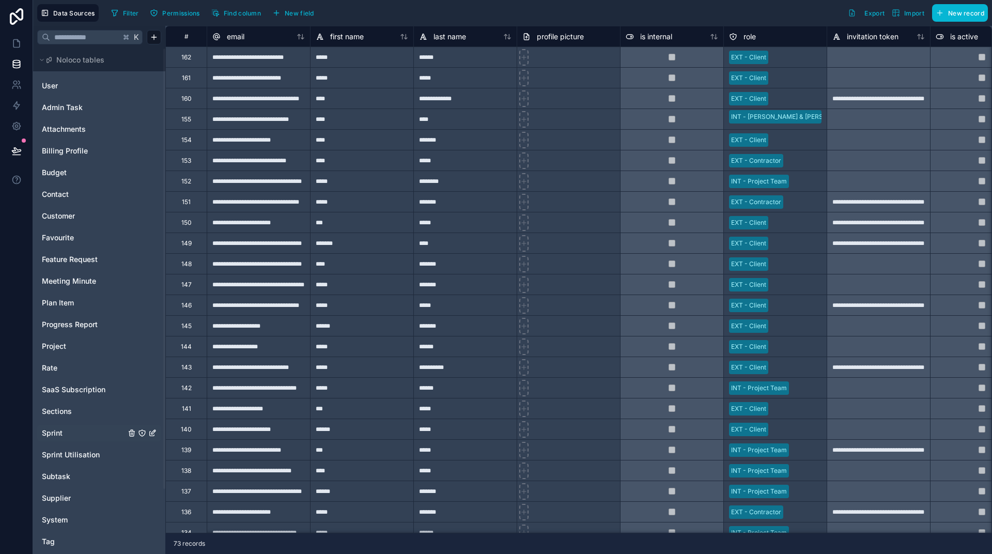
click at [60, 430] on span "Sprint" at bounding box center [52, 433] width 21 height 10
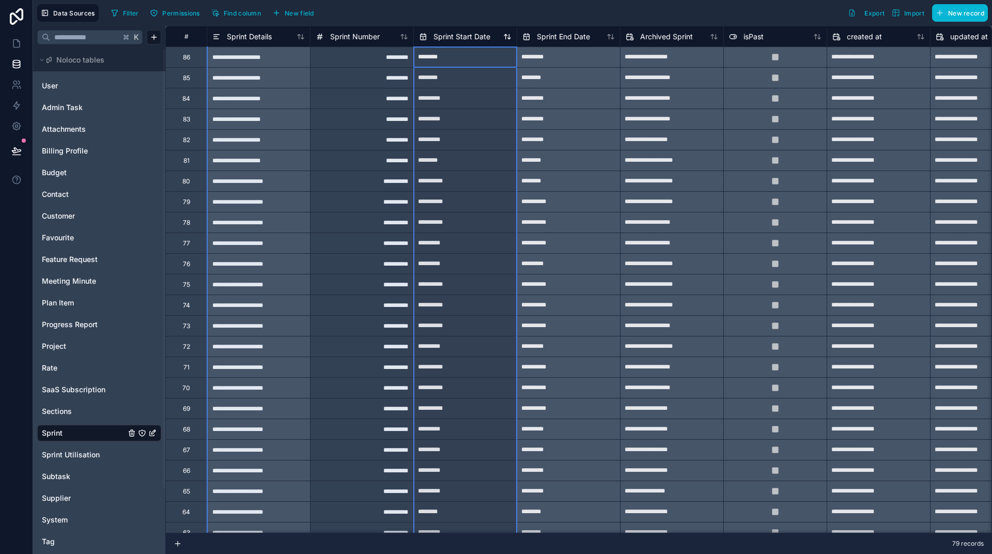
click at [435, 37] on span "Sprint Start Date" at bounding box center [462, 37] width 57 height 10
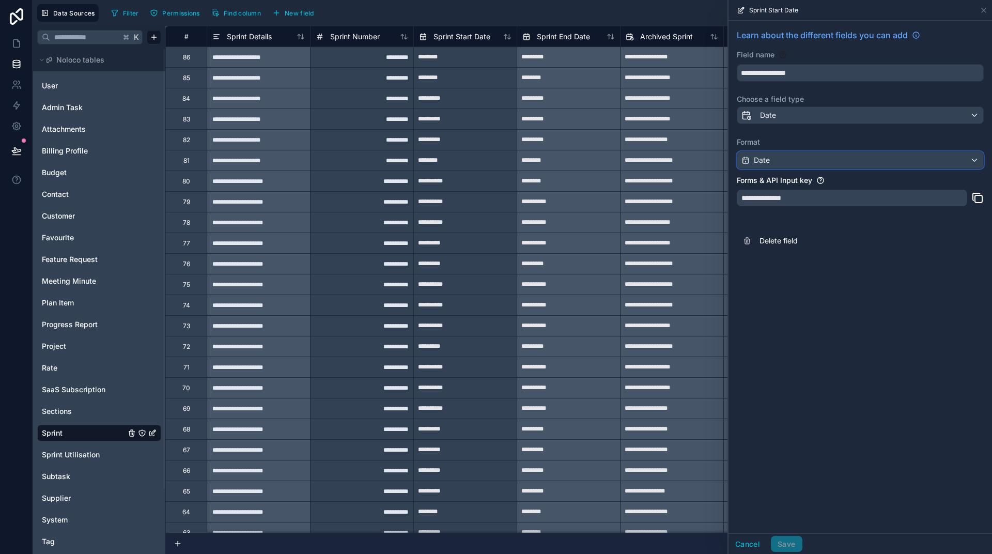
click at [952, 164] on div "Date" at bounding box center [860, 160] width 246 height 17
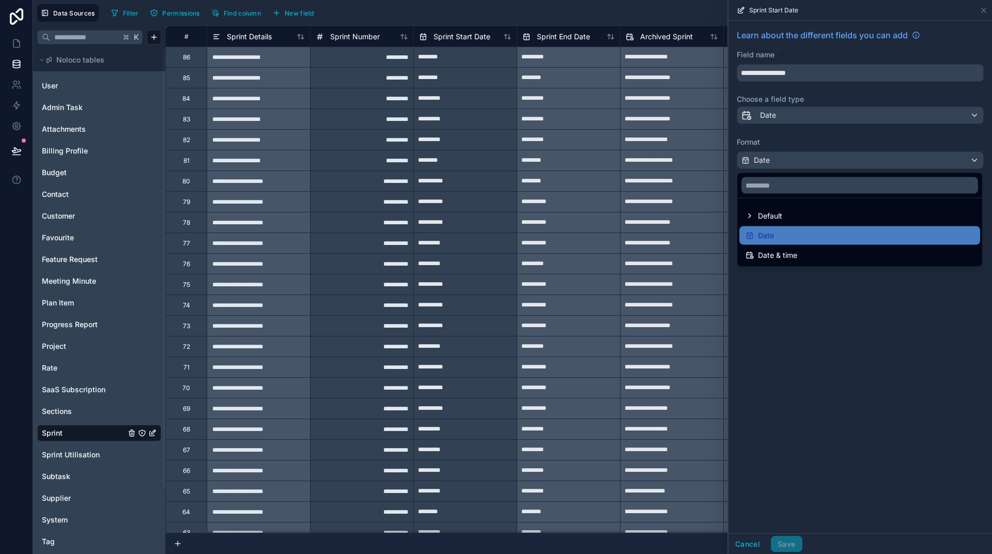
click at [847, 321] on div at bounding box center [861, 277] width 264 height 554
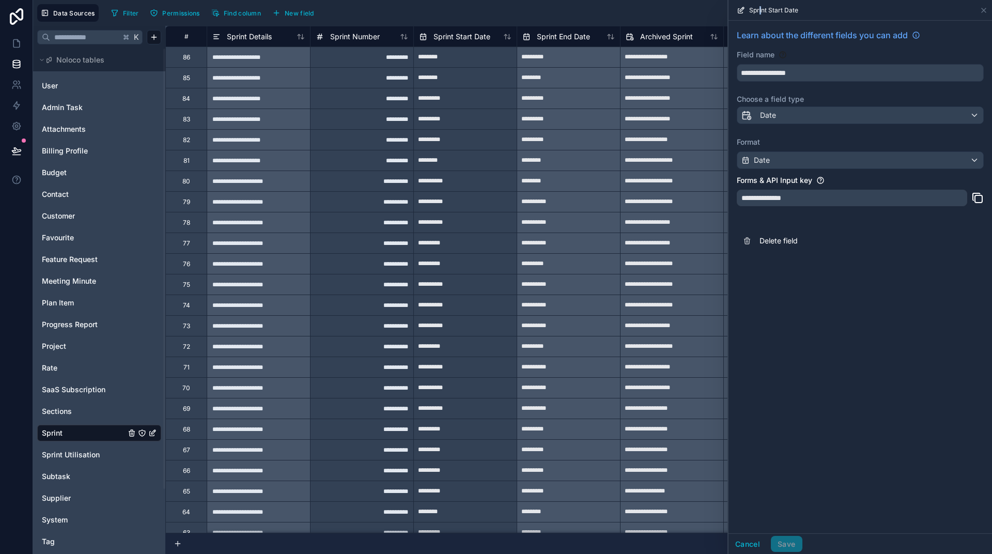
click at [760, 13] on span "Sprint Start Date" at bounding box center [773, 10] width 49 height 8
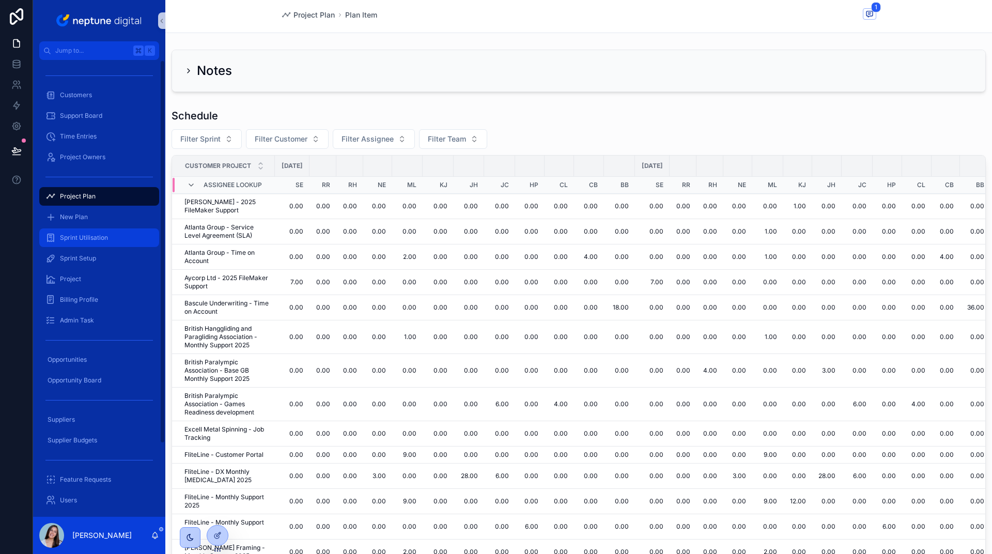
click at [69, 238] on span "Sprint Utilisation" at bounding box center [84, 238] width 48 height 8
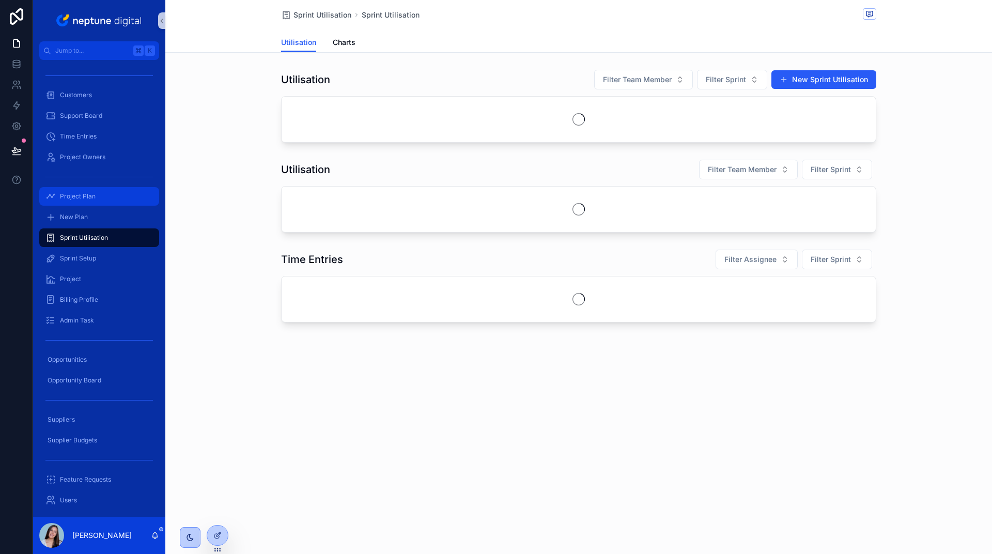
click at [75, 196] on span "Project Plan" at bounding box center [78, 196] width 36 height 8
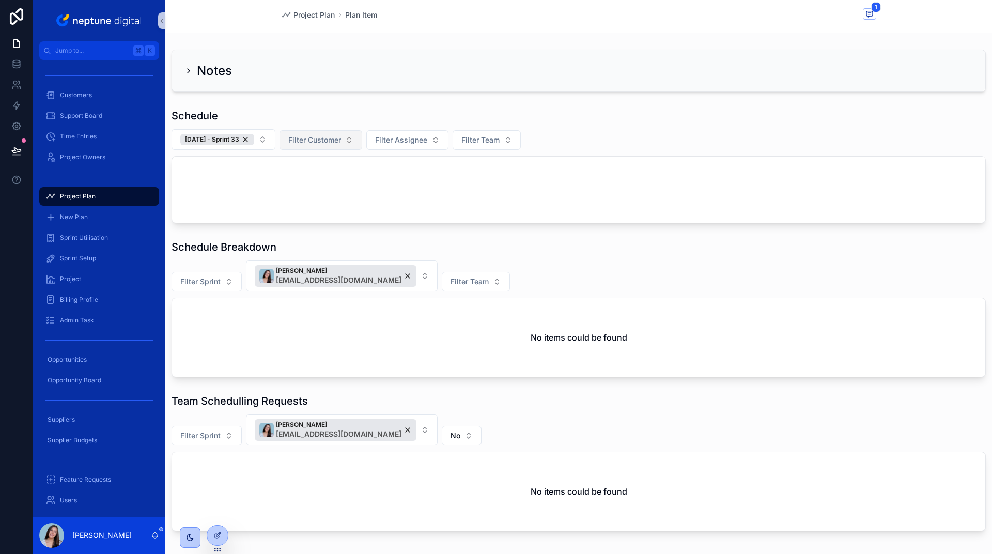
click at [253, 139] on div "[DATE] - Sprint 33" at bounding box center [217, 139] width 74 height 11
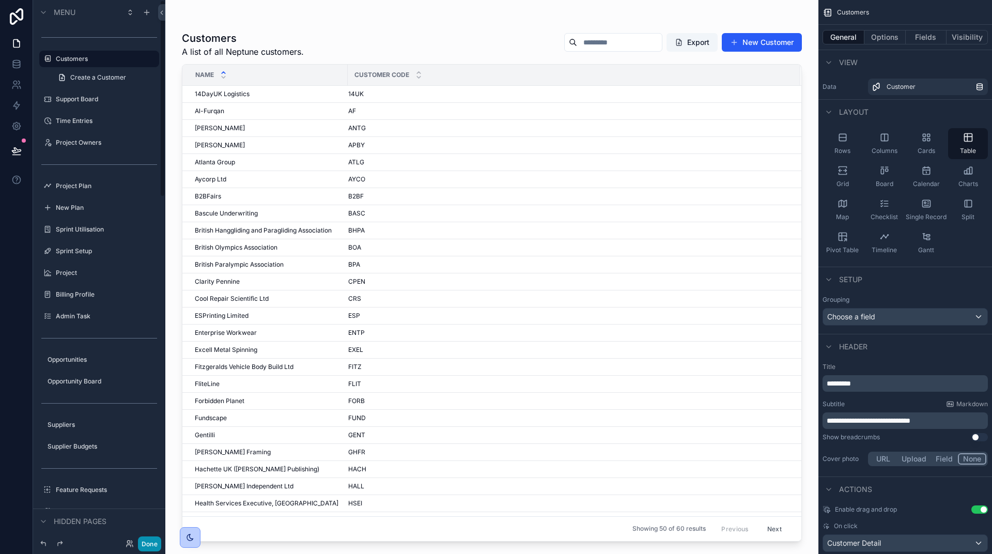
click at [147, 543] on button "Done" at bounding box center [149, 543] width 23 height 15
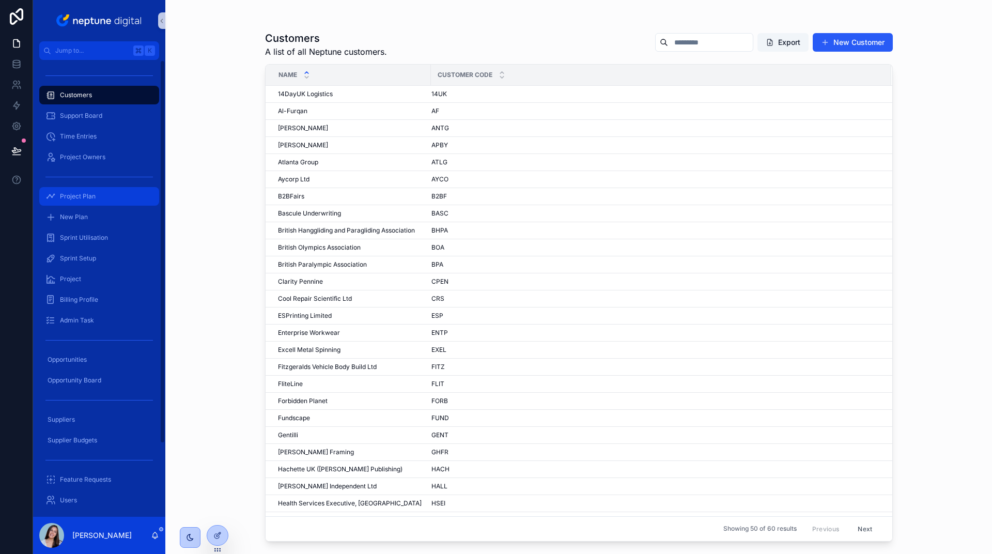
click at [112, 204] on div "Project Plan" at bounding box center [98, 196] width 107 height 17
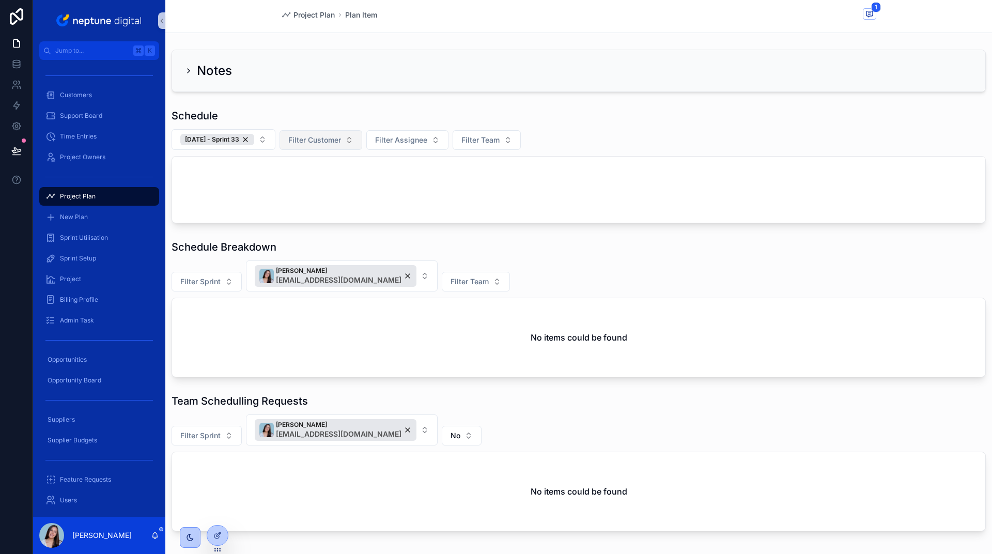
click at [254, 142] on div "29/08/24 - Sprint 33" at bounding box center [217, 139] width 74 height 11
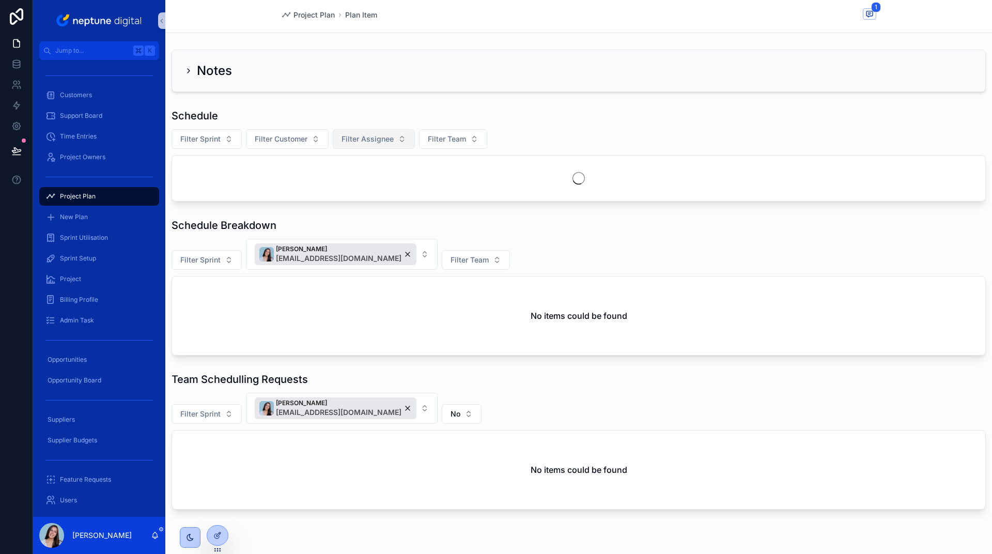
click at [359, 138] on span "Filter Assignee" at bounding box center [368, 139] width 52 height 10
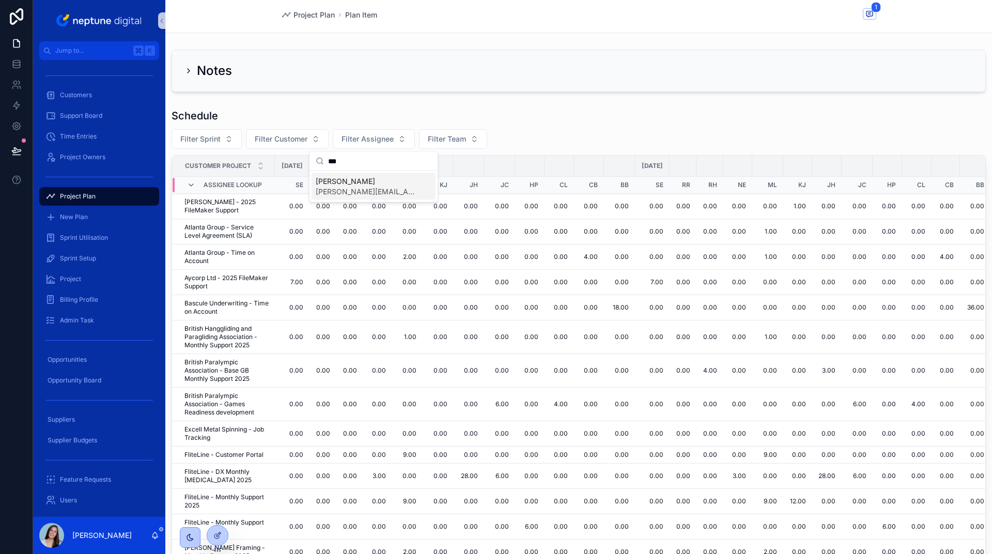
type input "***"
click at [355, 190] on span "sandra.england@neptunedigital.co.uk" at bounding box center [367, 192] width 103 height 10
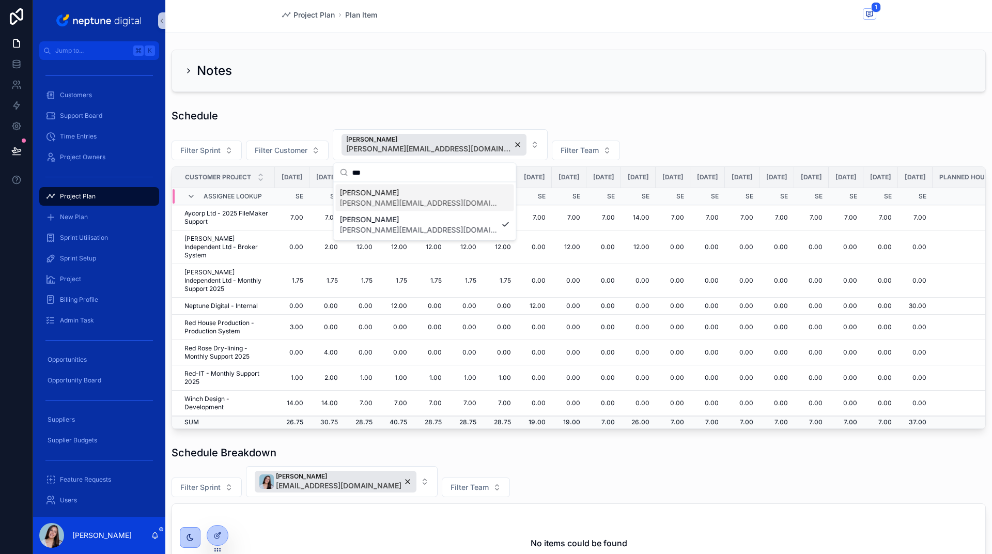
click at [612, 121] on div "Schedule" at bounding box center [579, 116] width 814 height 14
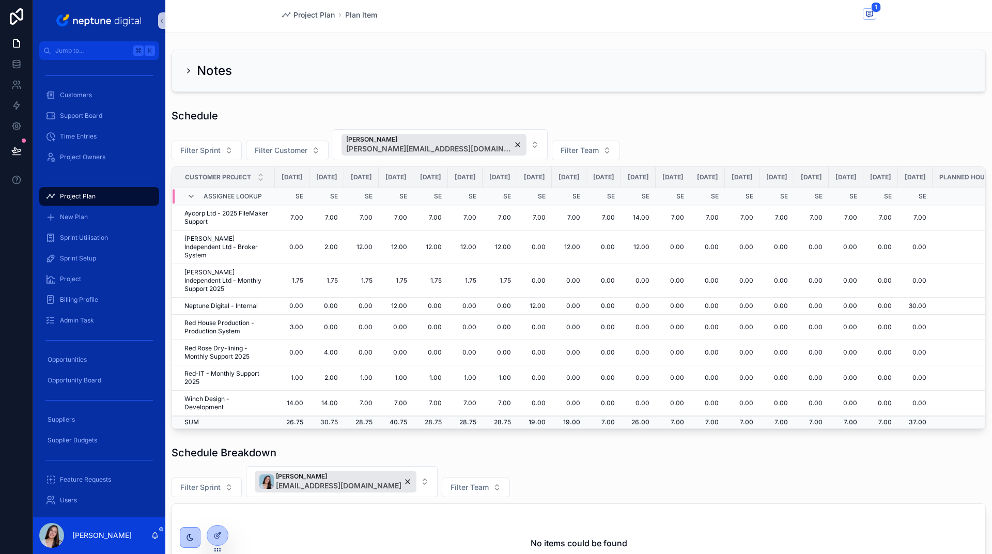
click at [301, 179] on span "[DATE]" at bounding box center [292, 177] width 21 height 8
click at [14, 64] on icon at bounding box center [16, 64] width 10 height 10
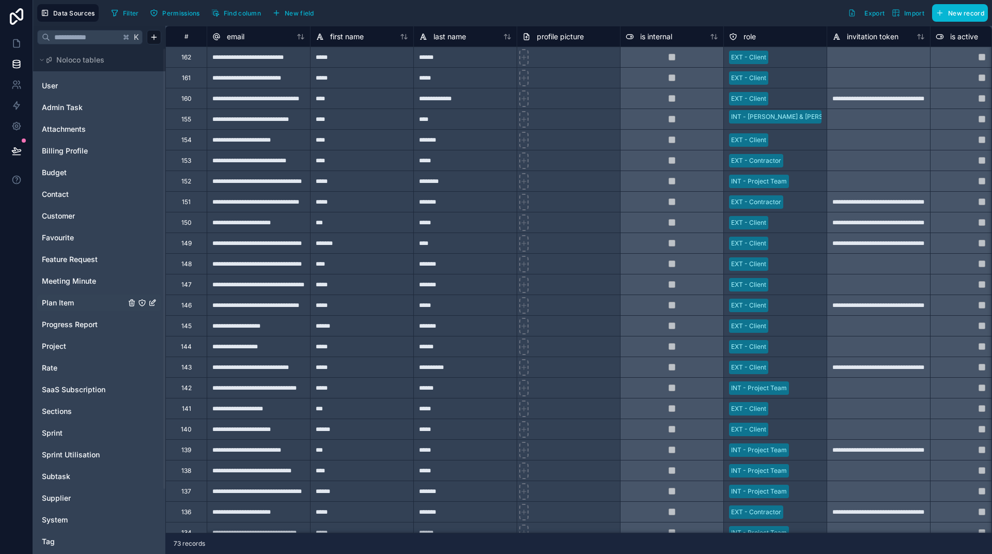
click at [59, 304] on span "Plan Item" at bounding box center [58, 303] width 32 height 10
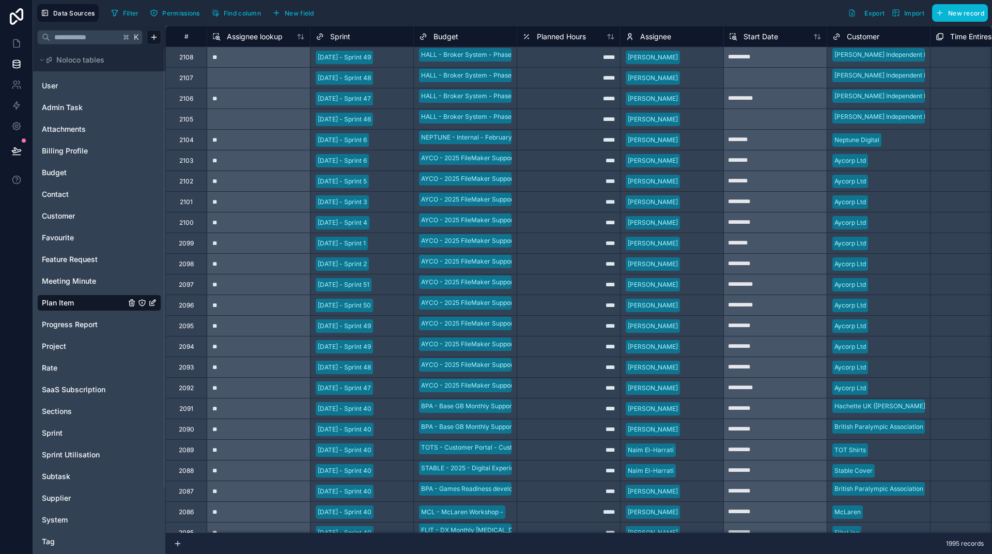
click at [355, 39] on div "Sprint" at bounding box center [362, 36] width 93 height 12
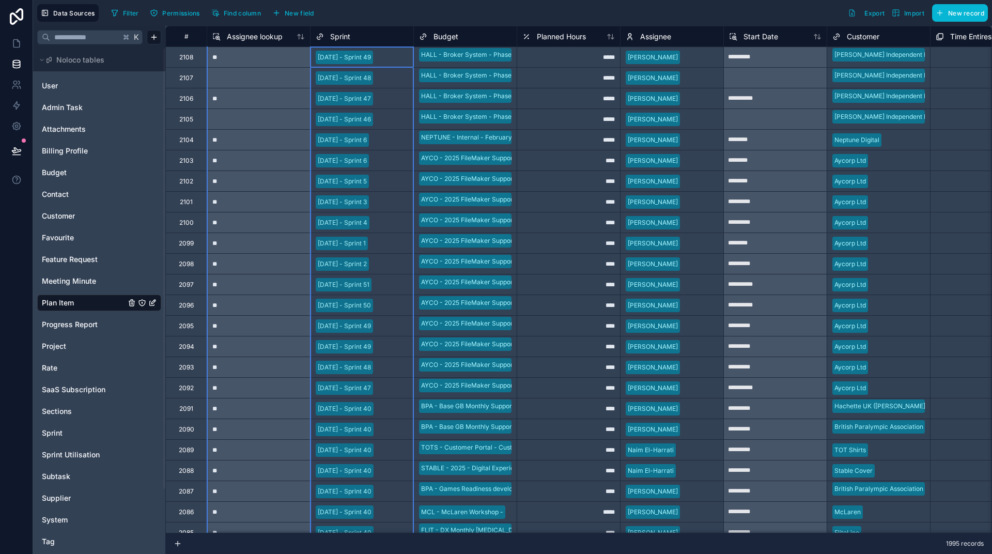
click at [352, 36] on div "Sprint" at bounding box center [362, 36] width 93 height 12
click at [338, 36] on span "Sprint" at bounding box center [340, 37] width 20 height 10
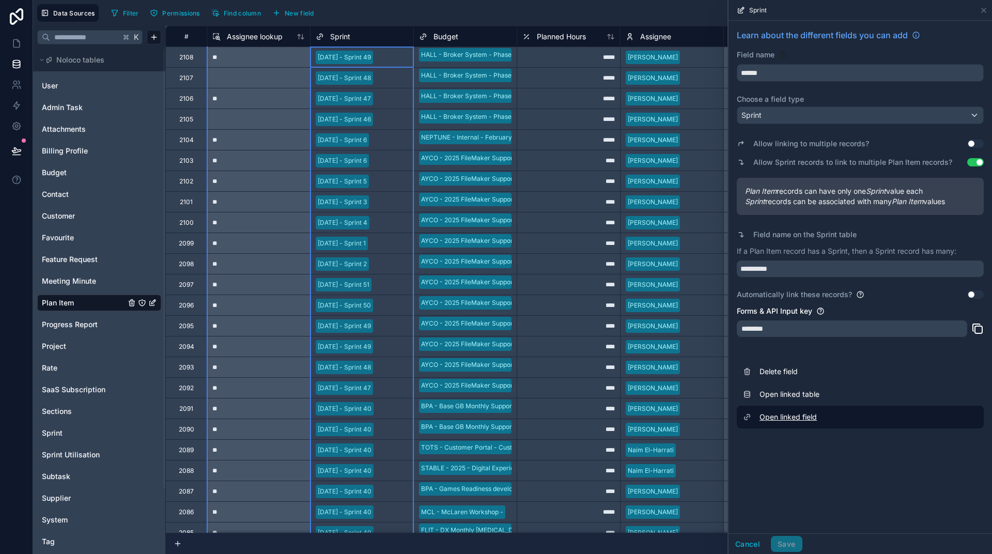
click at [850, 412] on link "Open linked field" at bounding box center [860, 417] width 247 height 23
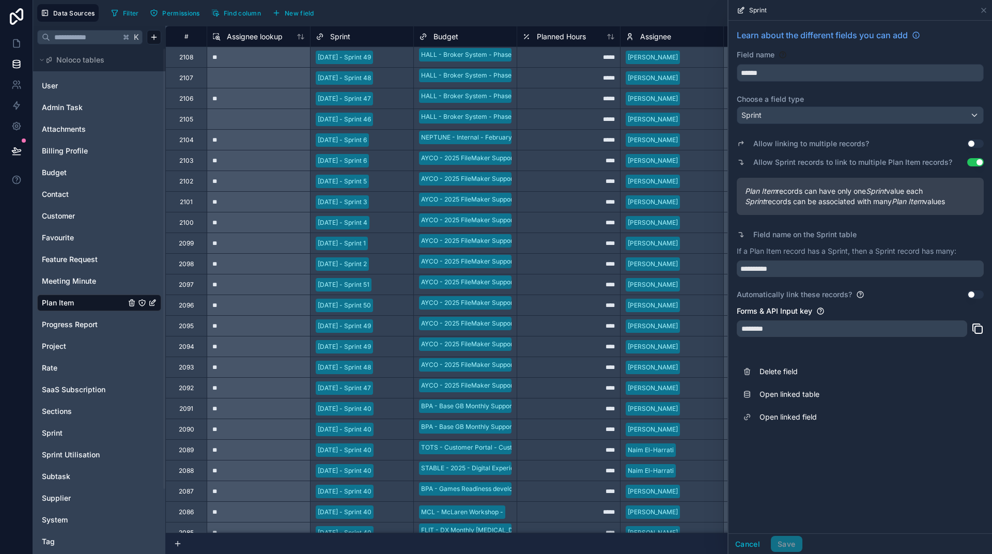
click at [75, 302] on link "Plan Item" at bounding box center [84, 303] width 84 height 10
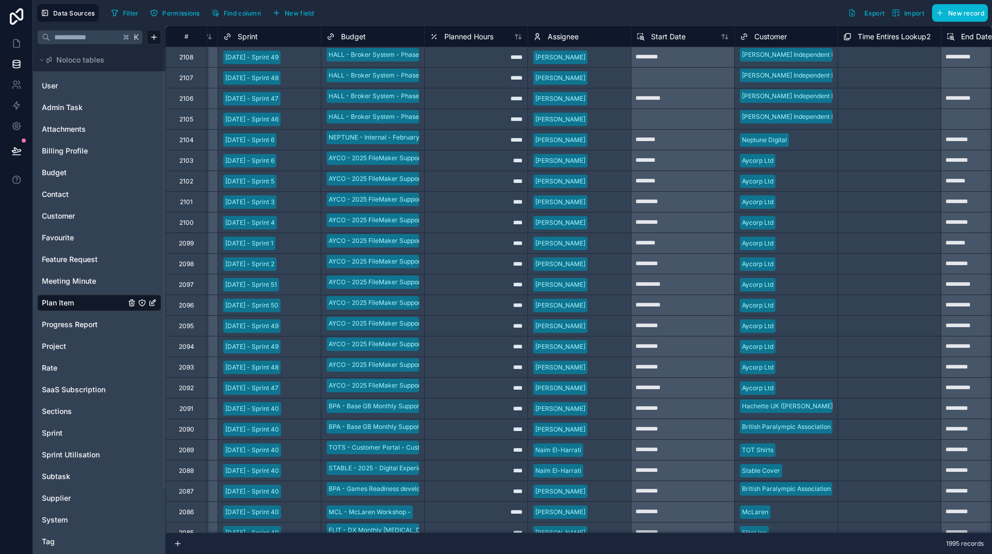
scroll to position [0, 95]
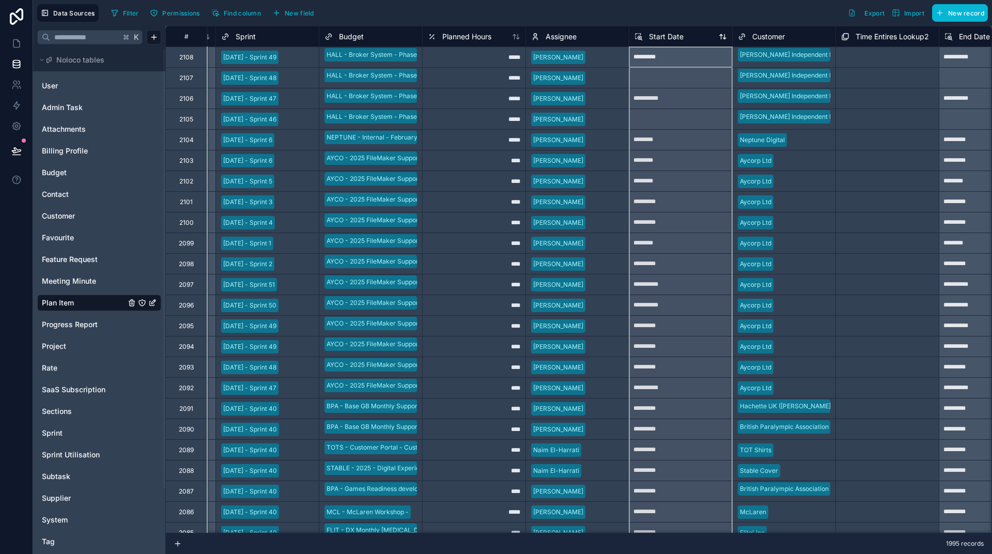
click at [674, 39] on span "Start Date" at bounding box center [666, 37] width 35 height 10
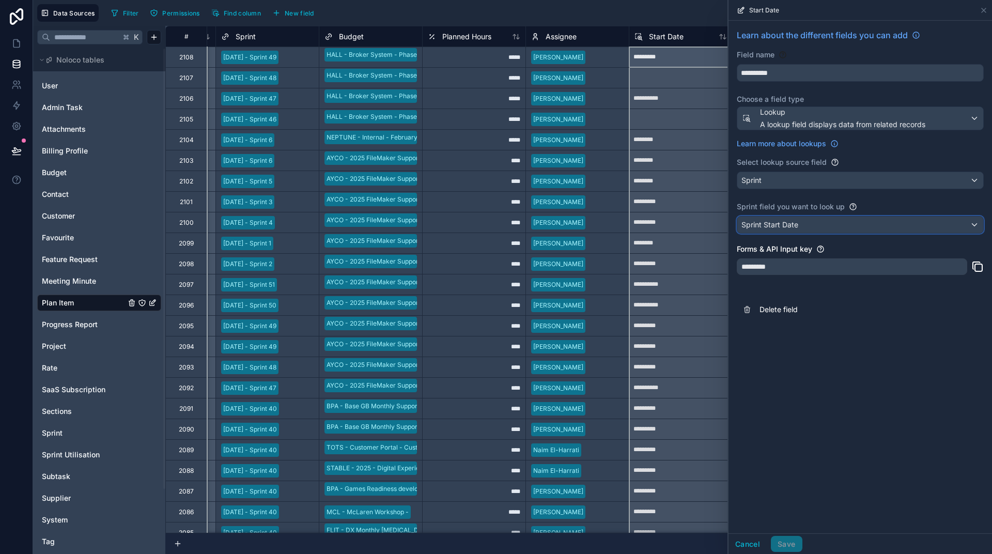
click at [831, 223] on div "Sprint Start Date" at bounding box center [860, 225] width 246 height 17
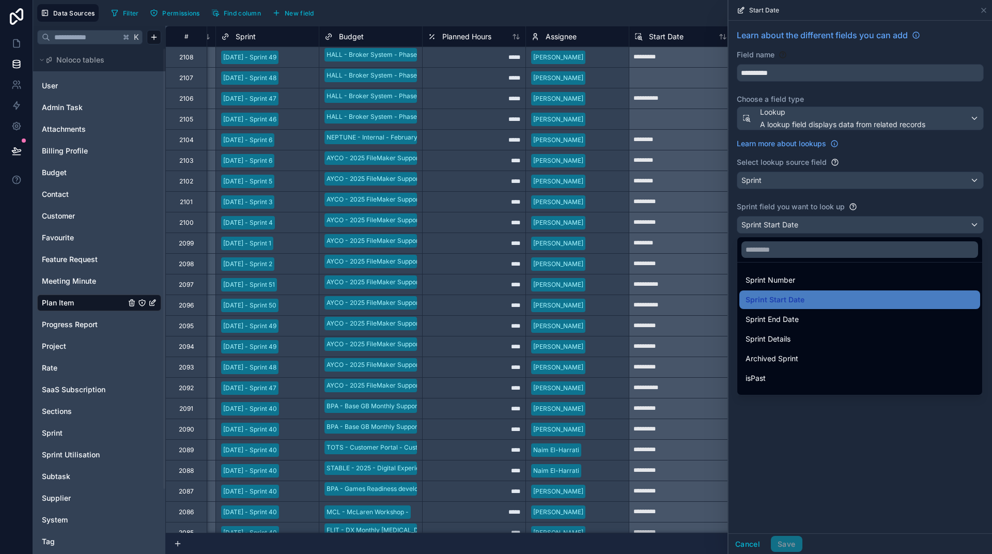
drag, startPoint x: 859, startPoint y: 434, endPoint x: 836, endPoint y: 424, distance: 25.0
click at [859, 434] on div at bounding box center [861, 277] width 264 height 554
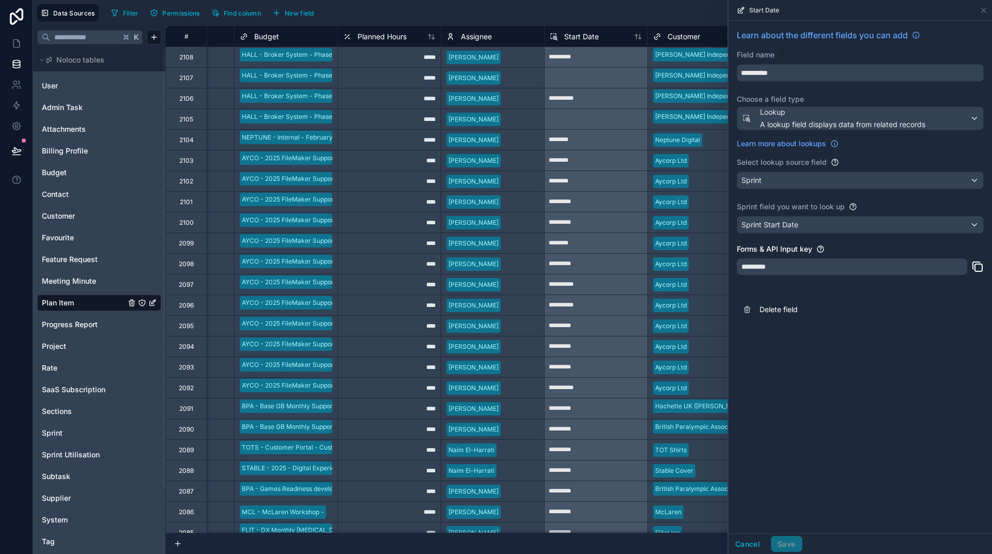
scroll to position [0, 207]
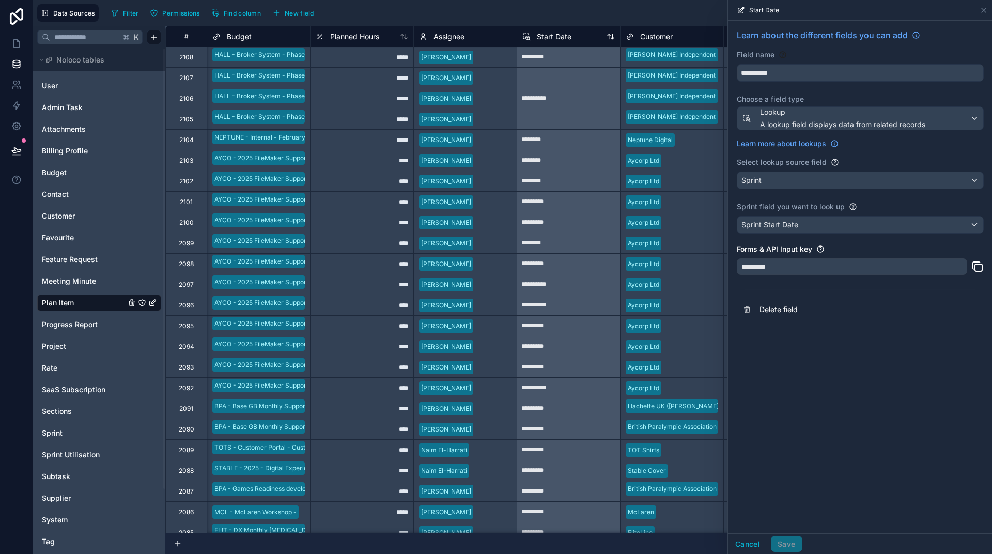
click at [556, 40] on span "Start Date" at bounding box center [554, 37] width 35 height 10
click at [553, 36] on span "Start Date" at bounding box center [554, 37] width 35 height 10
click at [549, 36] on span "Start Date" at bounding box center [554, 37] width 35 height 10
drag, startPoint x: 548, startPoint y: 37, endPoint x: 535, endPoint y: 43, distance: 14.8
click at [548, 37] on span "Start Date" at bounding box center [554, 37] width 35 height 10
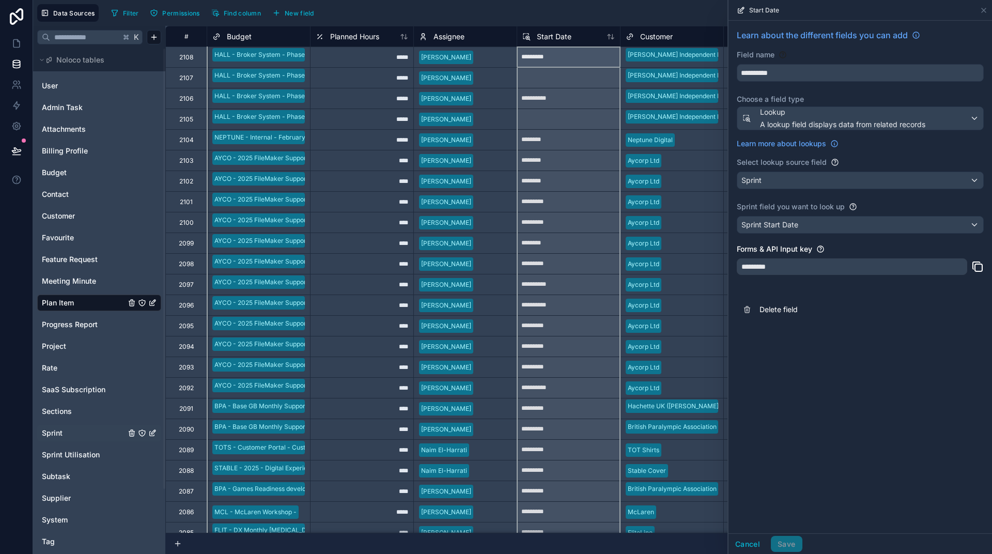
click at [72, 432] on link "Sprint" at bounding box center [84, 433] width 84 height 10
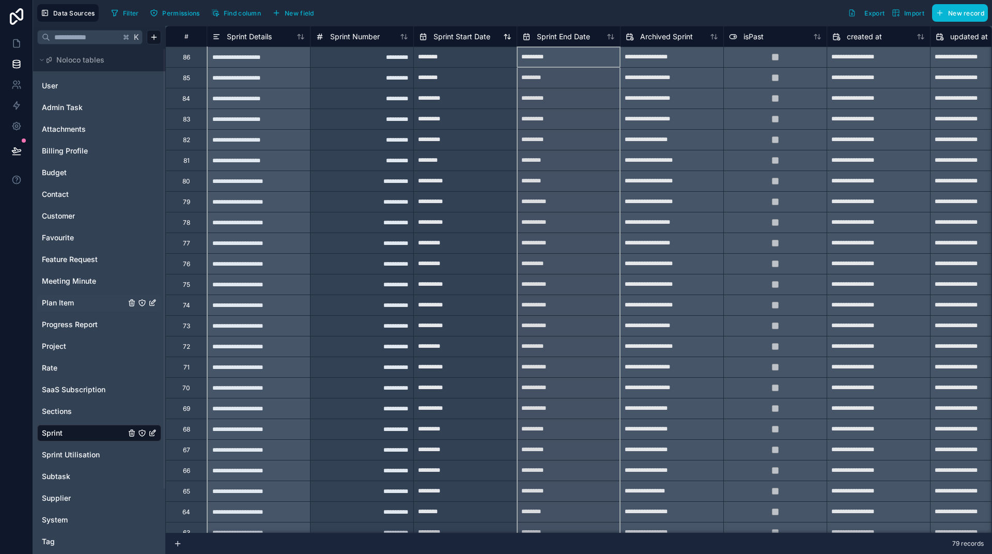
drag, startPoint x: 564, startPoint y: 35, endPoint x: 507, endPoint y: 34, distance: 56.9
click at [564, 35] on span "Sprint End Date" at bounding box center [563, 37] width 53 height 10
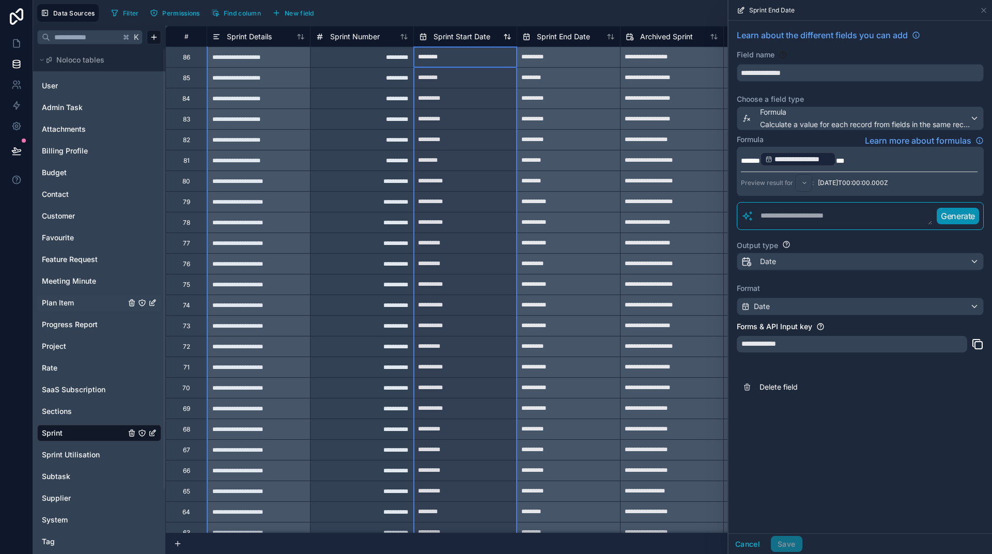
click at [462, 30] on div "Sprint Start Date" at bounding box center [454, 36] width 71 height 12
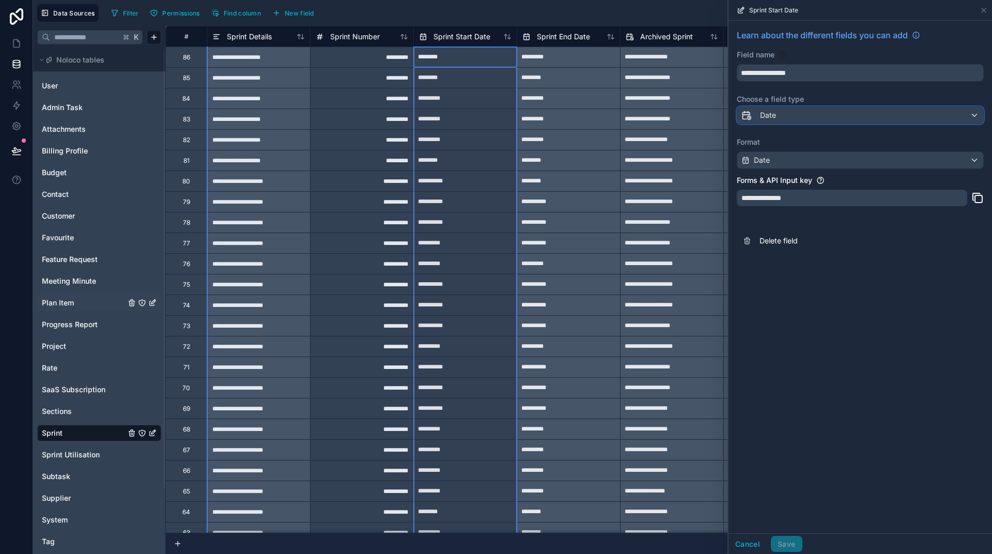
click at [822, 120] on div "Date" at bounding box center [860, 115] width 246 height 17
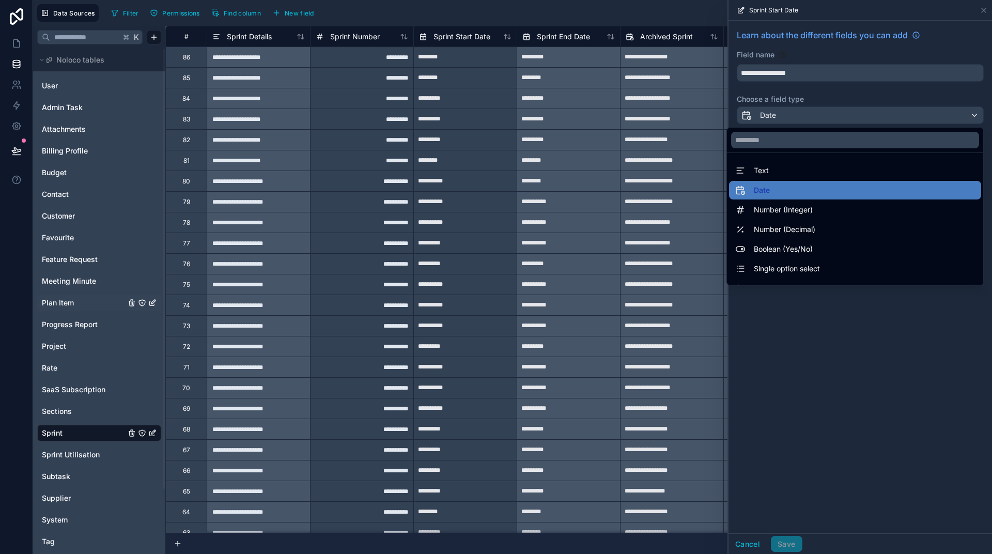
click at [812, 190] on div "Date" at bounding box center [855, 190] width 240 height 12
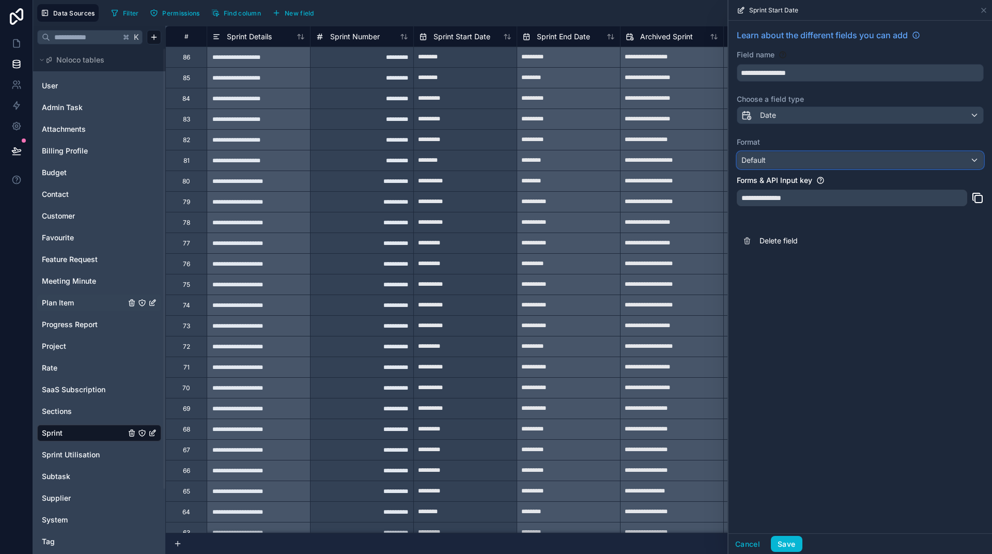
click at [790, 162] on div "Default" at bounding box center [860, 160] width 246 height 17
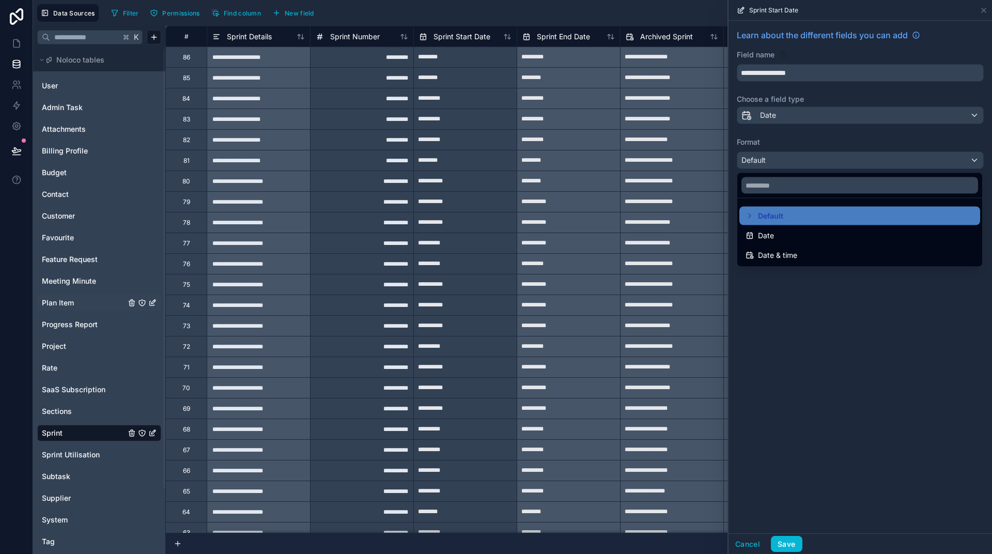
click at [751, 220] on div "Default" at bounding box center [765, 216] width 38 height 12
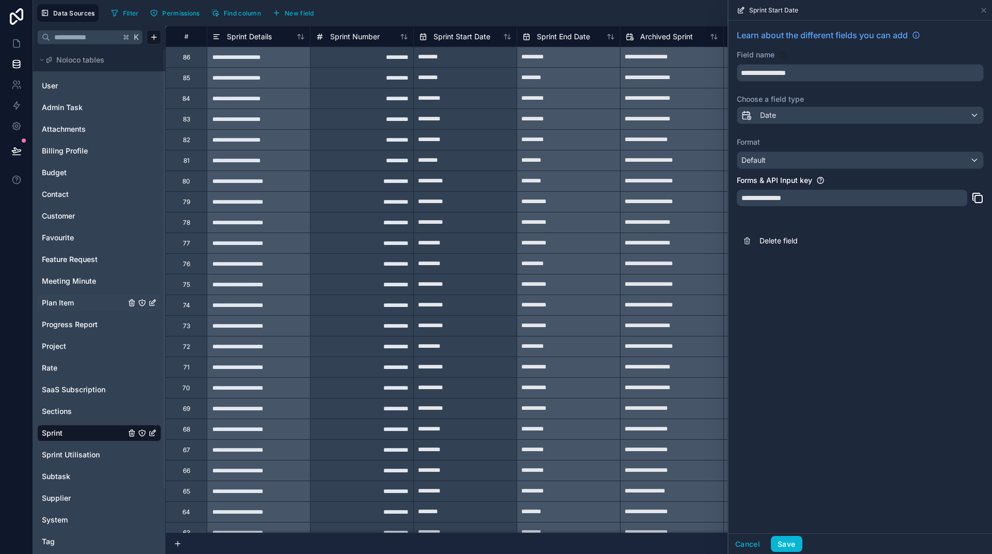
click at [765, 149] on div "Format Default" at bounding box center [860, 153] width 247 height 32
click at [766, 157] on span "Default" at bounding box center [754, 160] width 24 height 9
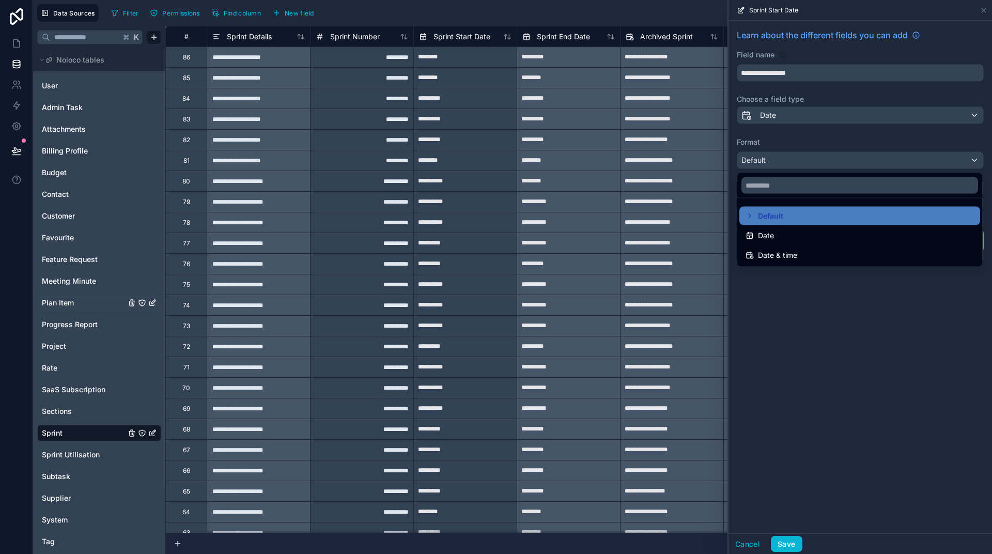
click at [768, 232] on span "Date" at bounding box center [766, 235] width 16 height 12
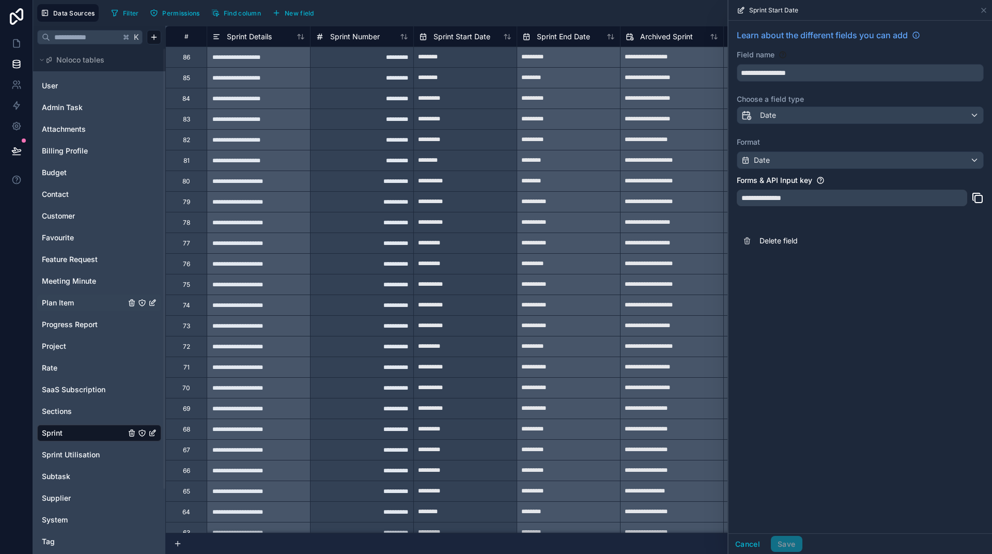
click at [843, 342] on div "**********" at bounding box center [861, 277] width 264 height 513
click at [796, 417] on div "**********" at bounding box center [861, 277] width 264 height 513
click at [874, 160] on div "Date" at bounding box center [860, 160] width 246 height 17
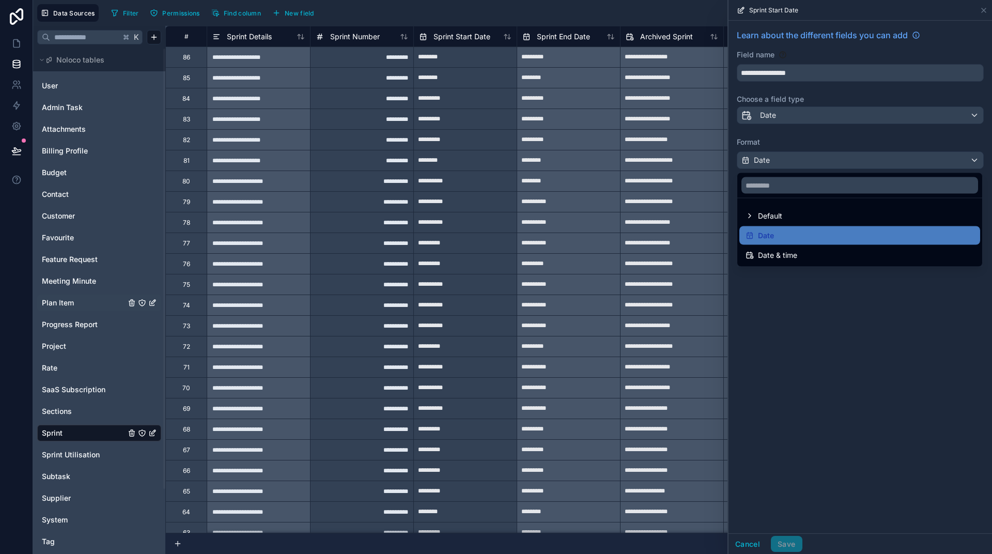
click at [874, 160] on div at bounding box center [861, 277] width 264 height 554
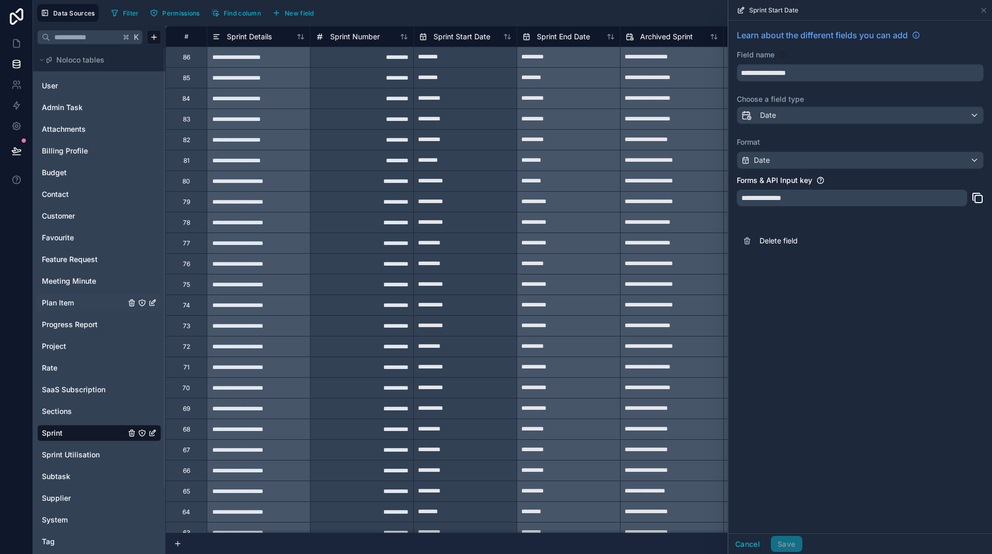
click at [851, 310] on div "**********" at bounding box center [861, 277] width 264 height 513
click at [780, 193] on div "**********" at bounding box center [852, 198] width 230 height 17
click at [770, 151] on div "Format Date" at bounding box center [860, 153] width 247 height 32
click at [771, 157] on div "Date" at bounding box center [860, 160] width 246 height 17
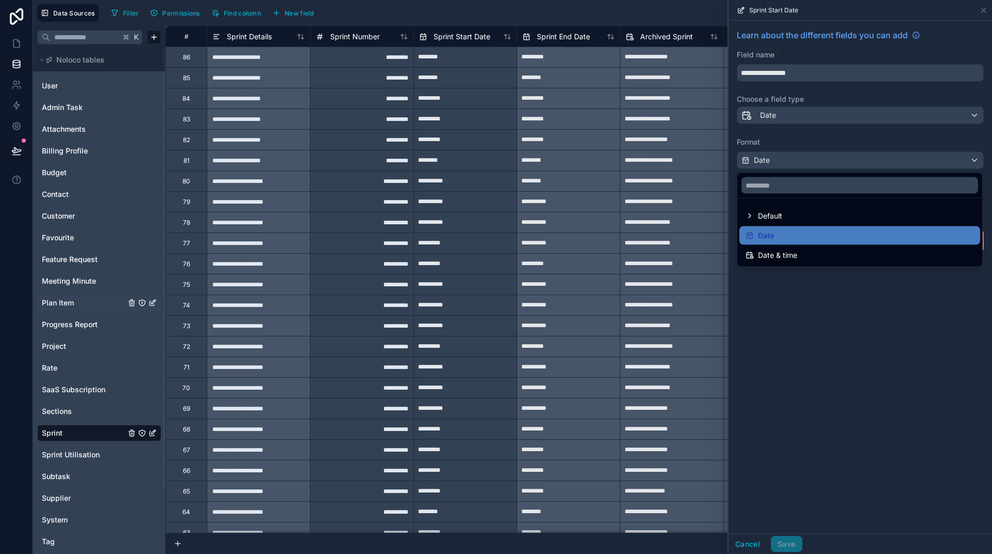
click at [781, 252] on span "Date & time" at bounding box center [777, 255] width 39 height 12
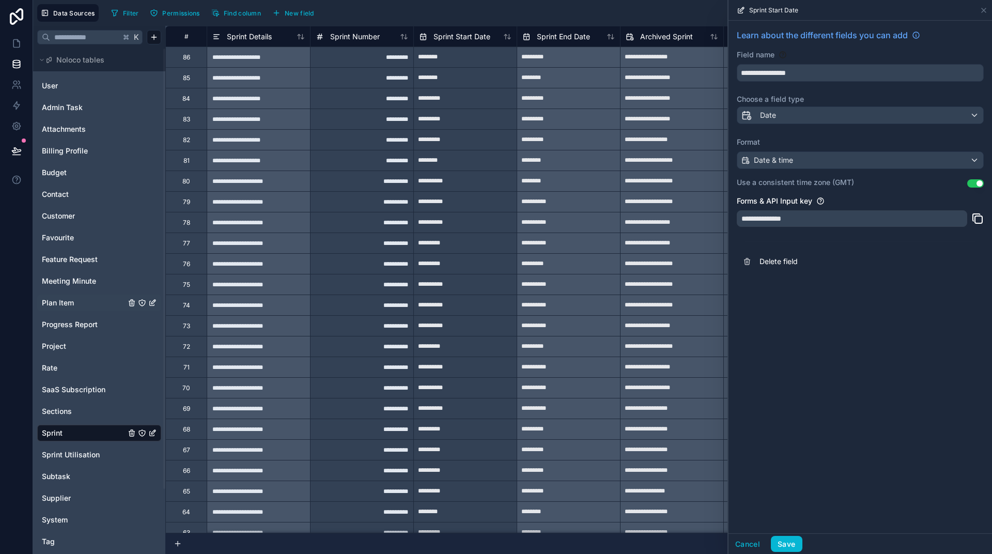
click at [820, 316] on div "**********" at bounding box center [861, 277] width 264 height 513
click at [791, 543] on button "Save" at bounding box center [786, 544] width 31 height 17
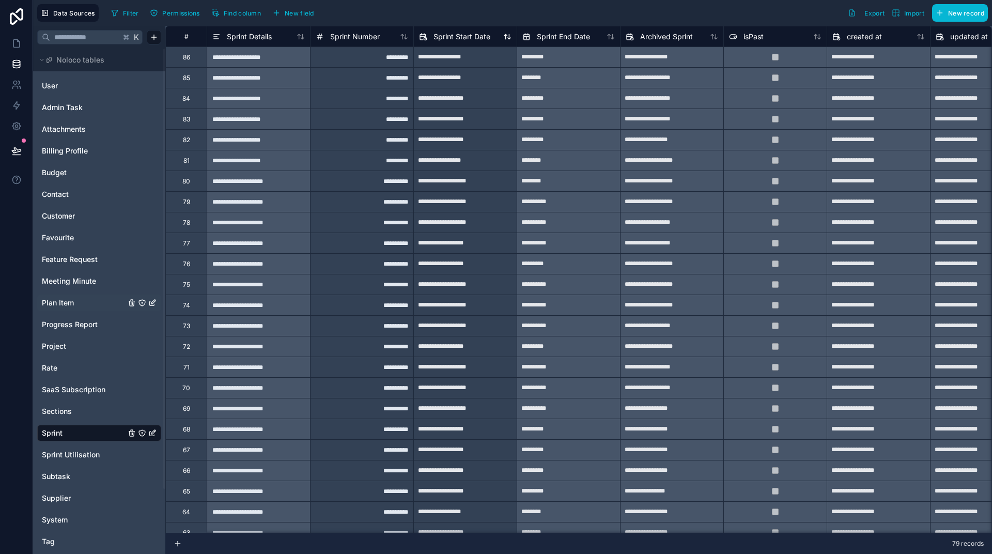
click at [462, 37] on span "Sprint Start Date" at bounding box center [462, 37] width 57 height 10
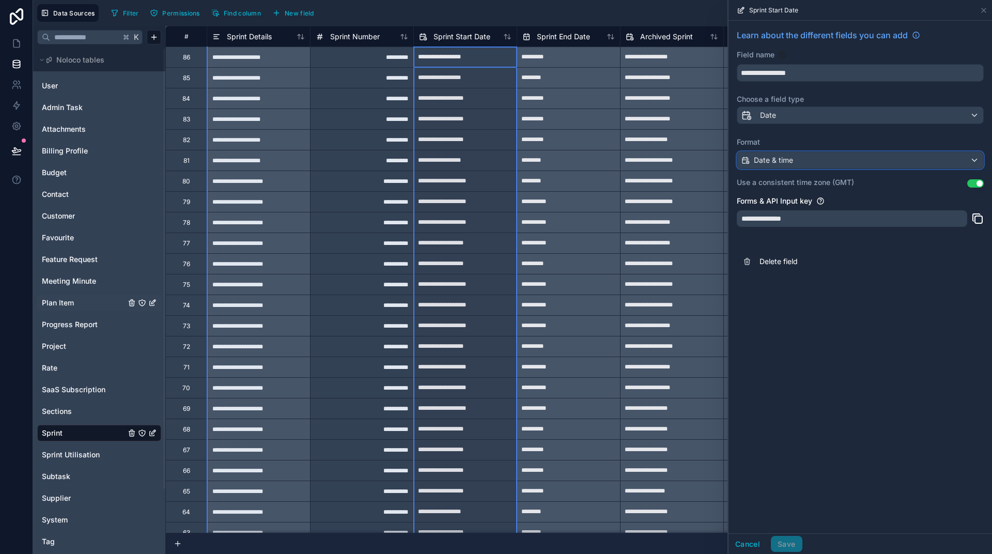
click at [805, 158] on div "Date & time" at bounding box center [860, 160] width 246 height 17
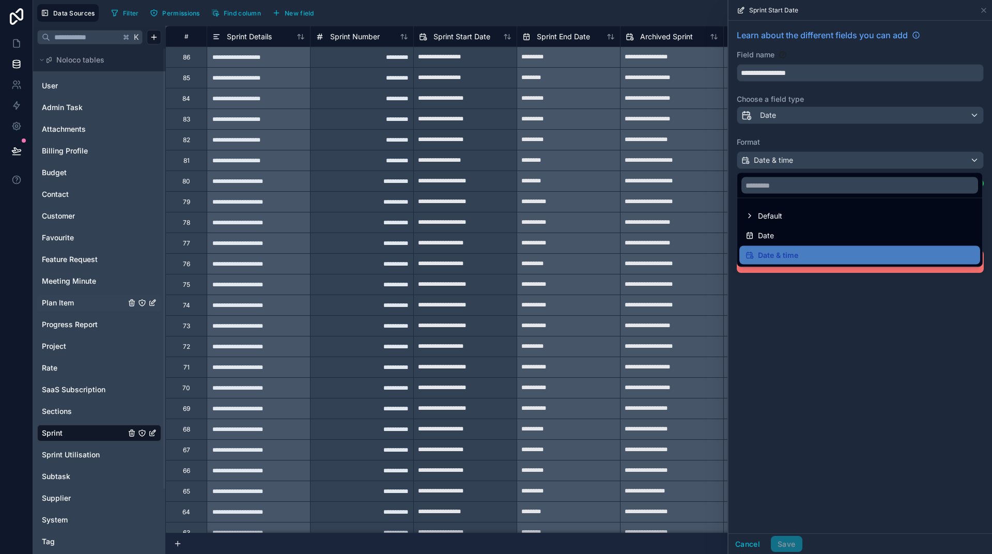
click at [805, 235] on div "Date" at bounding box center [860, 235] width 228 height 12
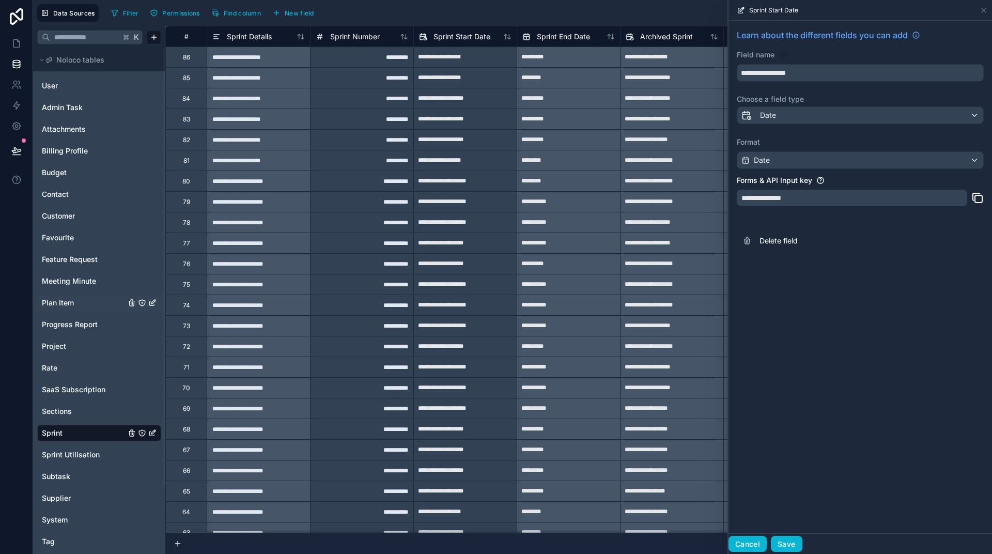
drag, startPoint x: 764, startPoint y: 546, endPoint x: 769, endPoint y: 543, distance: 5.3
click at [767, 545] on button "Cancel" at bounding box center [748, 544] width 38 height 17
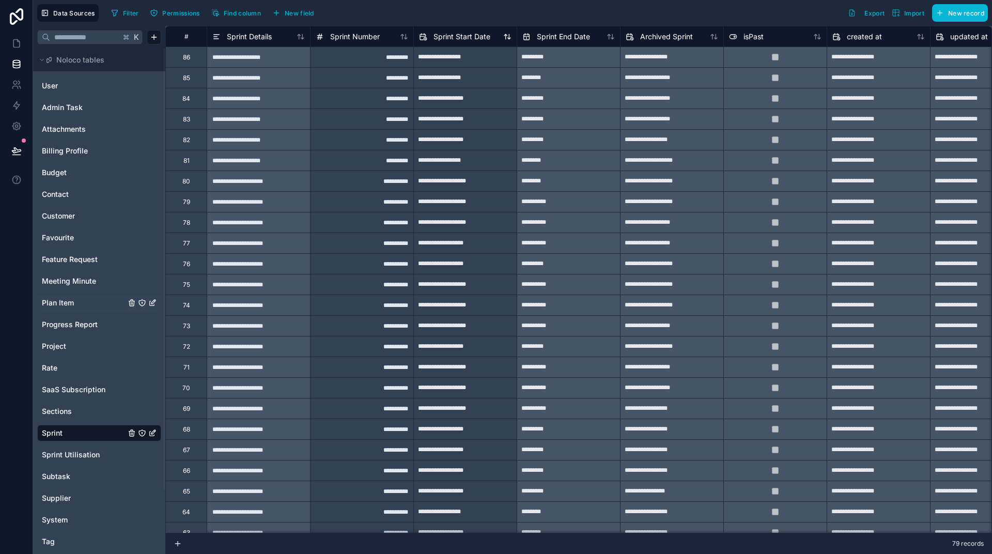
click at [453, 35] on span "Sprint Start Date" at bounding box center [462, 37] width 57 height 10
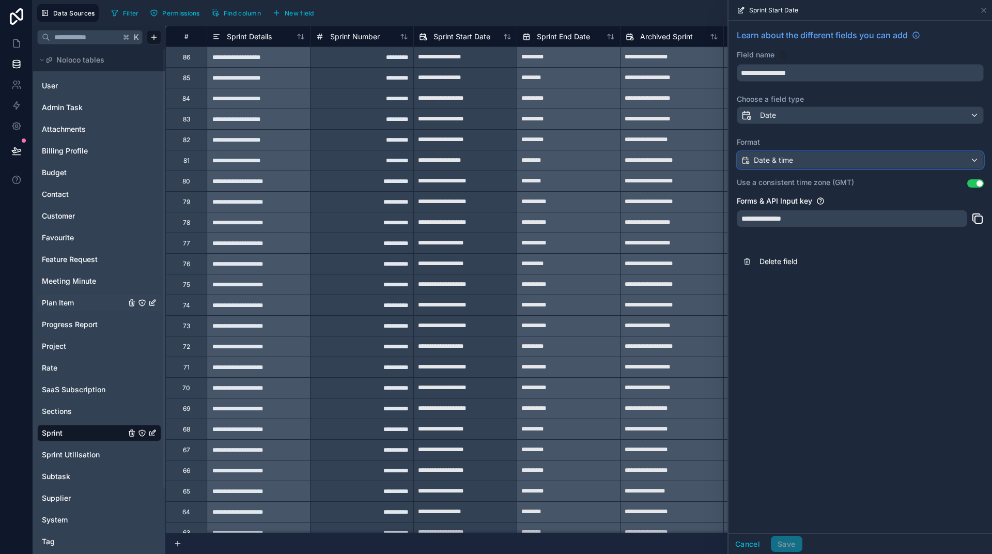
click at [805, 161] on div "Date & time" at bounding box center [860, 160] width 246 height 17
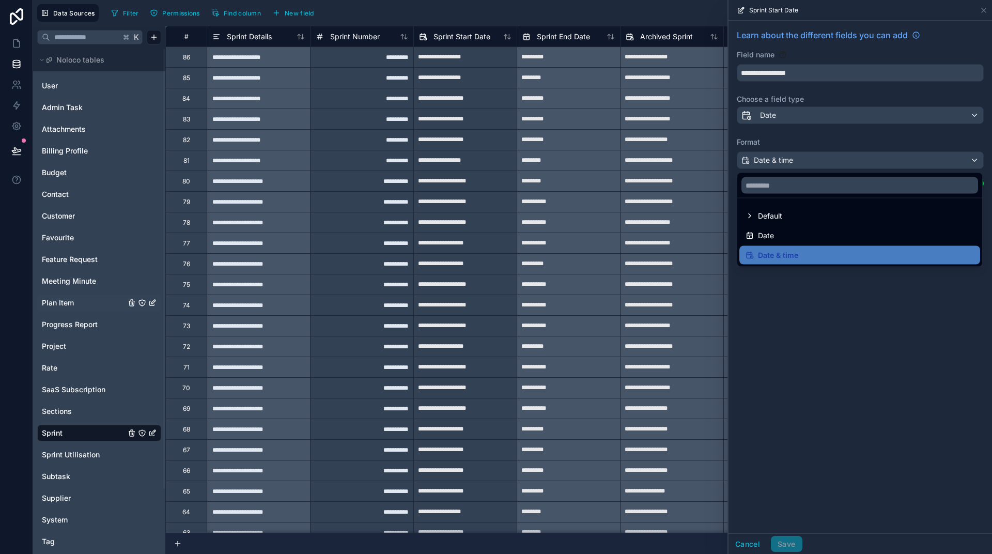
click at [811, 228] on div "Date" at bounding box center [860, 235] width 241 height 19
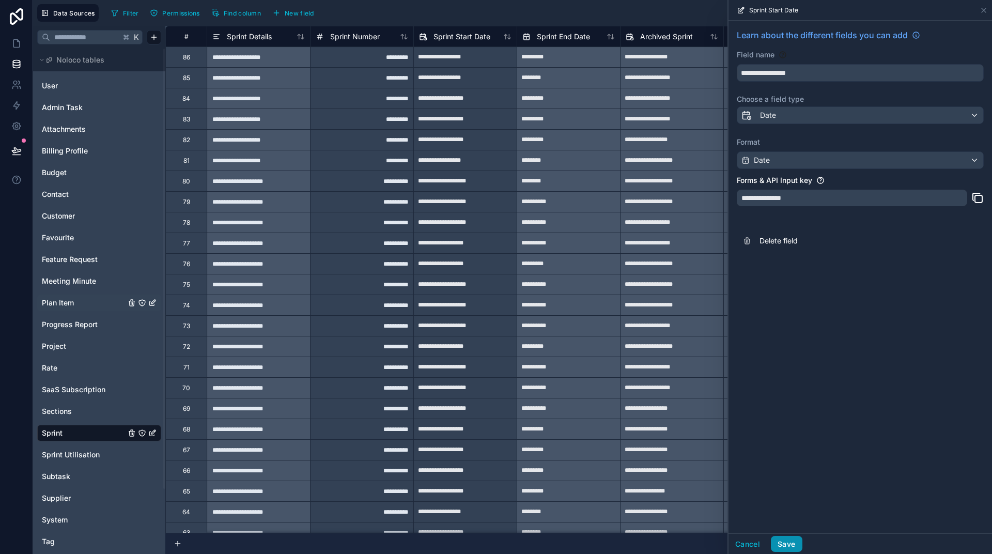
click at [794, 544] on button "Save" at bounding box center [786, 544] width 31 height 17
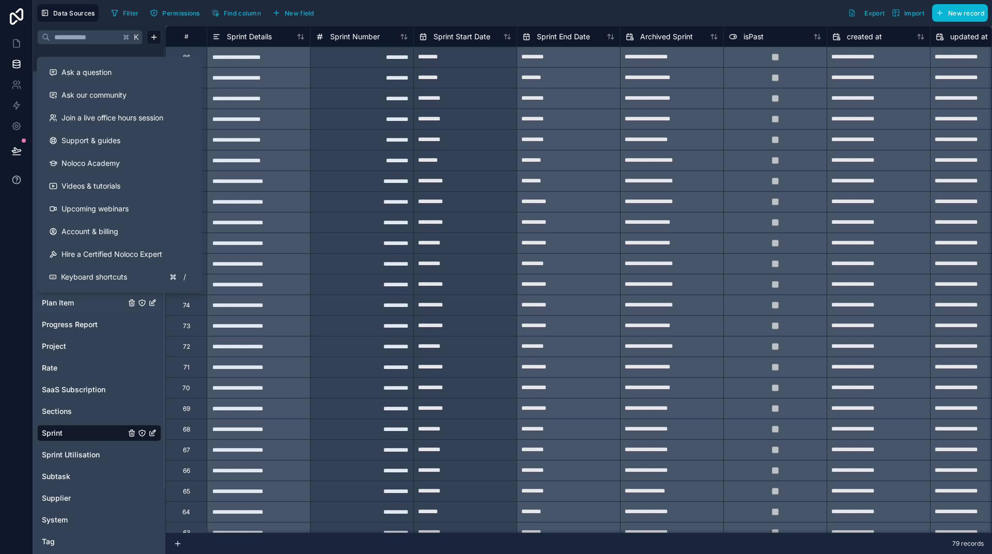
click at [20, 177] on icon at bounding box center [16, 180] width 10 height 10
click at [88, 71] on span "Ask a question" at bounding box center [86, 72] width 50 height 10
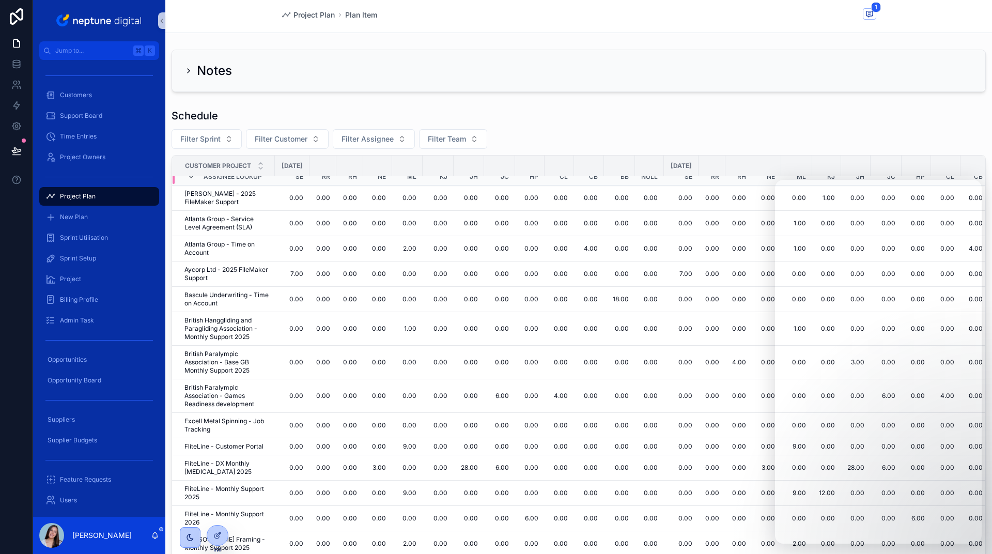
scroll to position [6, 0]
